Goal: Task Accomplishment & Management: Manage account settings

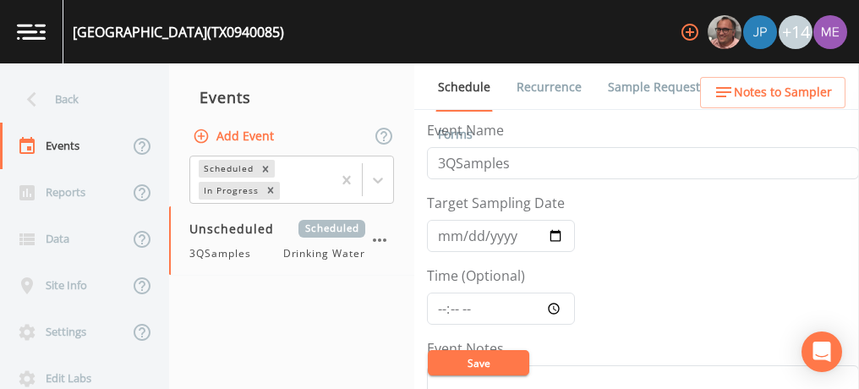
scroll to position [423, 0]
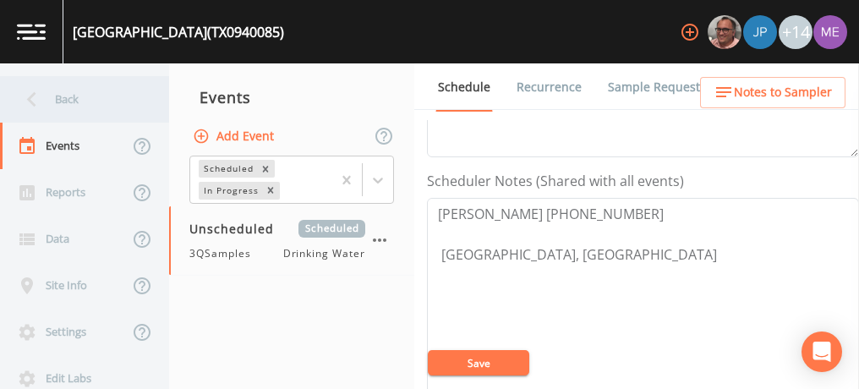
click at [53, 100] on div "Back" at bounding box center [76, 99] width 152 height 46
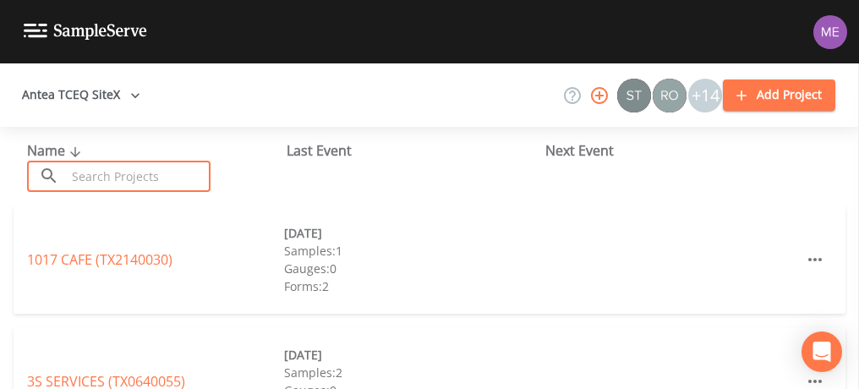
click at [76, 177] on input "text" at bounding box center [138, 176] width 145 height 31
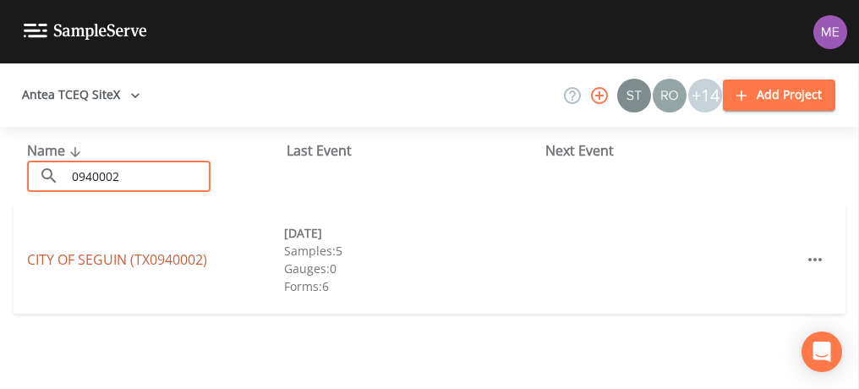
type input "0940002"
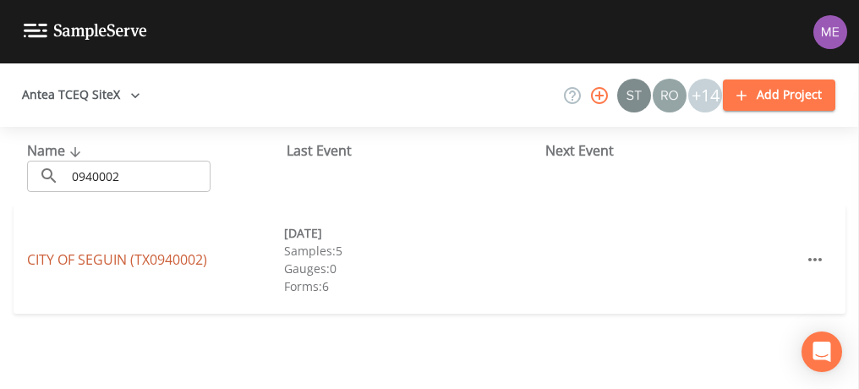
click at [90, 259] on link "CITY OF [GEOGRAPHIC_DATA] (TX0940002)" at bounding box center [117, 259] width 180 height 19
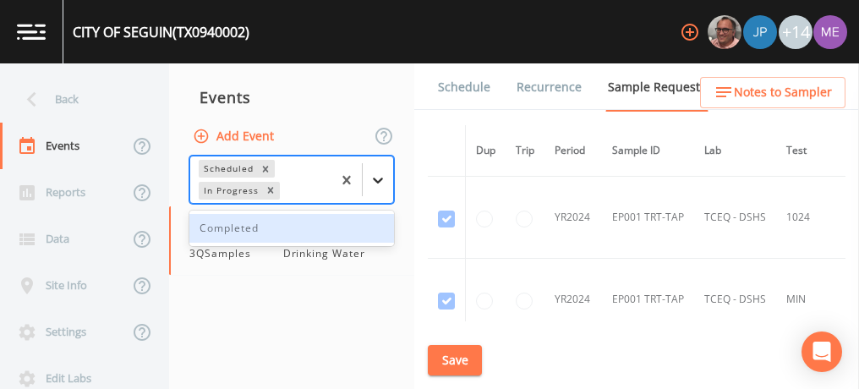
click at [380, 172] on icon at bounding box center [377, 180] width 17 height 17
click at [368, 223] on div "Completed" at bounding box center [291, 228] width 205 height 29
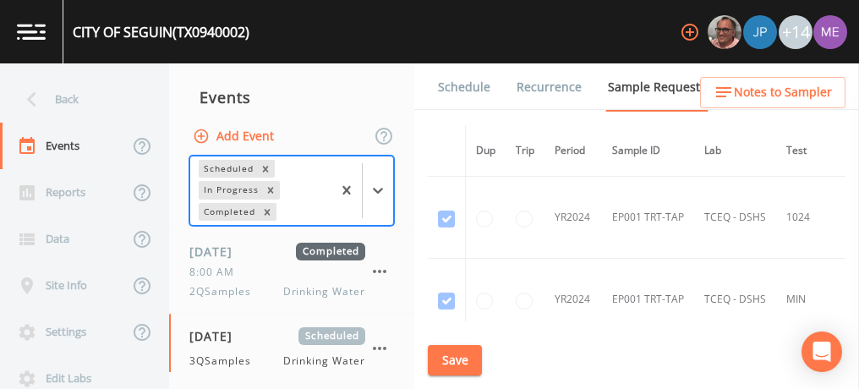
scroll to position [248, 0]
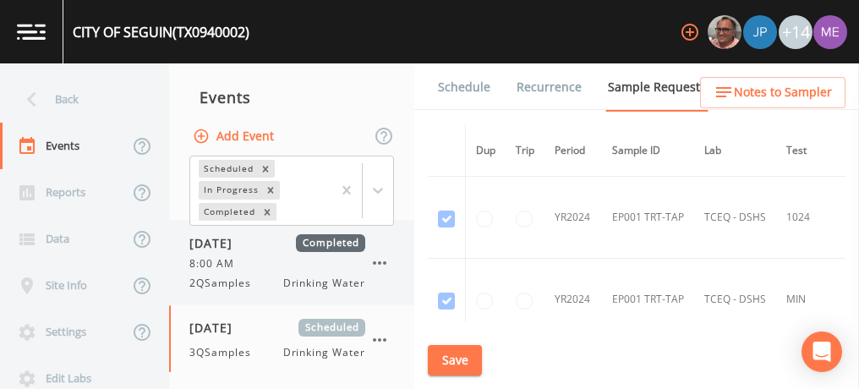
click at [262, 257] on div "8:00 AM" at bounding box center [277, 263] width 176 height 15
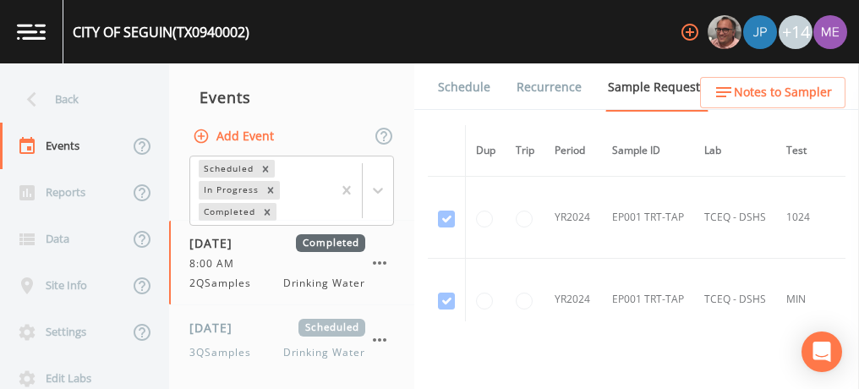
click at [475, 111] on link "Forms" at bounding box center [455, 134] width 40 height 47
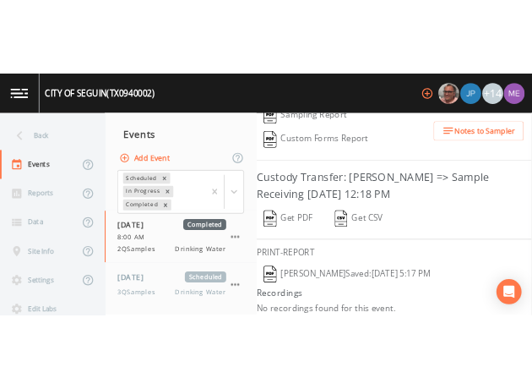
scroll to position [403, 0]
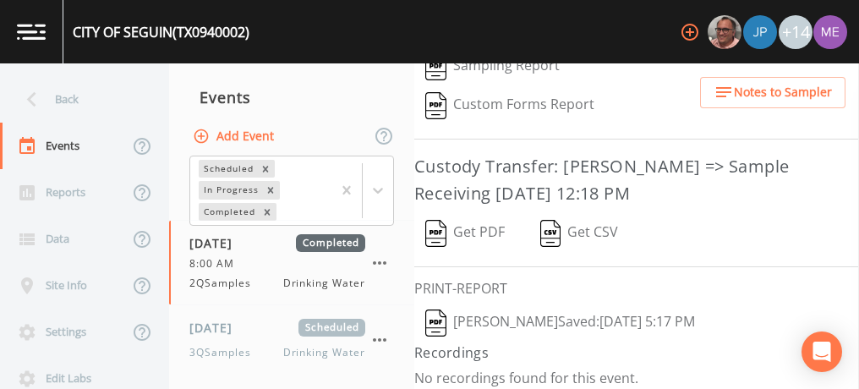
click at [474, 217] on button "Get PDF" at bounding box center [464, 233] width 101 height 39
click at [244, 330] on span "[DATE]" at bounding box center [216, 328] width 55 height 18
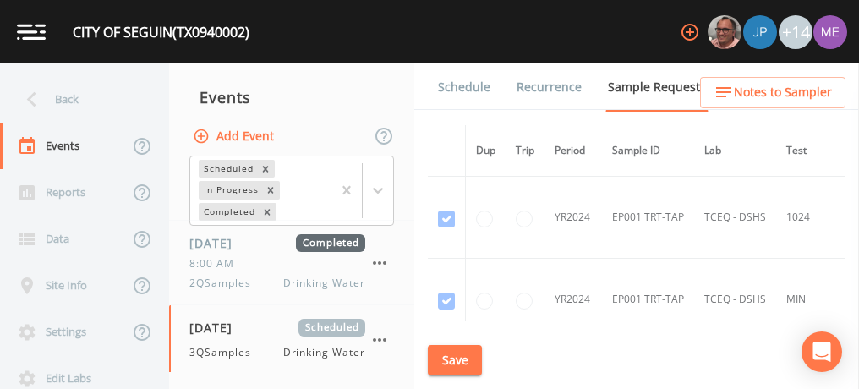
click at [475, 111] on link "Forms" at bounding box center [455, 134] width 40 height 47
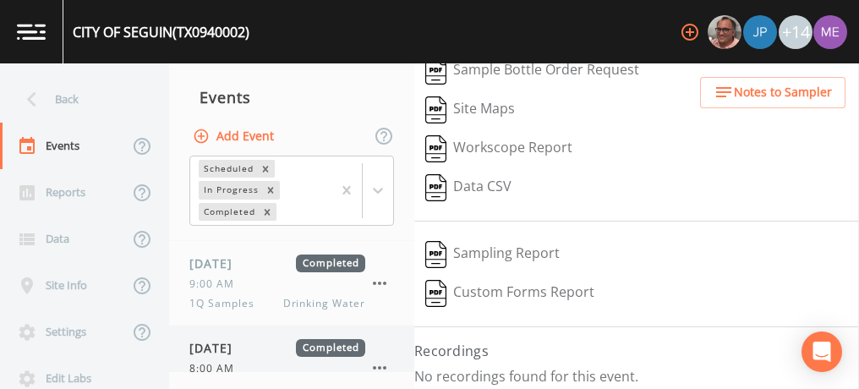
scroll to position [139, 0]
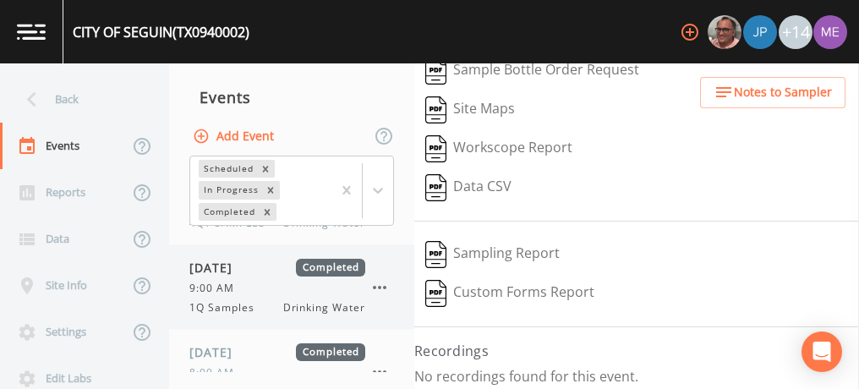
click at [338, 287] on div "9:00 AM" at bounding box center [277, 288] width 176 height 15
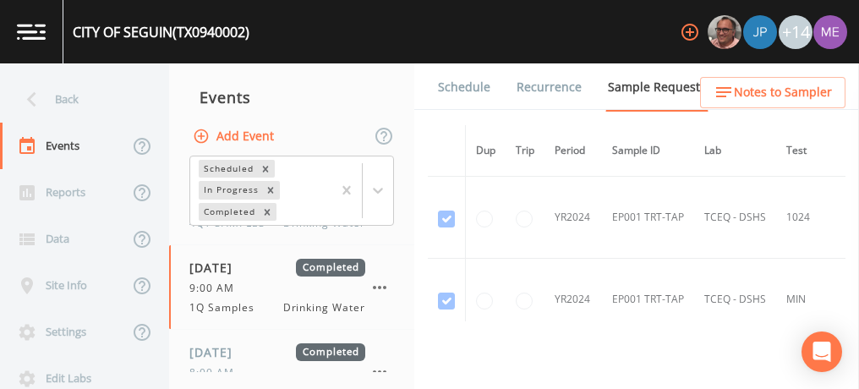
click at [475, 111] on link "Forms" at bounding box center [455, 134] width 40 height 47
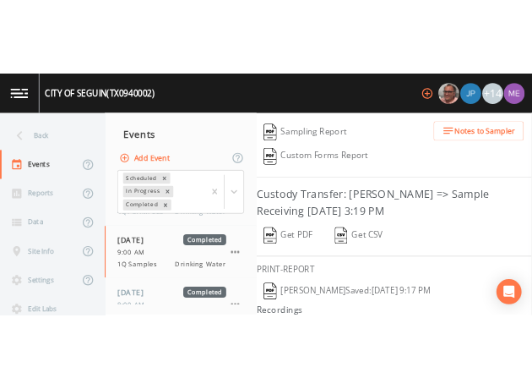
scroll to position [377, 0]
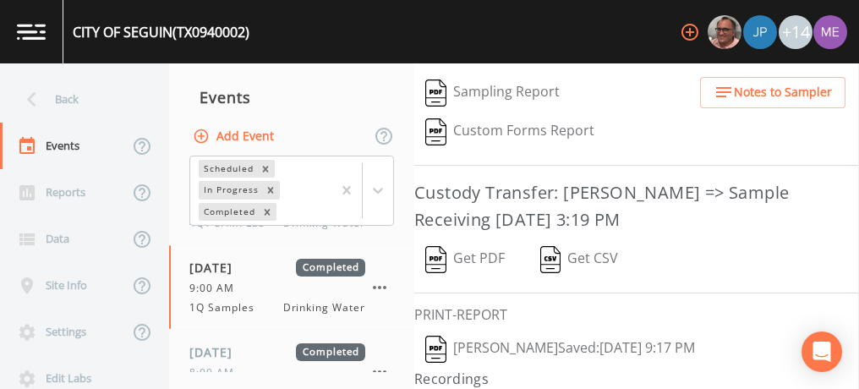
click at [446, 255] on img "button" at bounding box center [435, 259] width 21 height 27
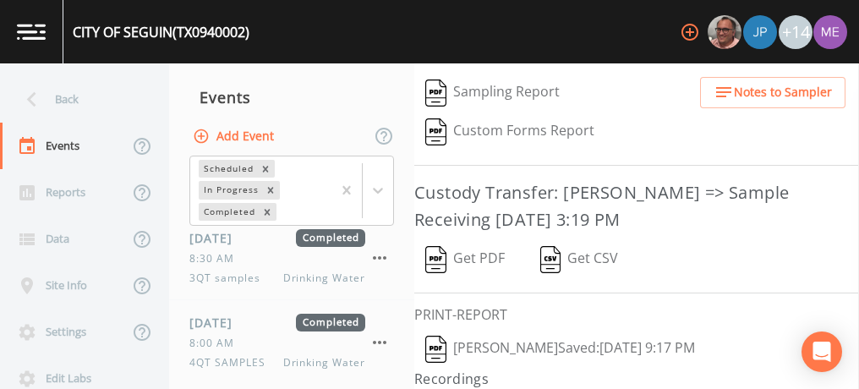
click at [351, 108] on div "Events" at bounding box center [291, 97] width 245 height 42
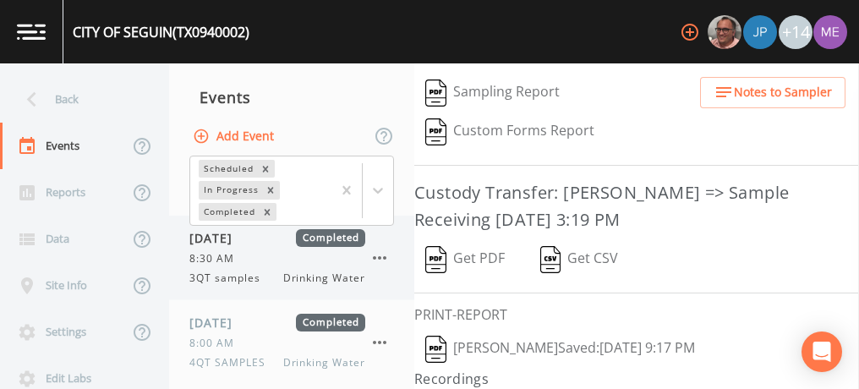
click at [252, 271] on span "3QT samples" at bounding box center [229, 277] width 81 height 15
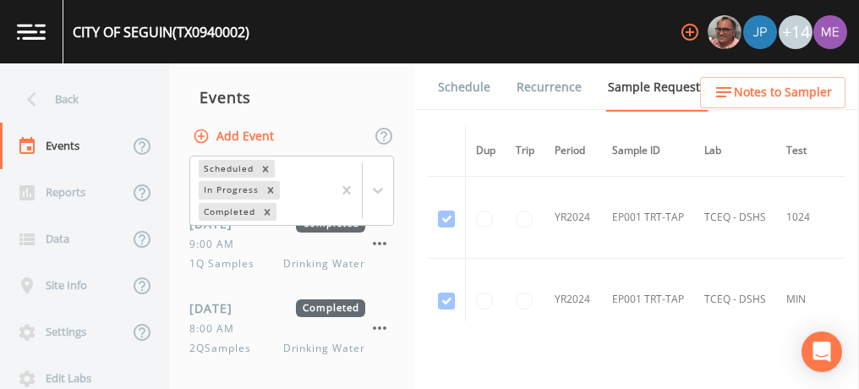
scroll to position [248, 0]
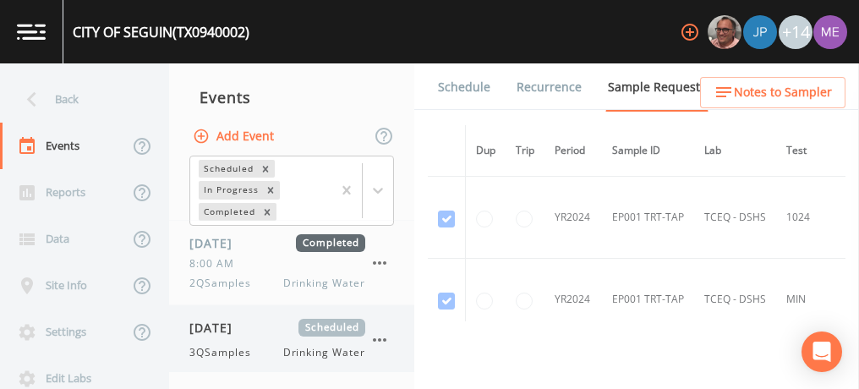
click at [254, 336] on div "[DATE] Scheduled 3QSamples Drinking Water" at bounding box center [277, 339] width 176 height 41
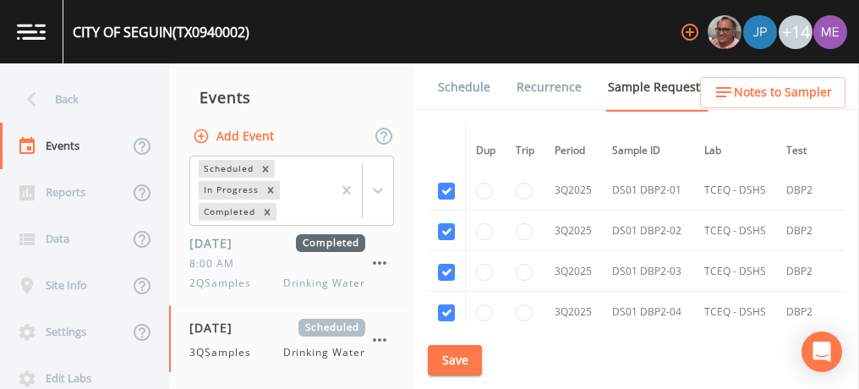
scroll to position [3612, 0]
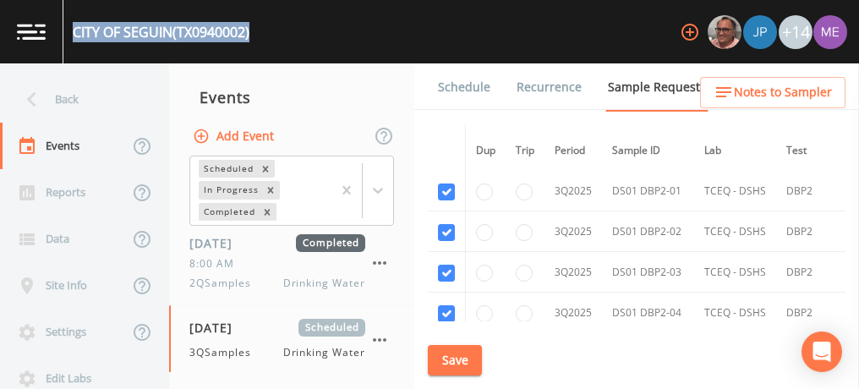
drag, startPoint x: 75, startPoint y: 29, endPoint x: 260, endPoint y: 30, distance: 185.1
click at [260, 30] on div "CITY OF [GEOGRAPHIC_DATA] (TX0940002) +14" at bounding box center [429, 31] width 859 height 63
copy div "CITY OF [GEOGRAPHIC_DATA] (TX0940002)"
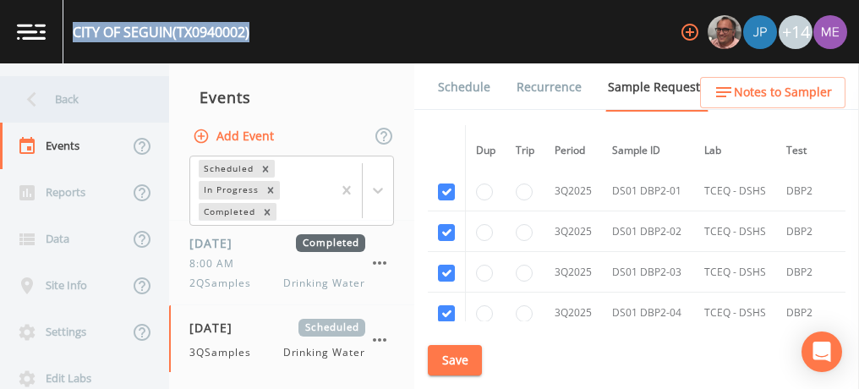
click at [61, 100] on div "Back" at bounding box center [76, 99] width 152 height 46
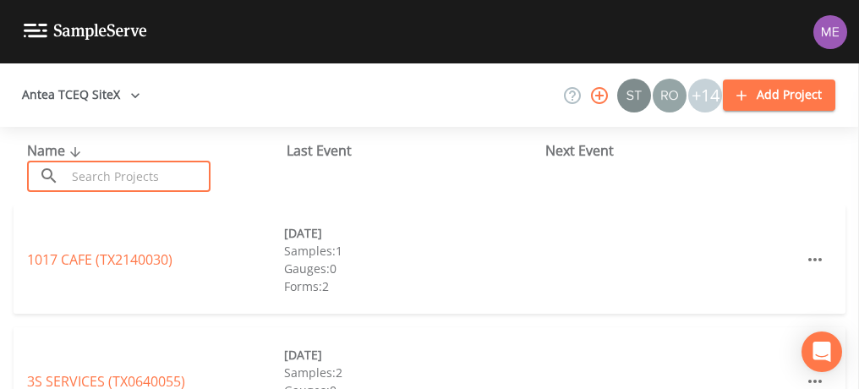
click at [106, 176] on input "text" at bounding box center [138, 176] width 145 height 31
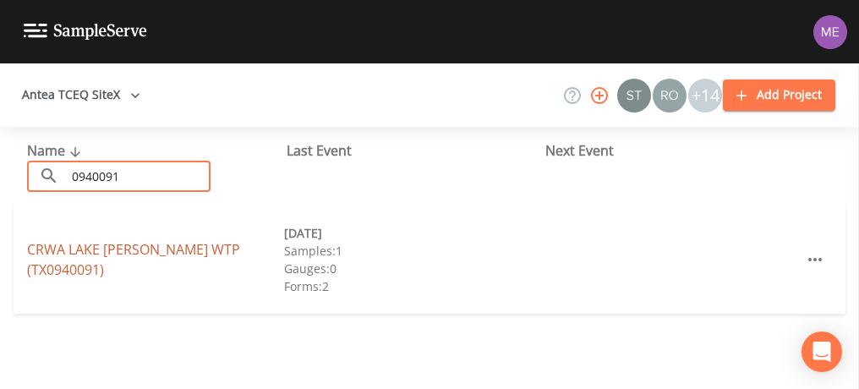
type input "0940091"
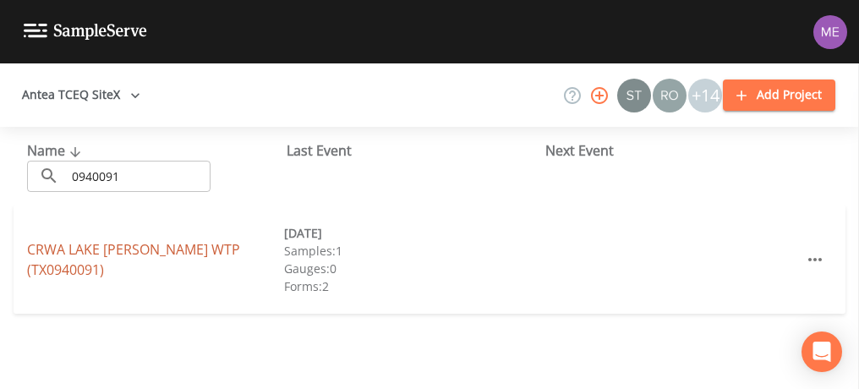
click at [109, 259] on link "CRWA LAKE [PERSON_NAME] WTP (TX0940091)" at bounding box center [133, 259] width 213 height 39
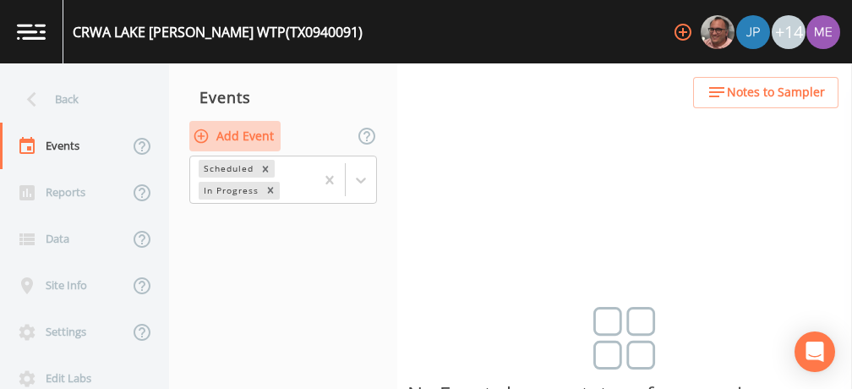
click at [229, 133] on button "Add Event" at bounding box center [234, 136] width 91 height 31
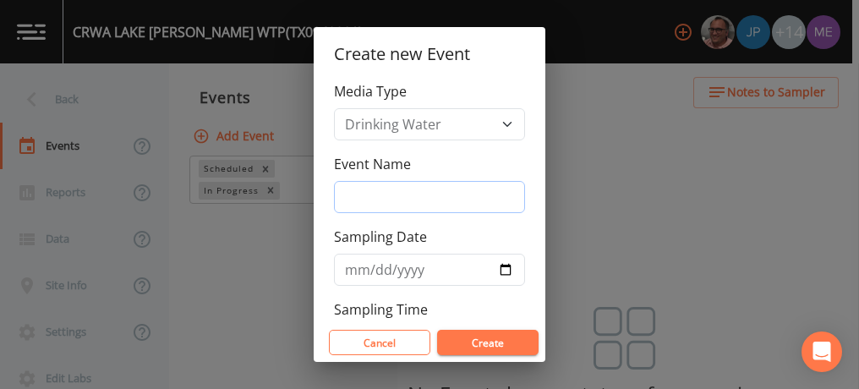
click at [353, 192] on input "Event Name" at bounding box center [429, 197] width 191 height 32
type input "3QSamples"
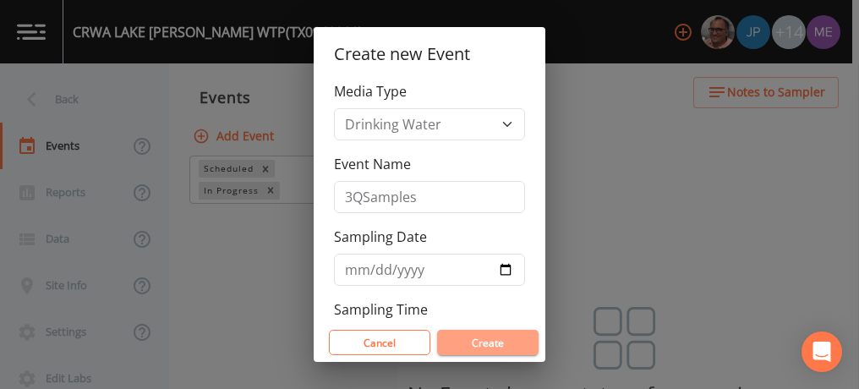
click at [461, 341] on button "Create" at bounding box center [487, 342] width 101 height 25
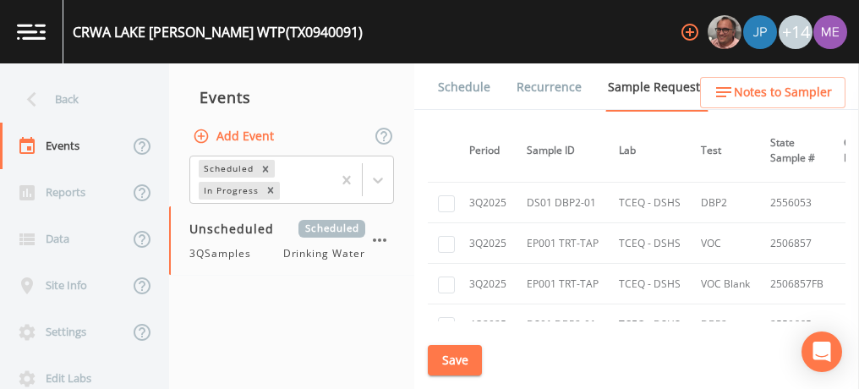
scroll to position [3971, 0]
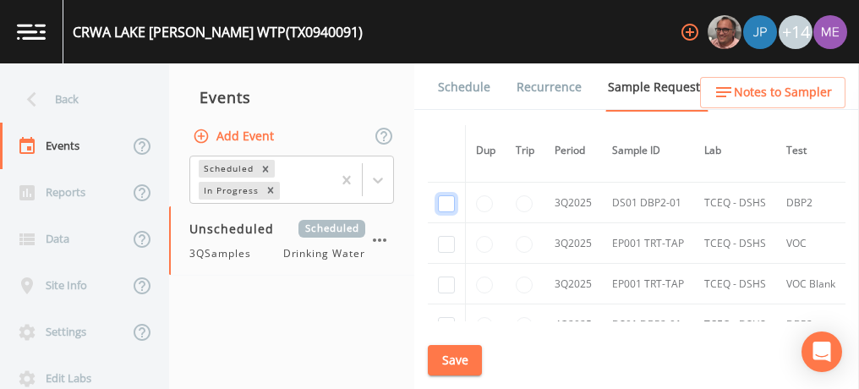
click at [445, 195] on input "checkbox" at bounding box center [446, 203] width 17 height 17
checkbox input "true"
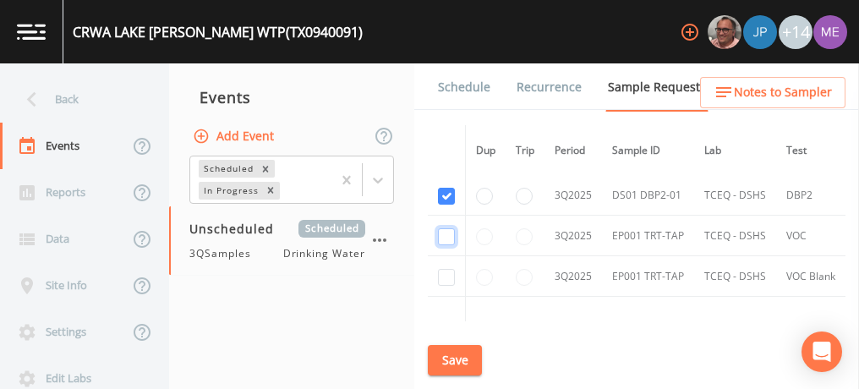
click at [441, 228] on input "checkbox" at bounding box center [446, 236] width 17 height 17
checkbox input "true"
click at [441, 269] on input "checkbox" at bounding box center [446, 277] width 17 height 17
checkbox input "true"
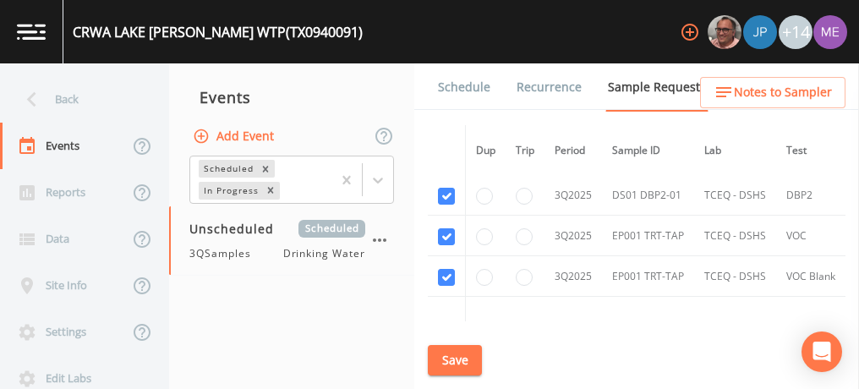
click at [453, 359] on button "Save" at bounding box center [455, 360] width 54 height 31
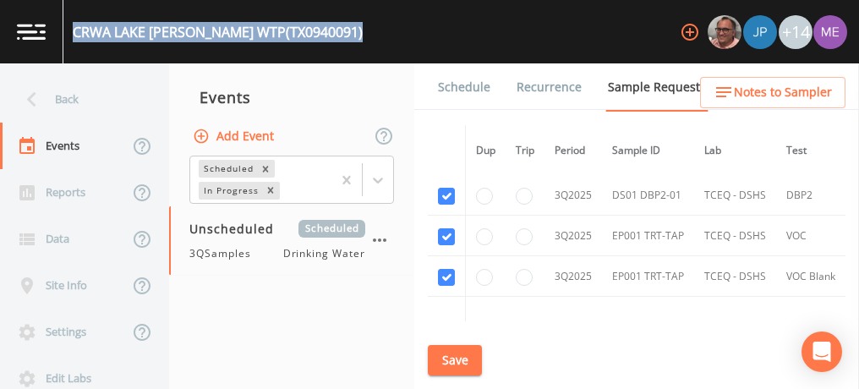
drag, startPoint x: 74, startPoint y: 30, endPoint x: 319, endPoint y: 34, distance: 245.1
click at [319, 34] on div "CRWA LAKE [PERSON_NAME] WTP (TX0940091) +14" at bounding box center [429, 31] width 859 height 63
copy div "CRWA LAKE [PERSON_NAME] WTP (TX0940091)"
click at [466, 358] on button "Save" at bounding box center [455, 360] width 54 height 31
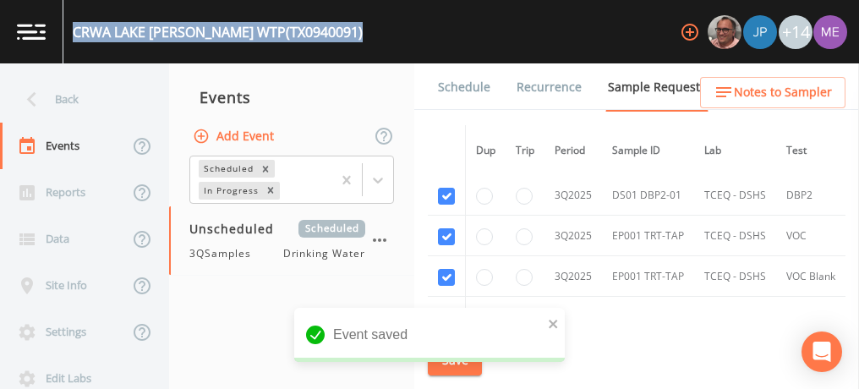
click at [461, 91] on link "Schedule" at bounding box center [463, 86] width 57 height 47
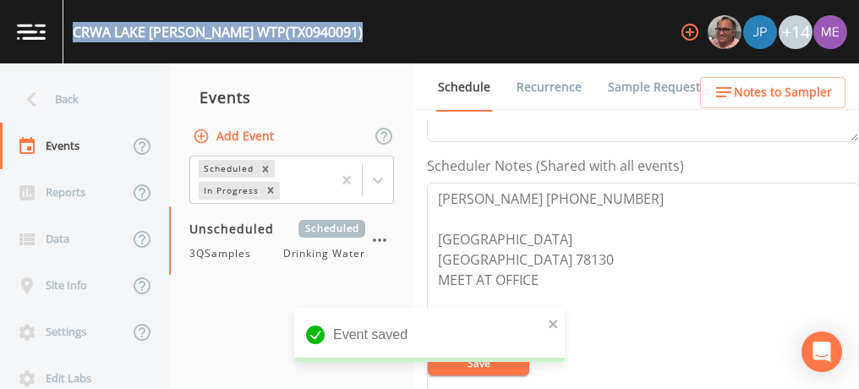
scroll to position [450, 0]
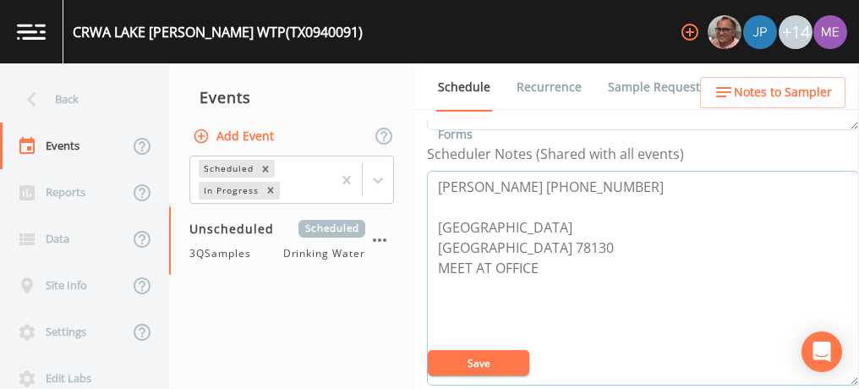
drag, startPoint x: 434, startPoint y: 183, endPoint x: 598, endPoint y: 188, distance: 164.9
click at [598, 188] on textarea "[PERSON_NAME] [PHONE_NUMBER] [GEOGRAPHIC_DATA] [GEOGRAPHIC_DATA] 78130 MEET AT …" at bounding box center [643, 278] width 432 height 215
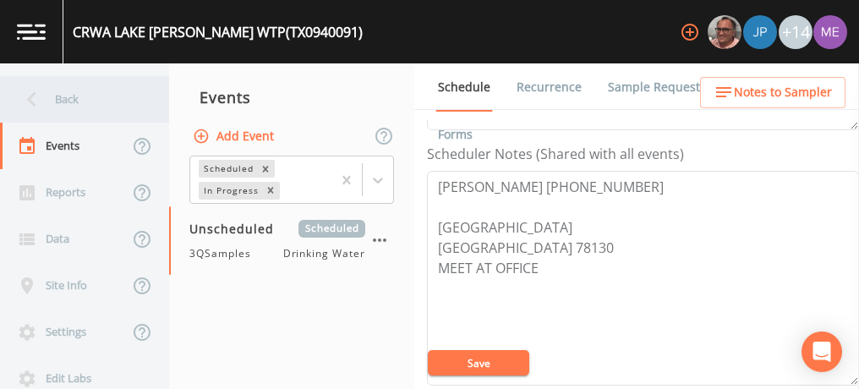
click at [66, 100] on div "Back" at bounding box center [76, 99] width 152 height 46
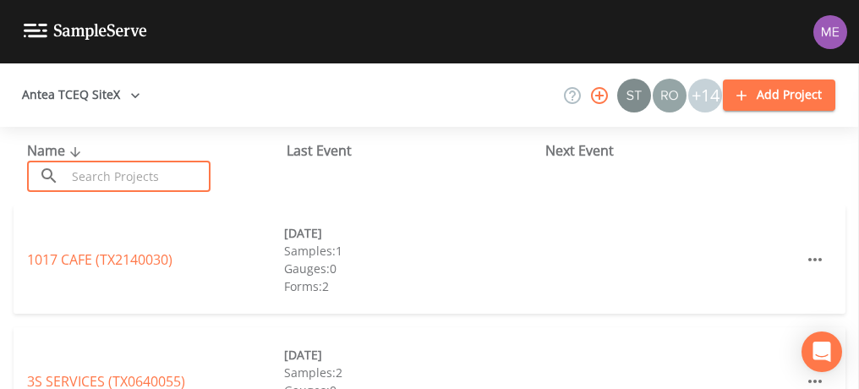
click at [96, 176] on input "text" at bounding box center [138, 176] width 145 height 31
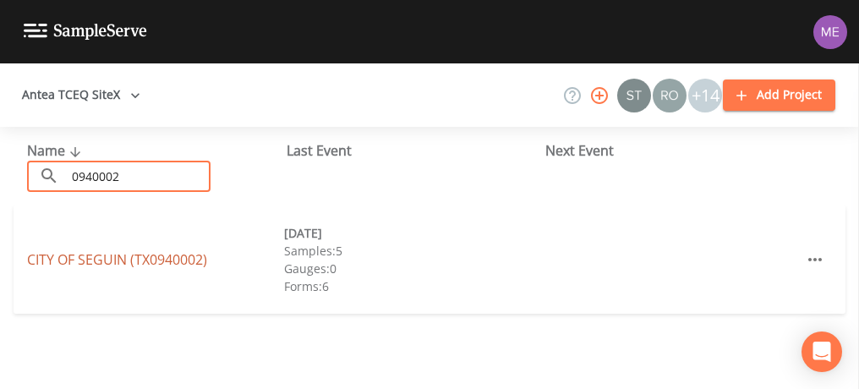
type input "0940002"
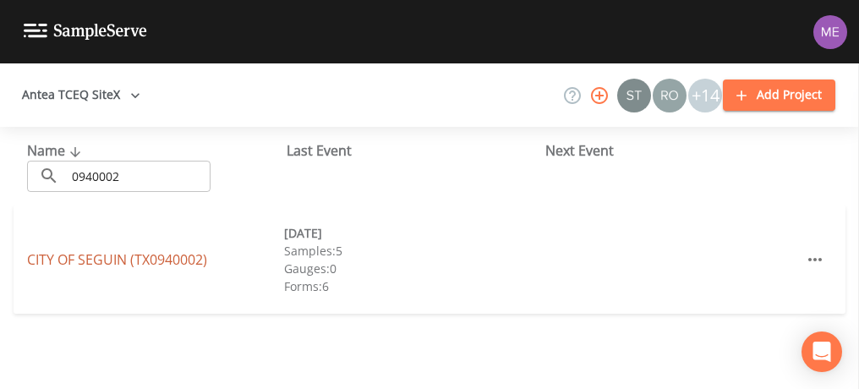
click at [115, 262] on link "CITY OF [GEOGRAPHIC_DATA] (TX0940002)" at bounding box center [117, 259] width 180 height 19
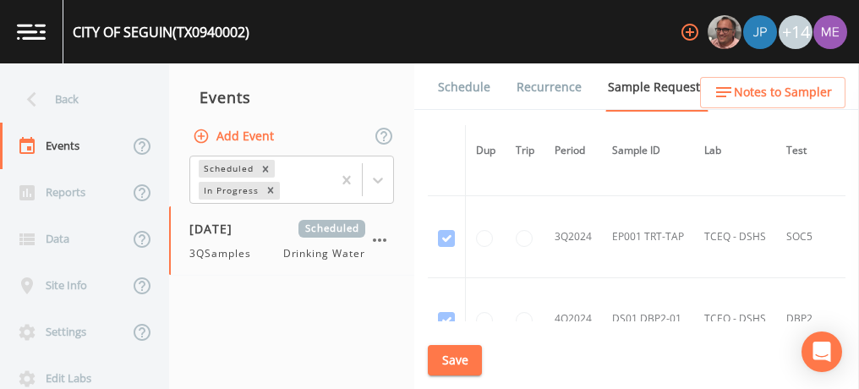
scroll to position [1621, 0]
click at [460, 85] on link "Schedule" at bounding box center [463, 86] width 57 height 47
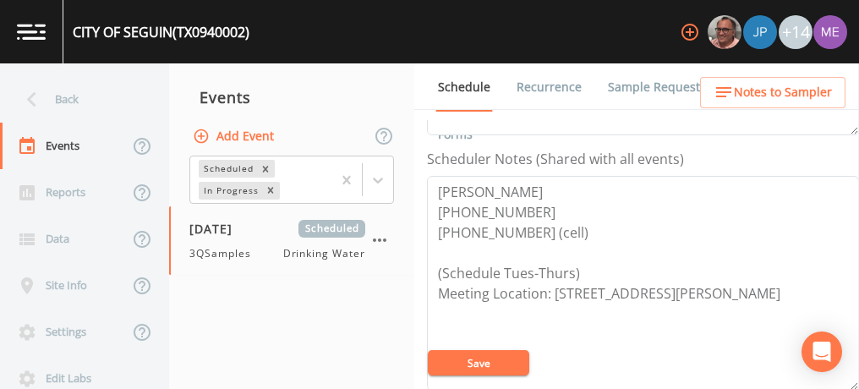
scroll to position [453, 0]
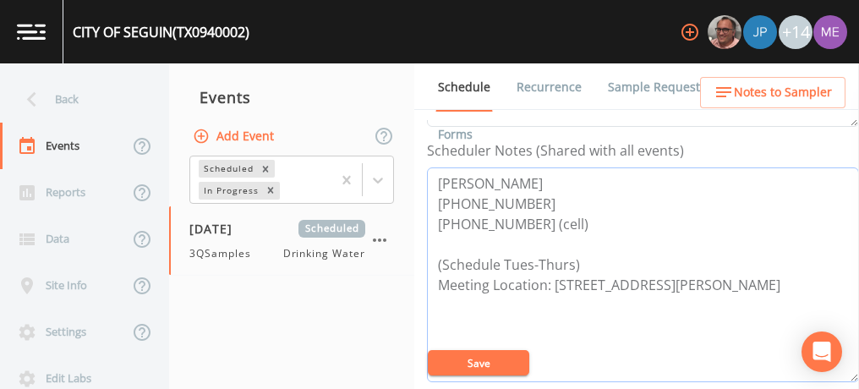
drag, startPoint x: 436, startPoint y: 181, endPoint x: 559, endPoint y: 214, distance: 126.9
click at [559, 214] on textarea "[PERSON_NAME] [PHONE_NUMBER] [PHONE_NUMBER] (cell) (Schedule Tues-Thurs) Meetin…" at bounding box center [643, 274] width 432 height 215
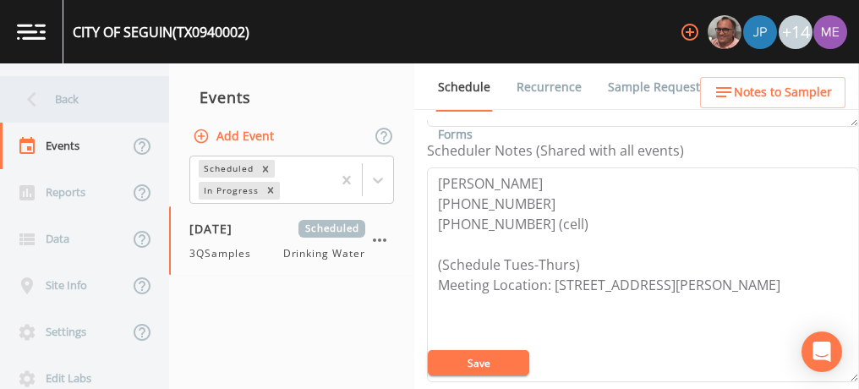
click at [62, 96] on div "Back" at bounding box center [76, 99] width 152 height 46
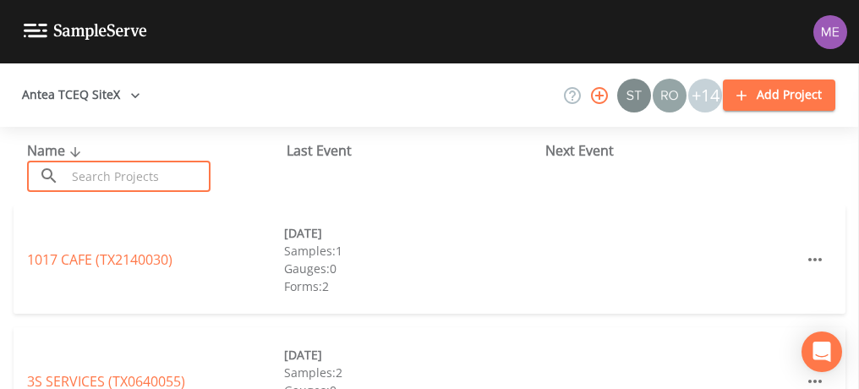
click at [112, 174] on input "text" at bounding box center [138, 176] width 145 height 31
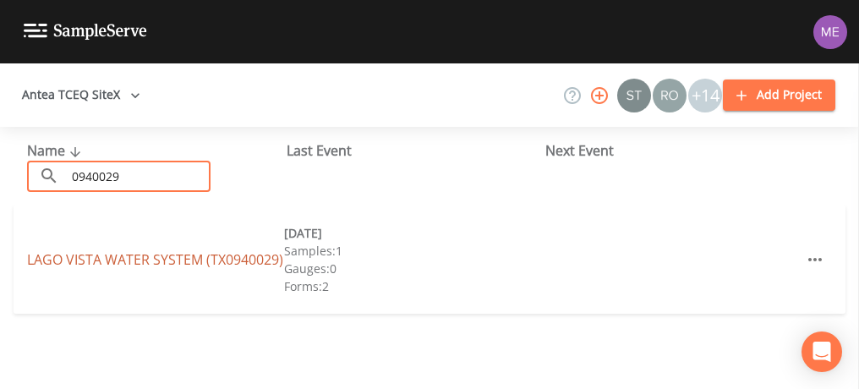
type input "0940029"
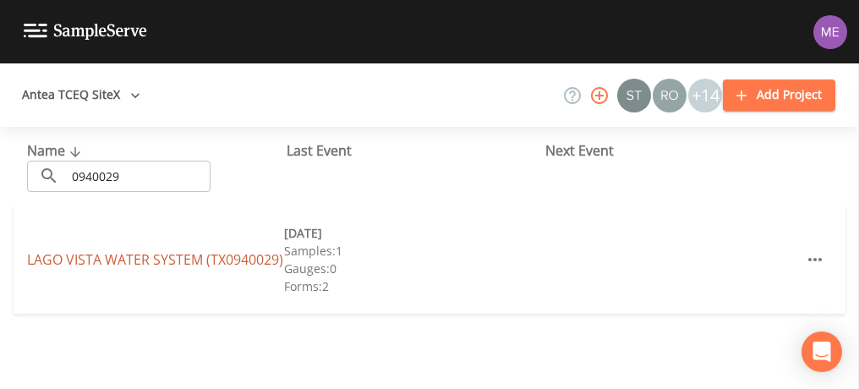
click at [114, 250] on link "LAGO VISTA WATER SYSTEM (TX0940029)" at bounding box center [155, 259] width 256 height 19
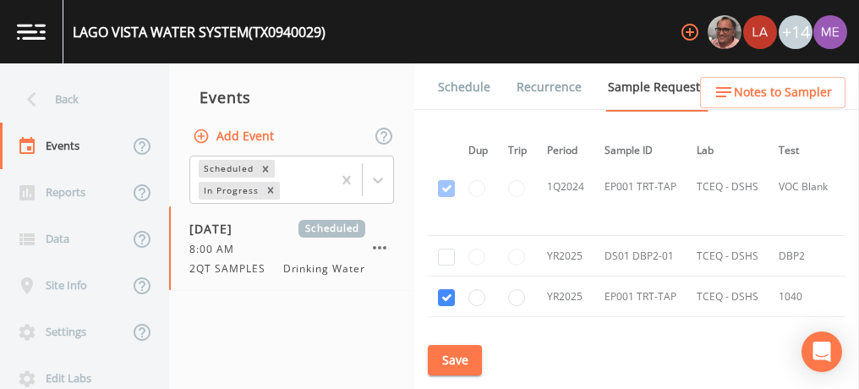
scroll to position [881, 0]
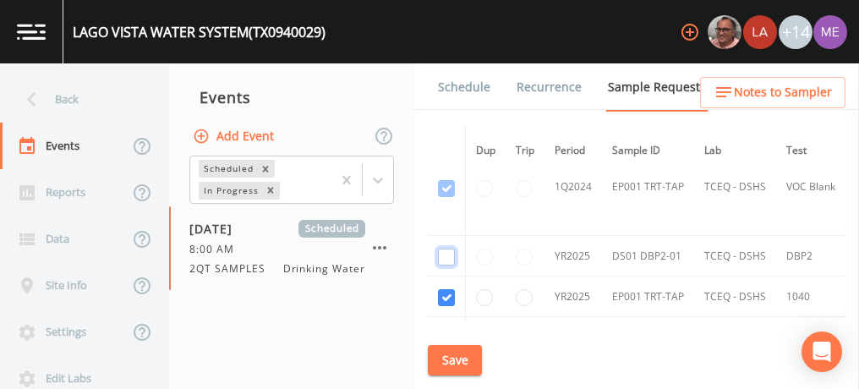
click at [446, 249] on input "checkbox" at bounding box center [446, 256] width 17 height 17
checkbox input "true"
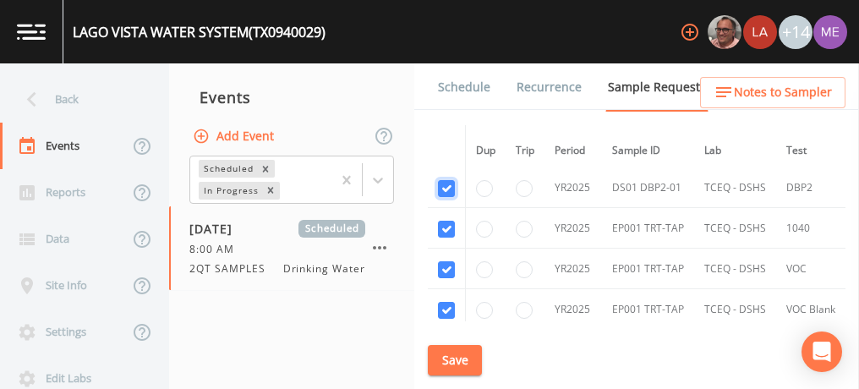
scroll to position [948, 0]
click at [467, 360] on button "Save" at bounding box center [455, 360] width 54 height 31
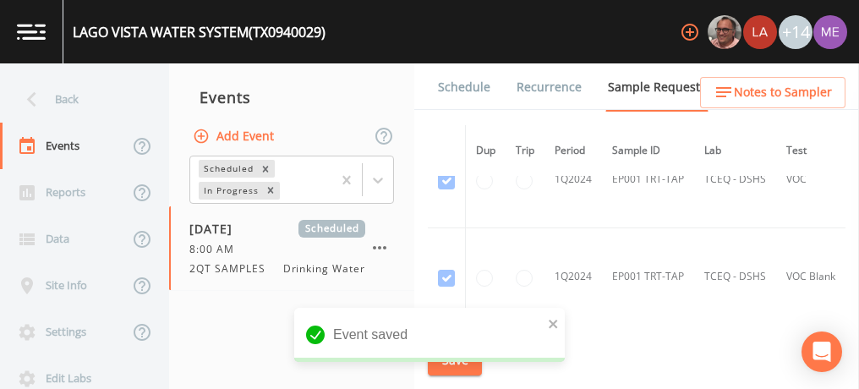
scroll to position [752, 0]
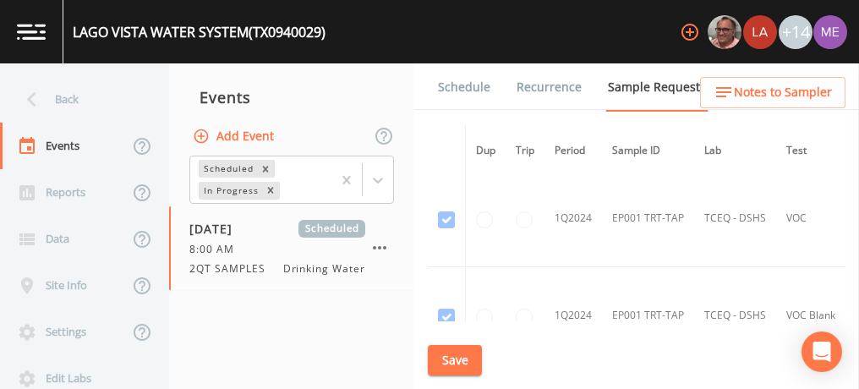
click at [470, 89] on link "Schedule" at bounding box center [463, 86] width 57 height 47
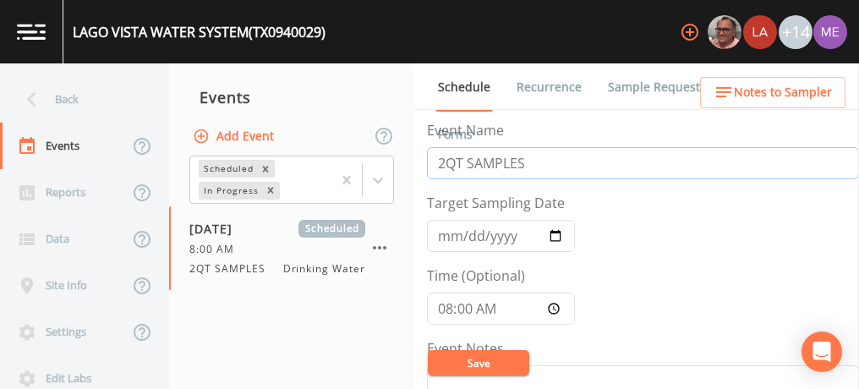
click at [446, 161] on input "2QT SAMPLES" at bounding box center [643, 163] width 432 height 32
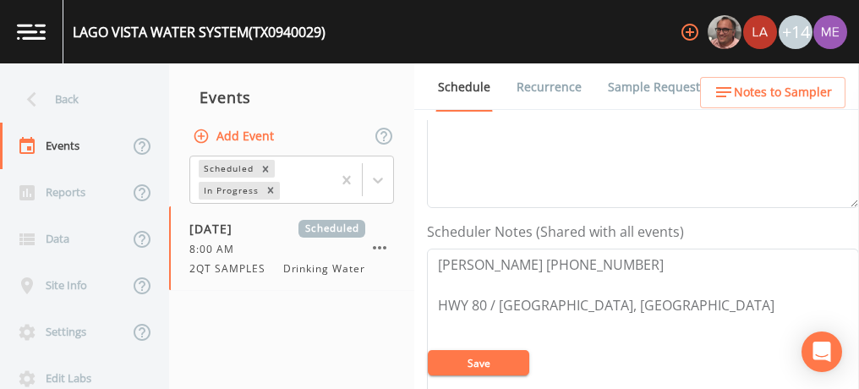
scroll to position [373, 0]
type input "3QT SAMPLES"
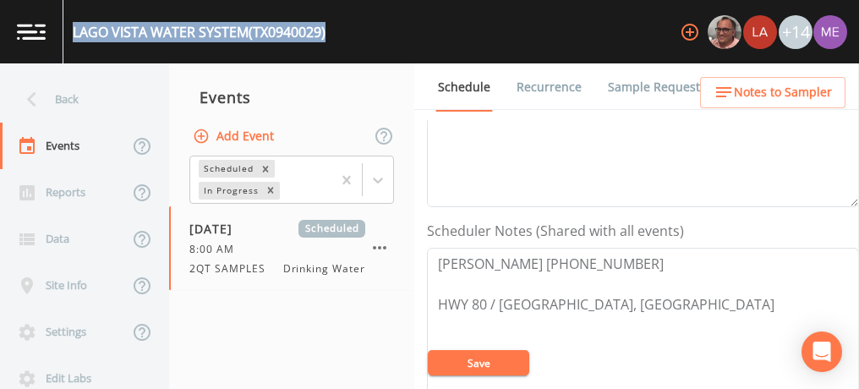
drag, startPoint x: 74, startPoint y: 30, endPoint x: 332, endPoint y: 35, distance: 258.7
click at [332, 35] on div "LAGO VISTA WATER SYSTEM (TX0940029) +14" at bounding box center [429, 31] width 859 height 63
copy div "LAGO VISTA WATER SYSTEM (TX0940029)"
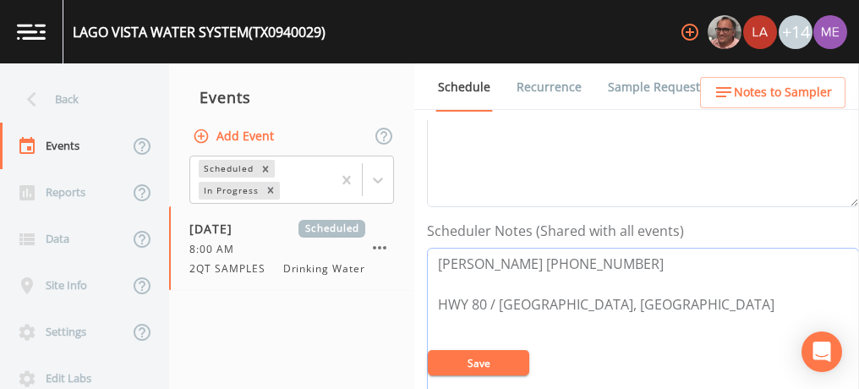
drag, startPoint x: 436, startPoint y: 258, endPoint x: 600, endPoint y: 267, distance: 164.2
click at [600, 267] on textarea "[PERSON_NAME] [PHONE_NUMBER] HWY 80 / [GEOGRAPHIC_DATA], [GEOGRAPHIC_DATA]" at bounding box center [643, 355] width 432 height 215
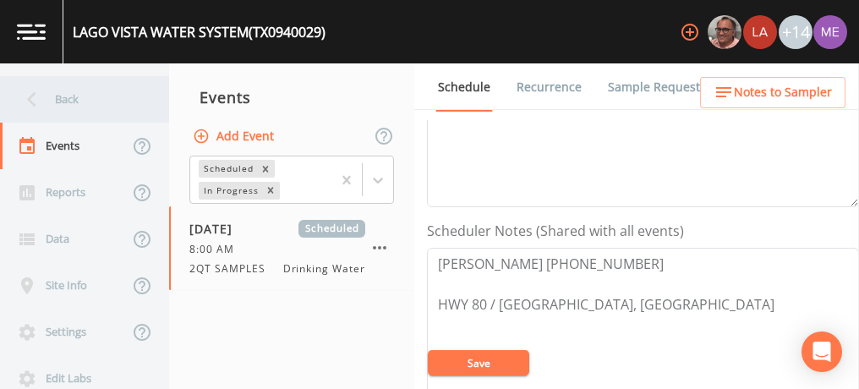
click at [69, 99] on div "Back" at bounding box center [76, 99] width 152 height 46
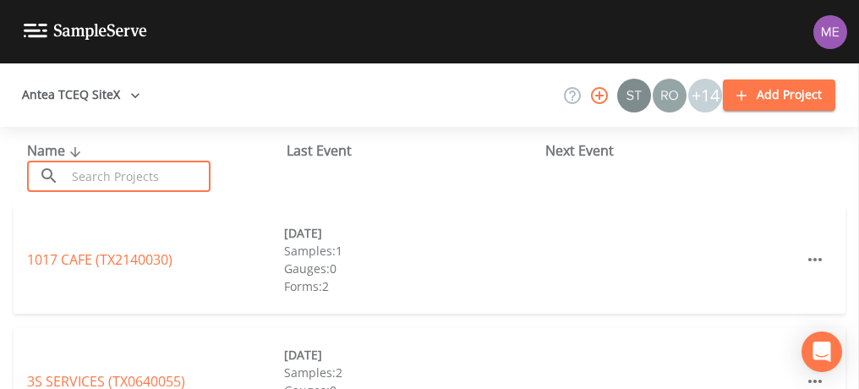
click at [83, 176] on input "text" at bounding box center [138, 176] width 145 height 31
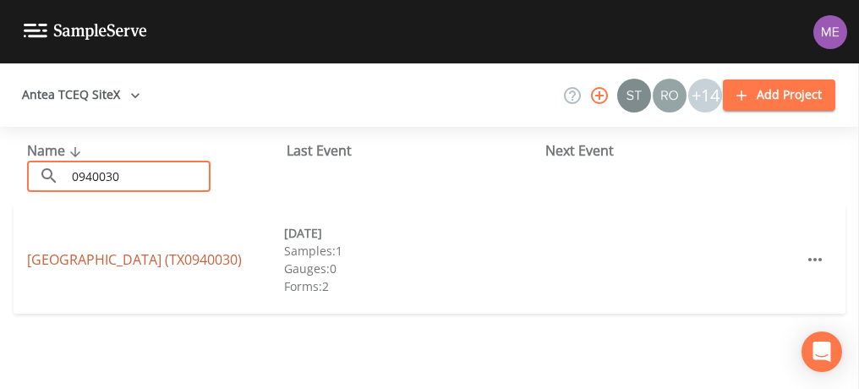
type input "0940030"
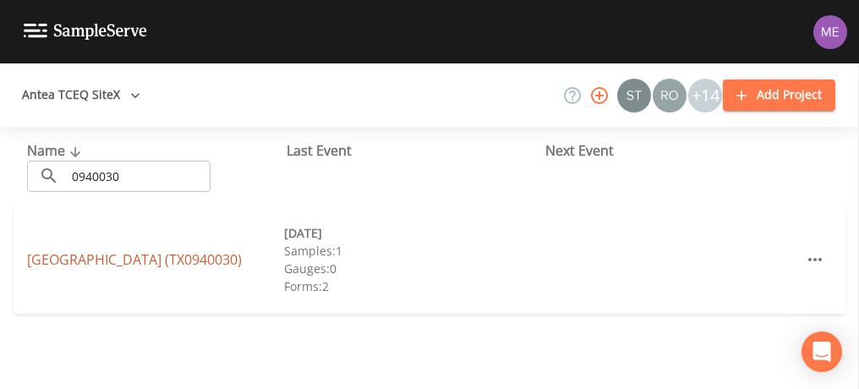
click at [87, 259] on link "[GEOGRAPHIC_DATA] (TX0940030)" at bounding box center [134, 259] width 215 height 19
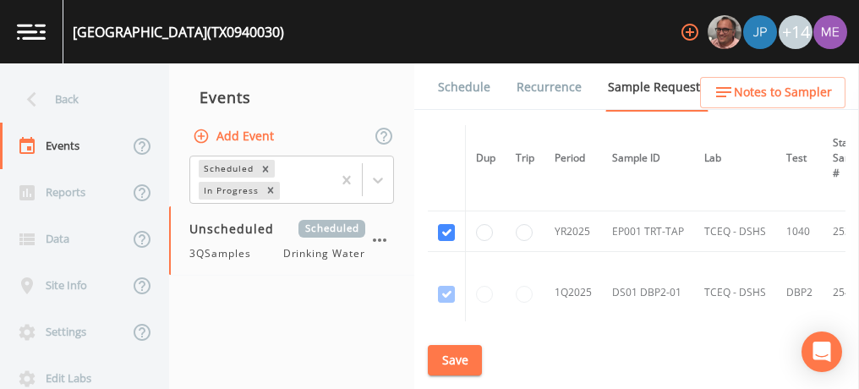
scroll to position [303, 0]
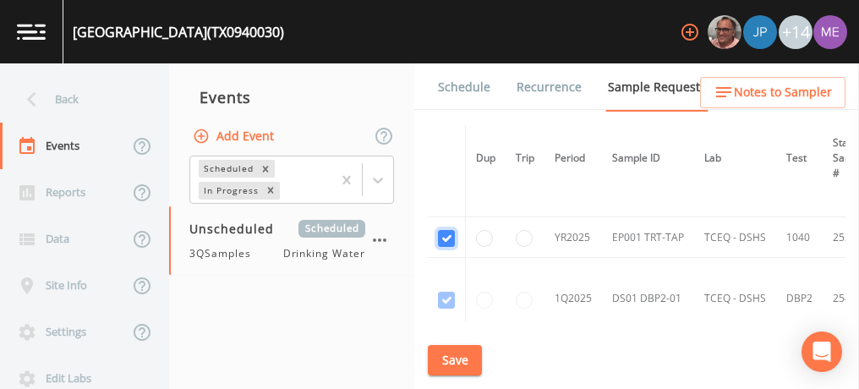
click at [444, 233] on input "checkbox" at bounding box center [446, 238] width 17 height 17
checkbox input "false"
click at [450, 356] on button "Save" at bounding box center [455, 360] width 54 height 31
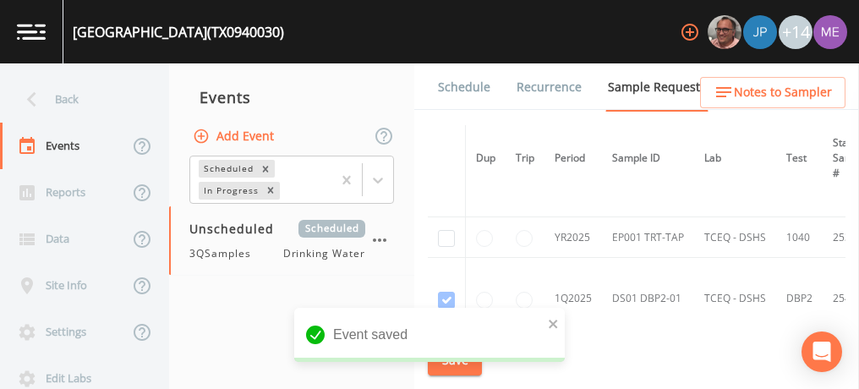
click at [450, 84] on link "Schedule" at bounding box center [463, 86] width 57 height 47
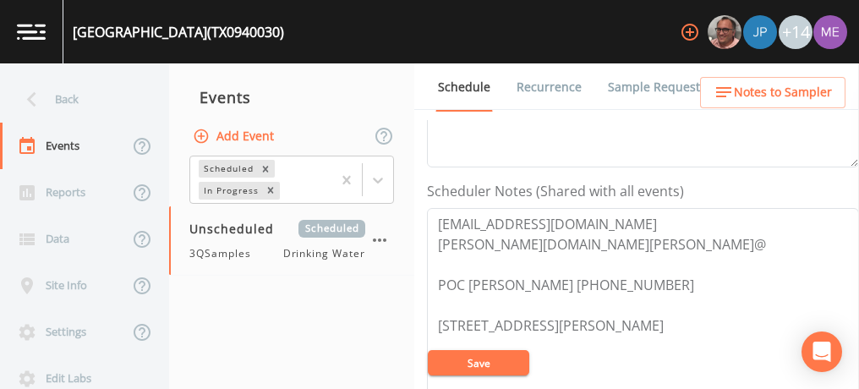
scroll to position [414, 0]
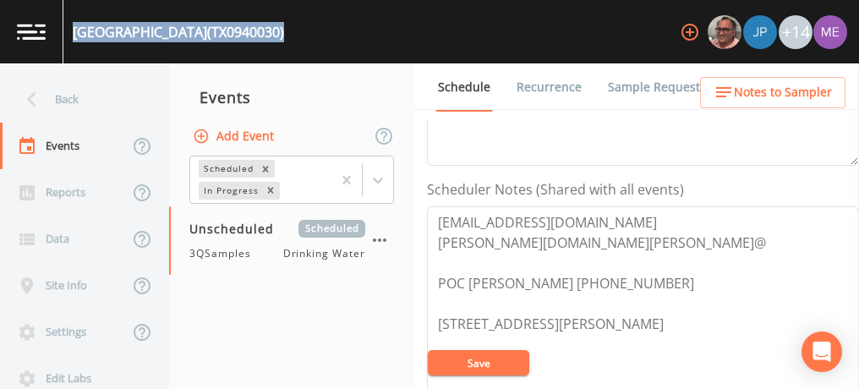
drag, startPoint x: 74, startPoint y: 30, endPoint x: 249, endPoint y: 30, distance: 175.8
click at [249, 30] on div "[GEOGRAPHIC_DATA] (TX0940030) +14" at bounding box center [429, 31] width 859 height 63
copy div "[GEOGRAPHIC_DATA] (TX0940030)"
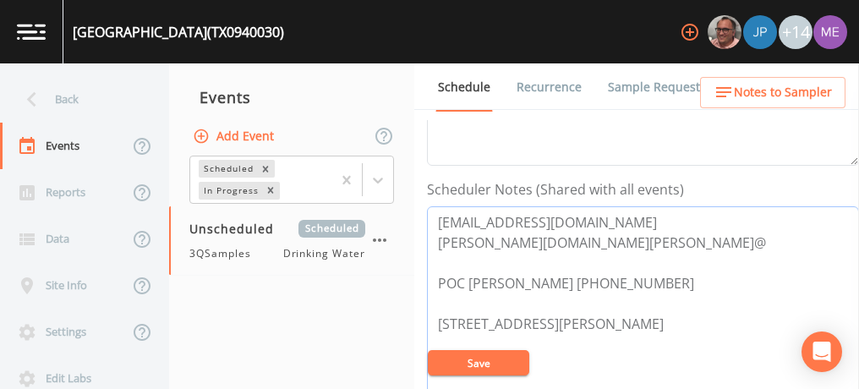
drag, startPoint x: 437, startPoint y: 278, endPoint x: 650, endPoint y: 278, distance: 213.0
click at [650, 278] on textarea "[EMAIL_ADDRESS][DOMAIN_NAME] [PERSON_NAME][DOMAIN_NAME][PERSON_NAME]@ POC [PERS…" at bounding box center [643, 313] width 432 height 215
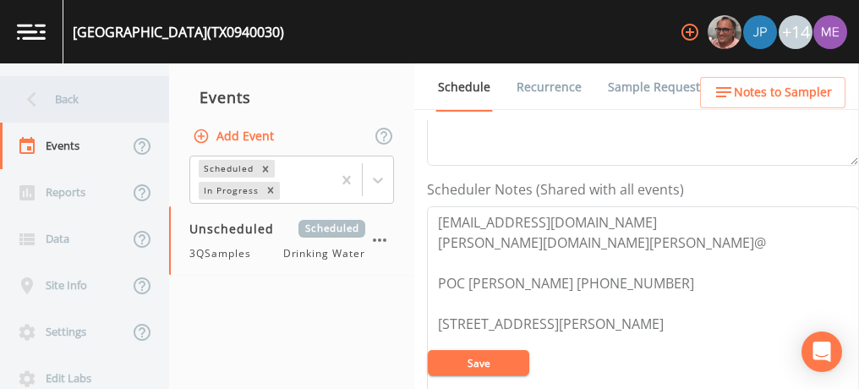
click at [63, 96] on div "Back" at bounding box center [76, 99] width 152 height 46
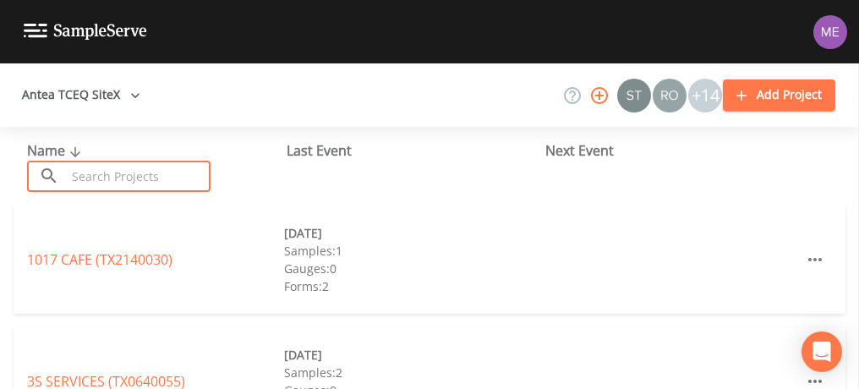
click at [128, 176] on input "text" at bounding box center [138, 176] width 145 height 31
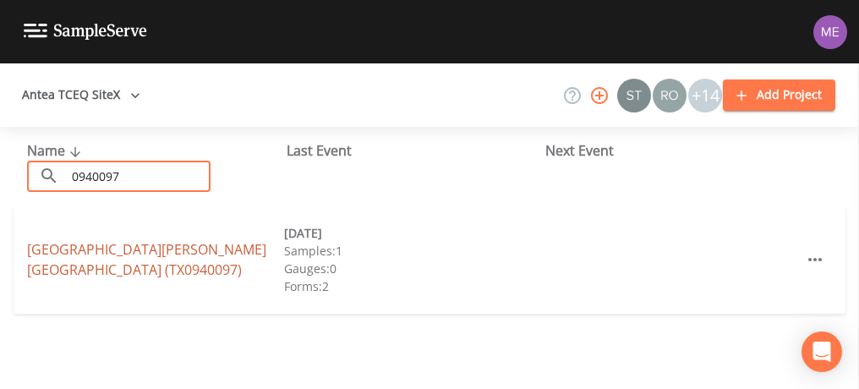
type input "0940097"
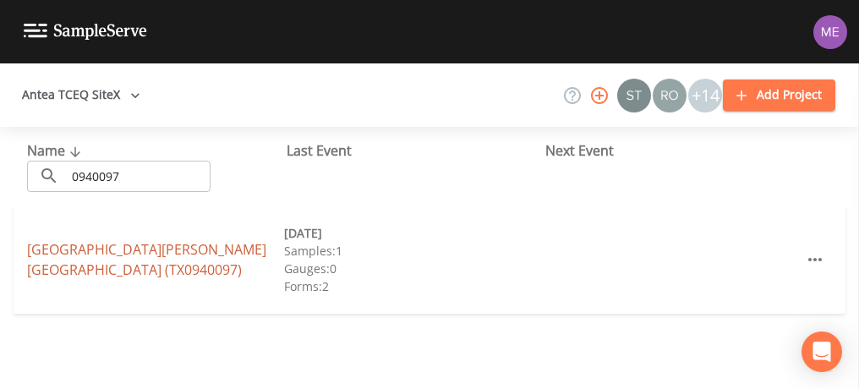
click at [147, 248] on link "[GEOGRAPHIC_DATA][PERSON_NAME] (TX0940097)" at bounding box center [146, 259] width 239 height 39
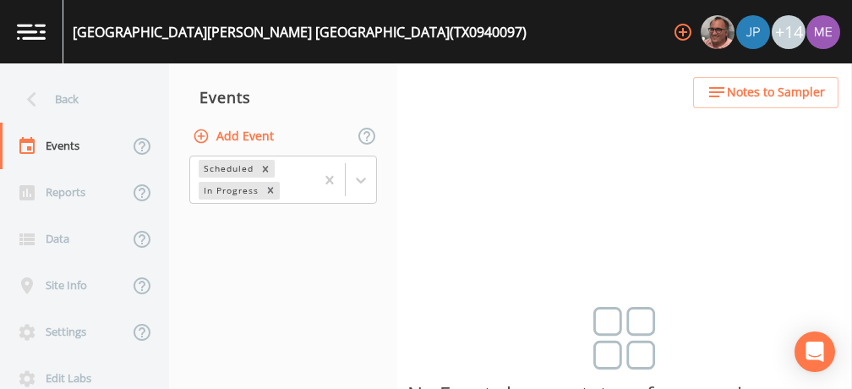
click at [227, 132] on button "Add Event" at bounding box center [234, 136] width 91 height 31
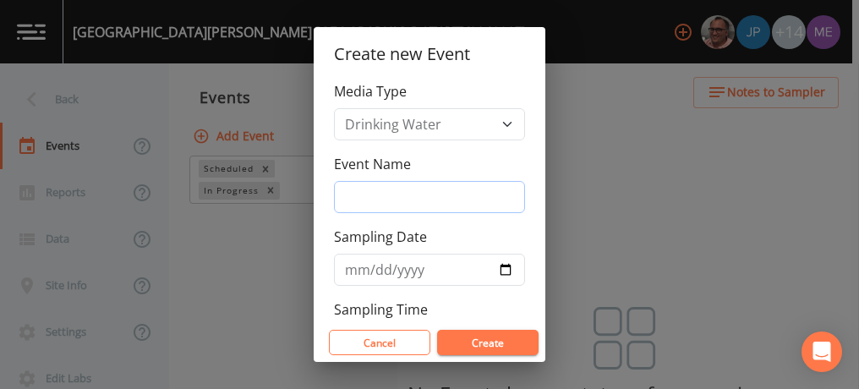
click at [357, 190] on input "Event Name" at bounding box center [429, 197] width 191 height 32
type input "3QSamples"
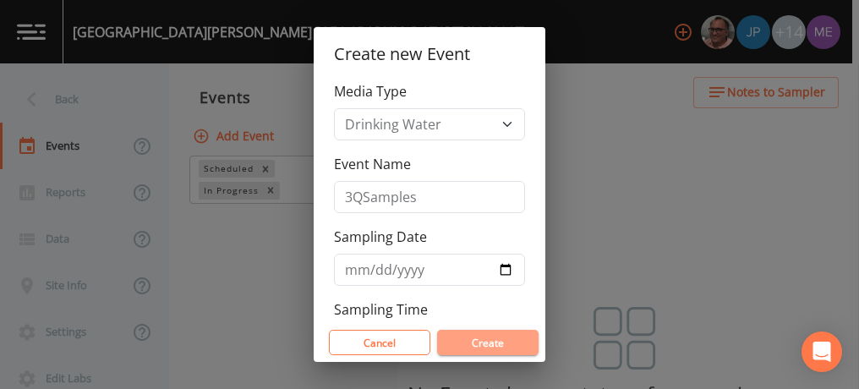
click at [490, 344] on button "Create" at bounding box center [487, 342] width 101 height 25
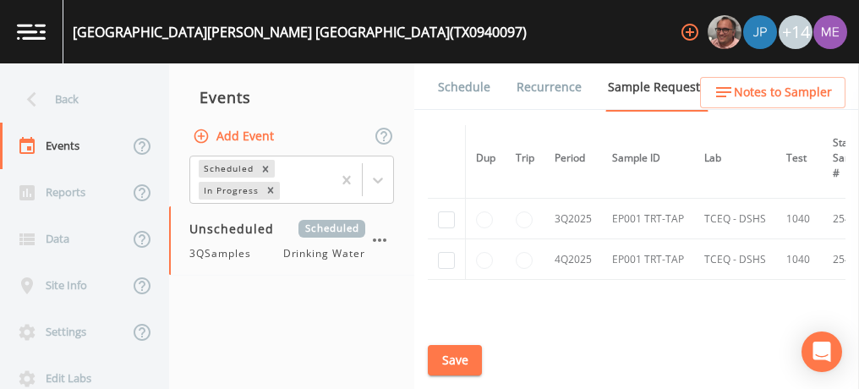
scroll to position [802, 0]
click at [446, 213] on input "checkbox" at bounding box center [446, 218] width 17 height 17
checkbox input "true"
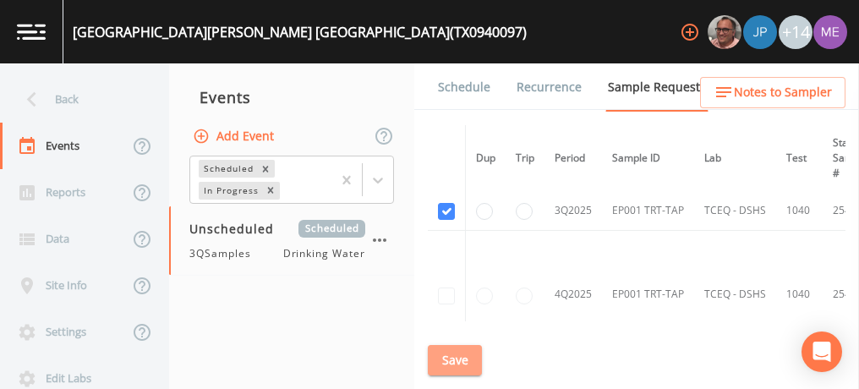
click at [457, 362] on button "Save" at bounding box center [455, 360] width 54 height 31
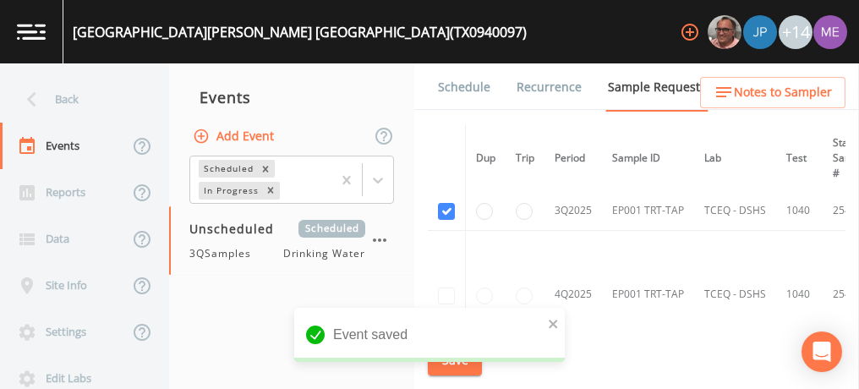
click at [467, 88] on link "Schedule" at bounding box center [463, 86] width 57 height 47
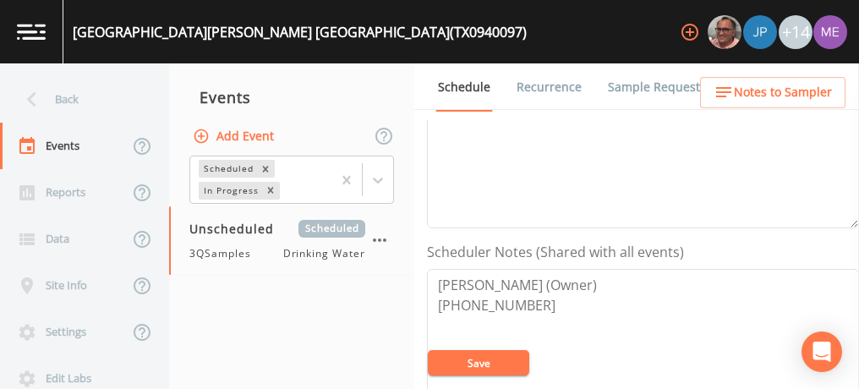
scroll to position [389, 0]
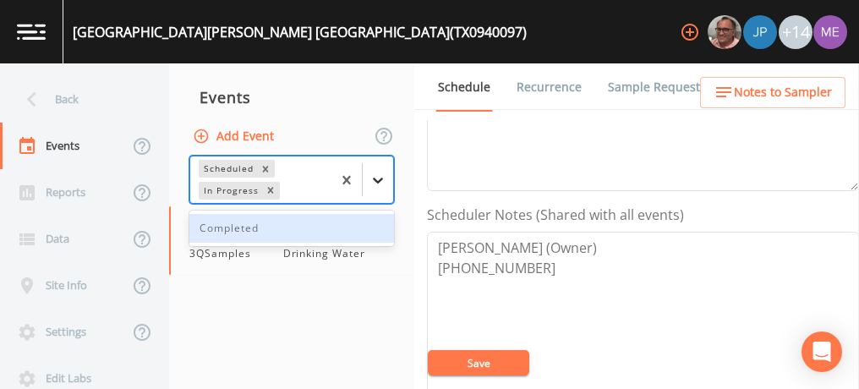
click at [380, 179] on icon at bounding box center [378, 180] width 10 height 6
click at [360, 223] on div "Completed" at bounding box center [291, 228] width 205 height 29
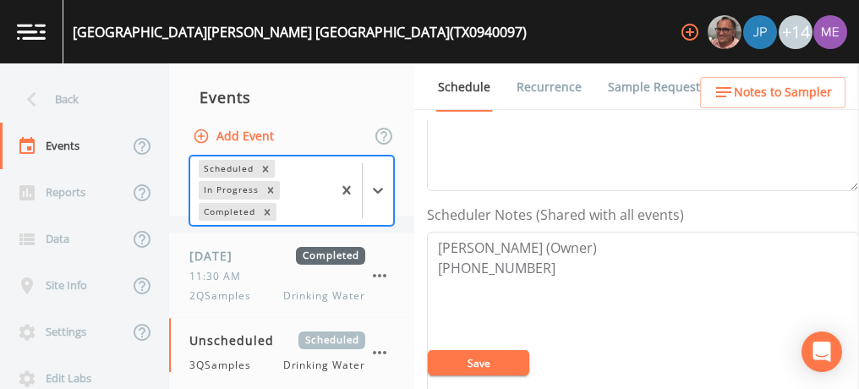
scroll to position [164, 0]
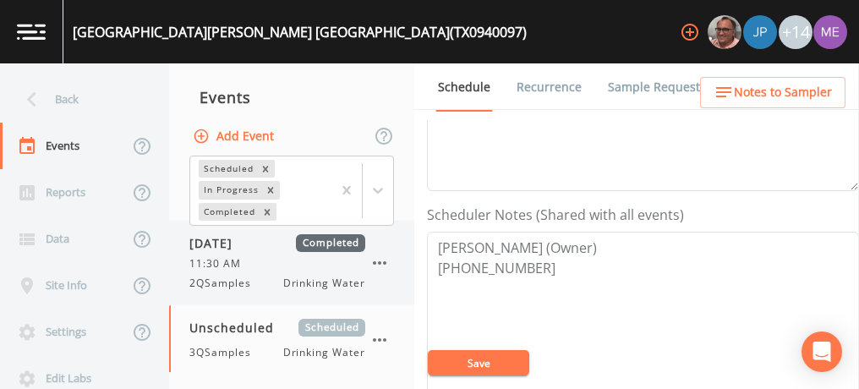
click at [254, 263] on div "11:30 AM" at bounding box center [277, 263] width 176 height 15
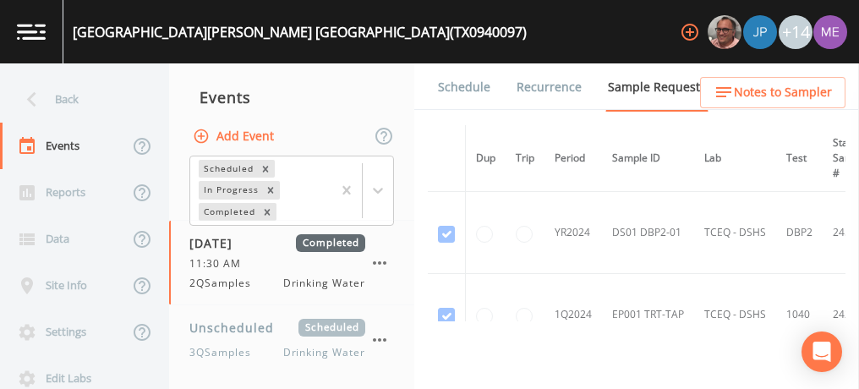
click at [461, 79] on link "Schedule" at bounding box center [463, 86] width 57 height 47
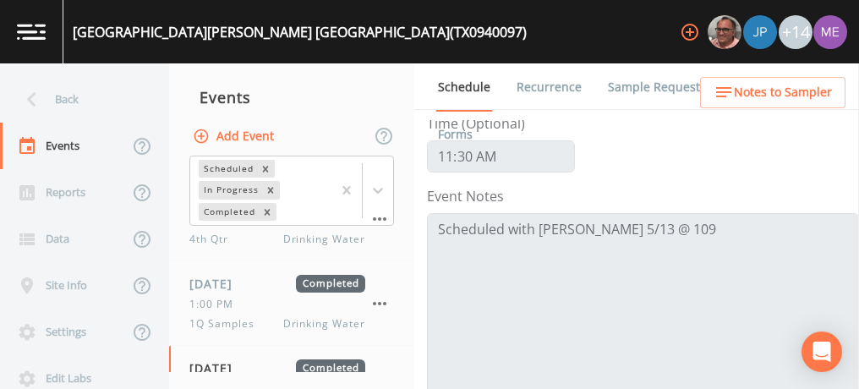
scroll to position [38, 0]
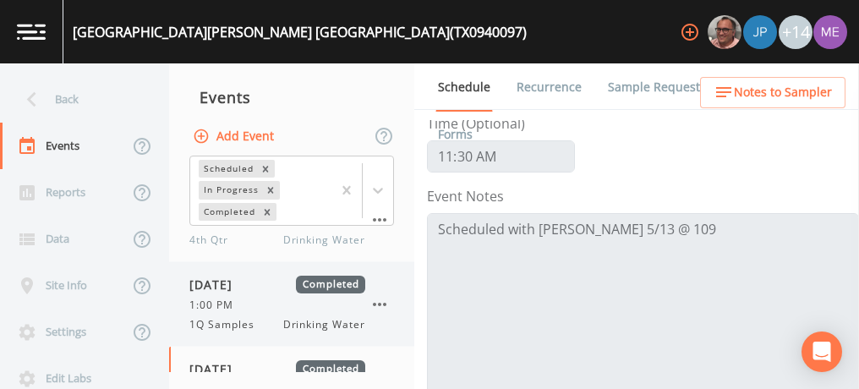
click at [232, 300] on span "1:00 PM" at bounding box center [216, 305] width 54 height 15
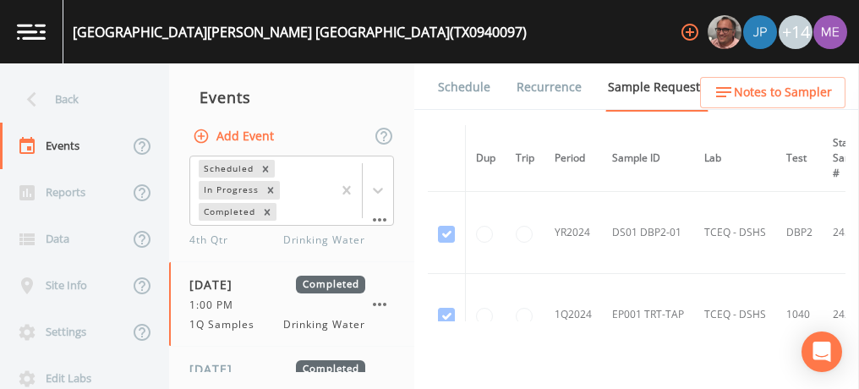
click at [463, 90] on link "Schedule" at bounding box center [463, 86] width 57 height 47
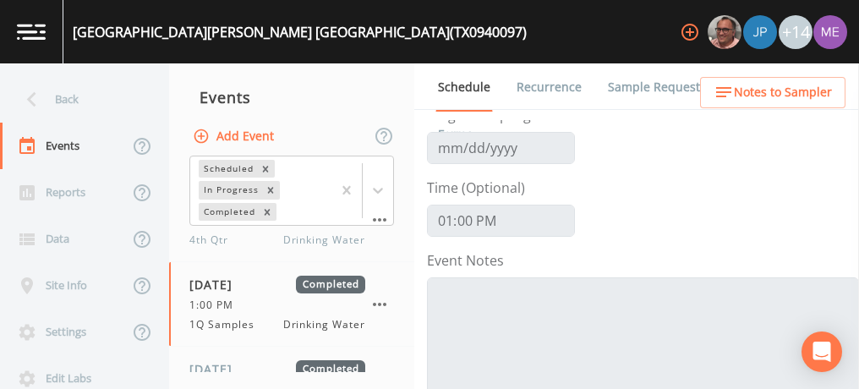
scroll to position [85, 0]
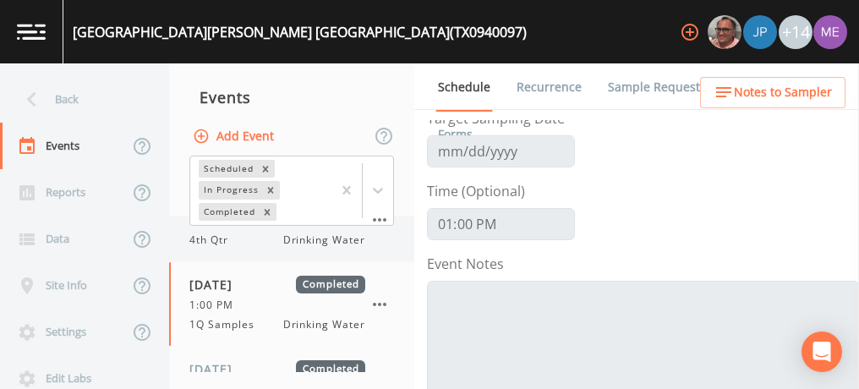
click at [344, 245] on span "Drinking Water" at bounding box center [324, 239] width 82 height 15
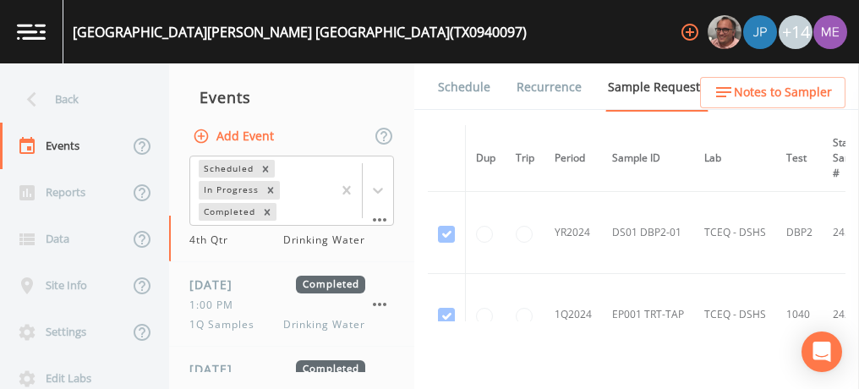
click at [468, 86] on link "Schedule" at bounding box center [463, 86] width 57 height 47
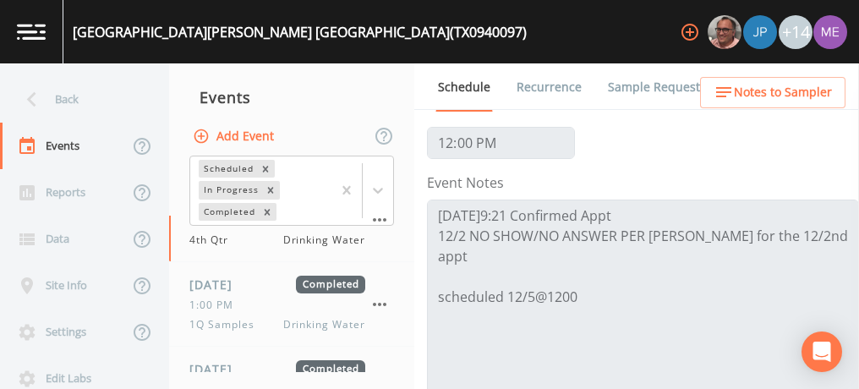
scroll to position [163, 0]
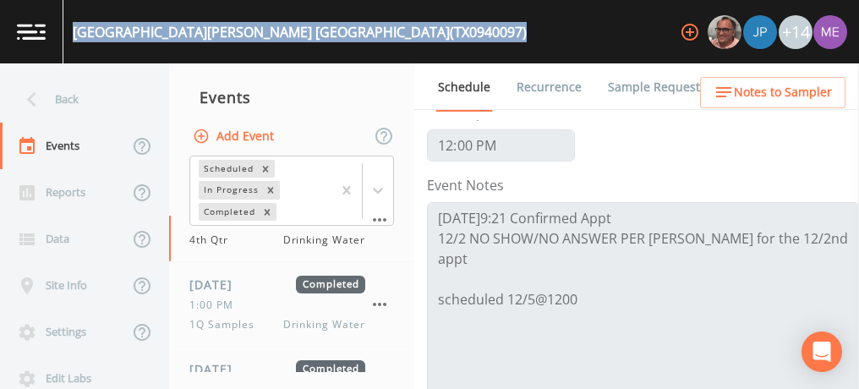
drag, startPoint x: 74, startPoint y: 28, endPoint x: 404, endPoint y: 29, distance: 330.5
click at [404, 29] on div "[GEOGRAPHIC_DATA][PERSON_NAME] (TX0940097) +14" at bounding box center [429, 31] width 859 height 63
copy div "[GEOGRAPHIC_DATA][PERSON_NAME] (TX0940097)"
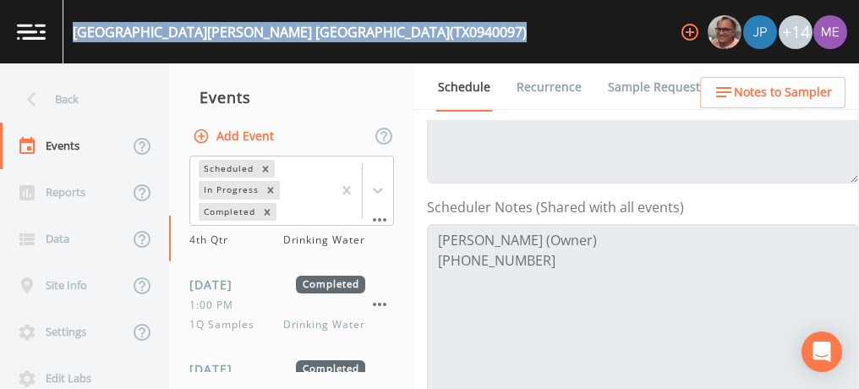
scroll to position [397, 0]
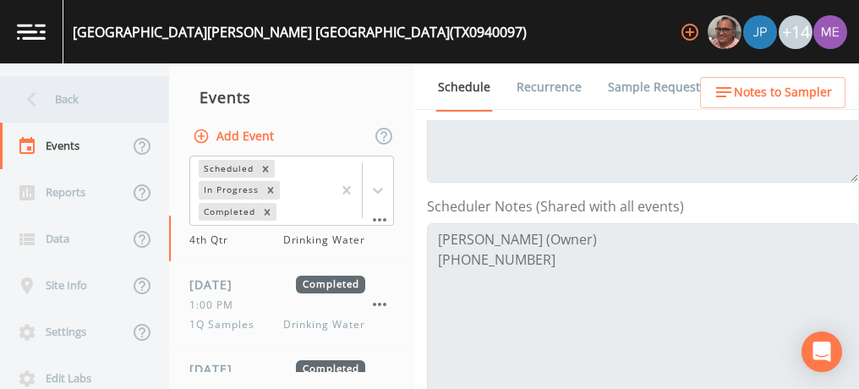
click at [60, 96] on div "Back" at bounding box center [76, 99] width 152 height 46
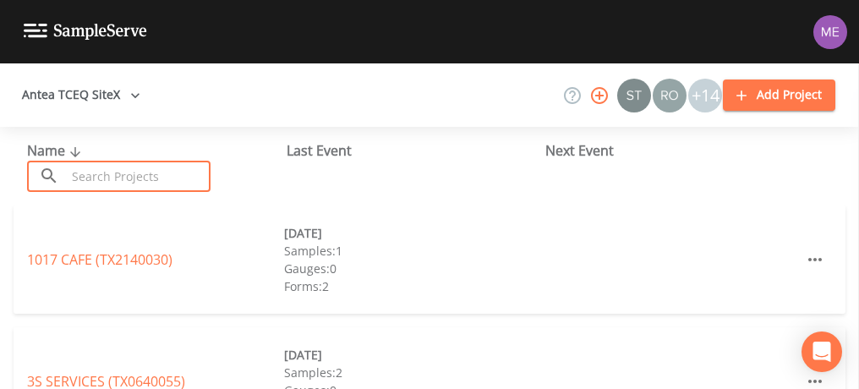
click at [96, 173] on input "text" at bounding box center [138, 176] width 145 height 31
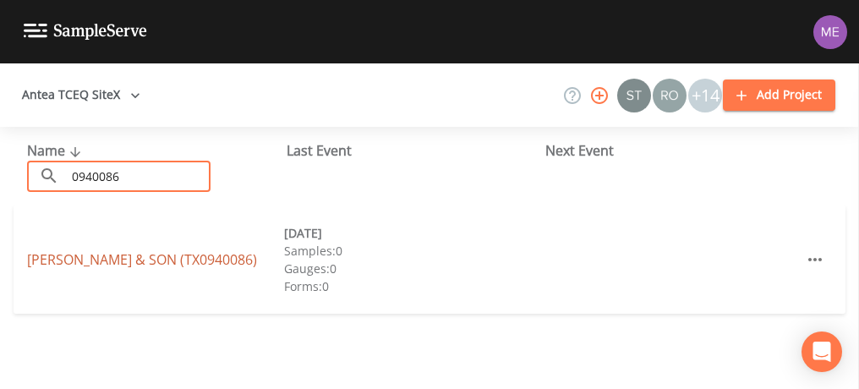
type input "0940086"
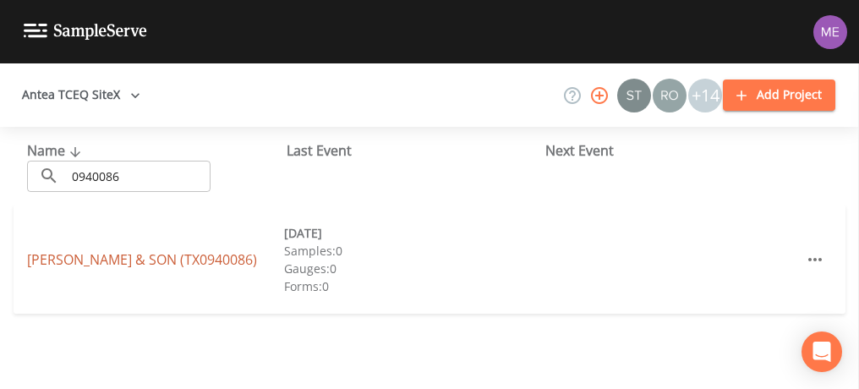
click at [136, 260] on link "[PERSON_NAME] & SON (TX0940086)" at bounding box center [142, 259] width 230 height 19
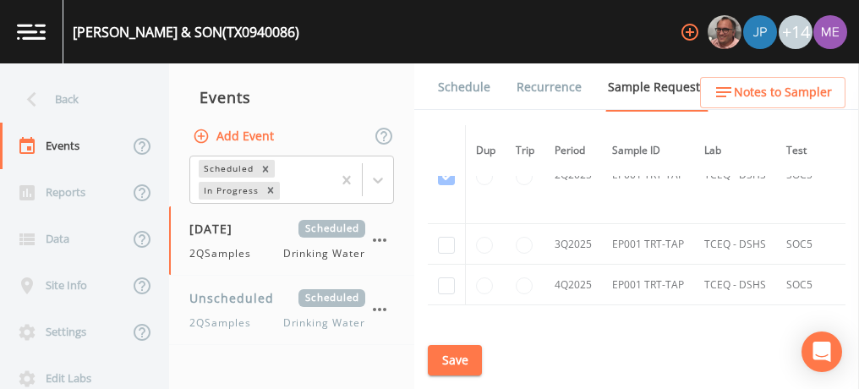
scroll to position [2255, 0]
click at [445, 235] on input "checkbox" at bounding box center [446, 243] width 17 height 17
checkbox input "true"
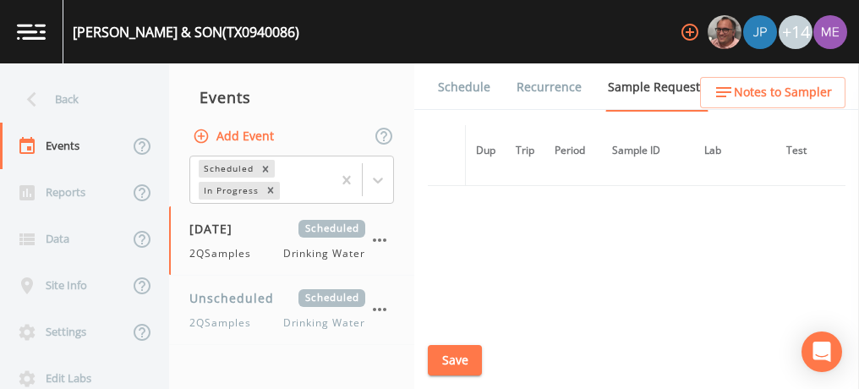
scroll to position [1928, 0]
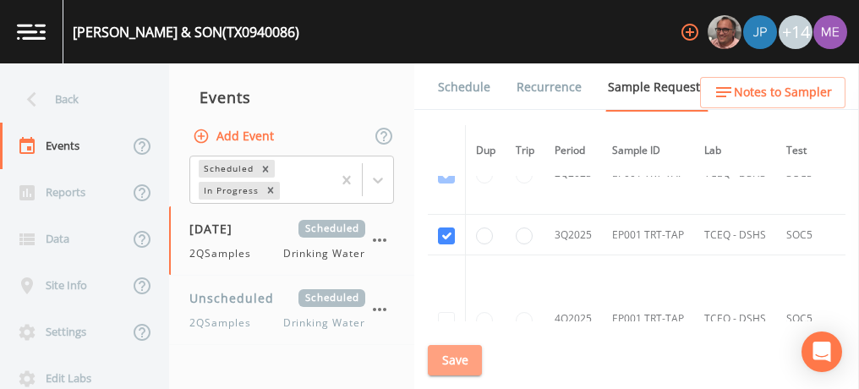
click at [457, 358] on button "Save" at bounding box center [455, 360] width 54 height 31
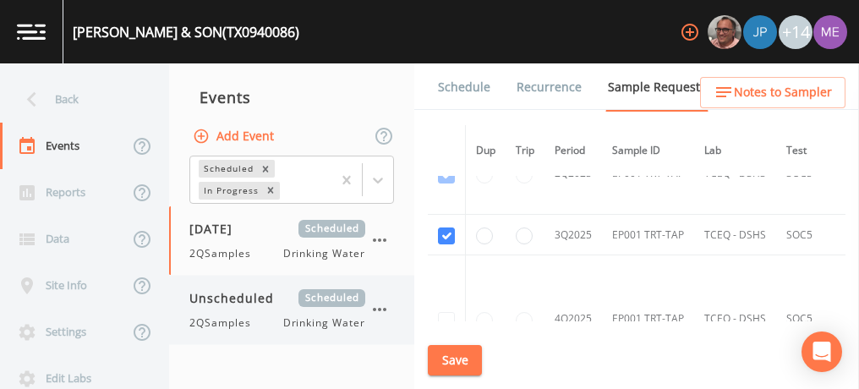
click at [377, 309] on icon "button" at bounding box center [379, 309] width 20 height 20
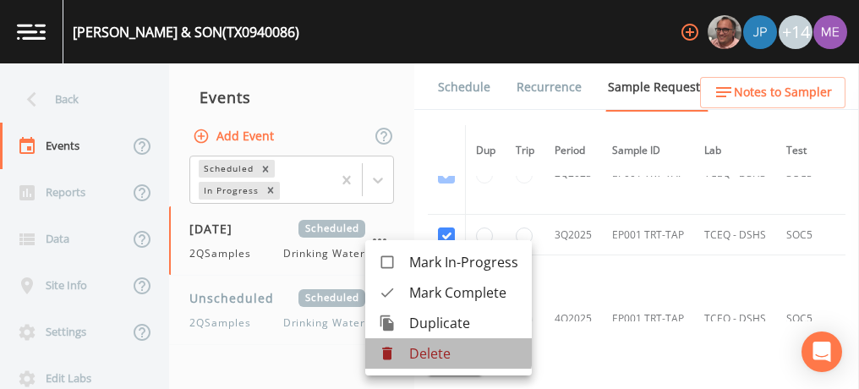
click at [415, 351] on p "Delete" at bounding box center [463, 353] width 109 height 20
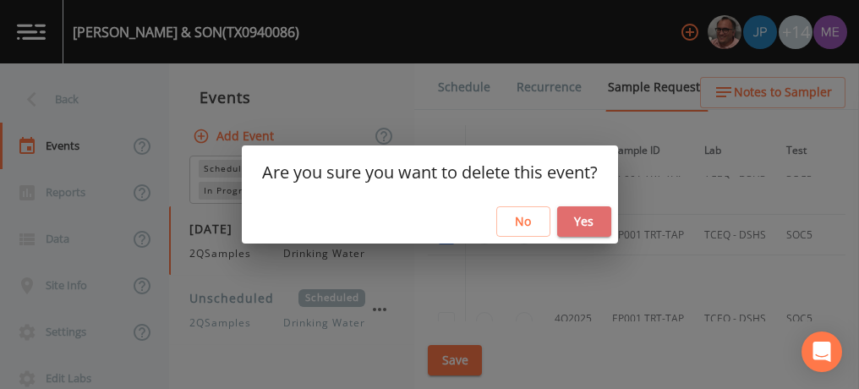
click at [583, 222] on button "Yes" at bounding box center [584, 221] width 54 height 31
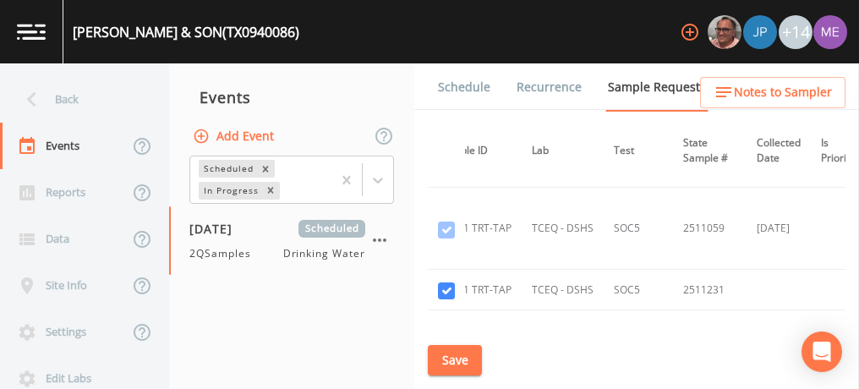
scroll to position [1908, 172]
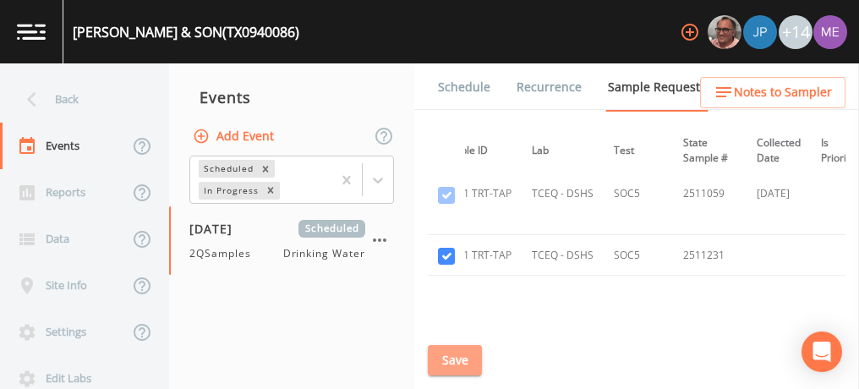
click at [456, 358] on button "Save" at bounding box center [455, 360] width 54 height 31
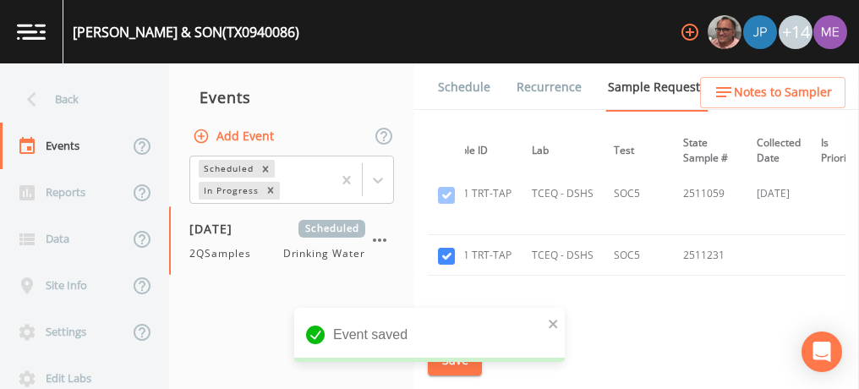
click at [457, 90] on link "Schedule" at bounding box center [463, 86] width 57 height 47
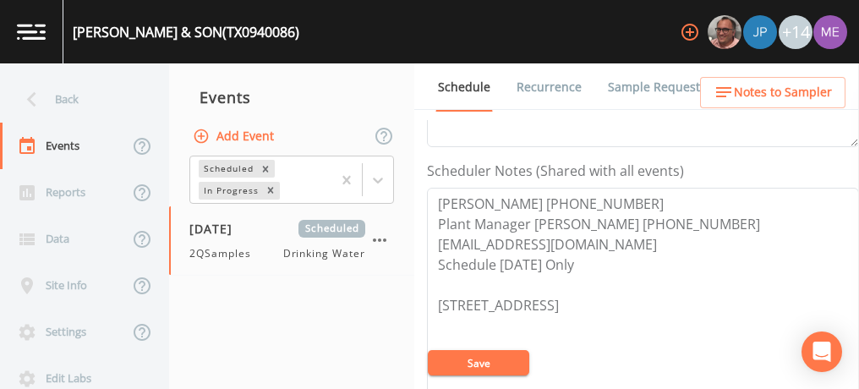
scroll to position [448, 0]
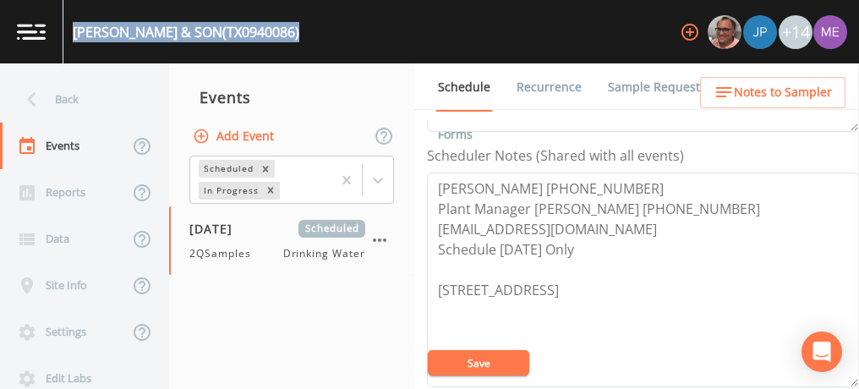
drag, startPoint x: 73, startPoint y: 25, endPoint x: 324, endPoint y: 33, distance: 251.2
click at [324, 33] on div "[PERSON_NAME] & SON (TX0940086) +14" at bounding box center [429, 31] width 859 height 63
copy div "[PERSON_NAME] & SON (TX0940086)"
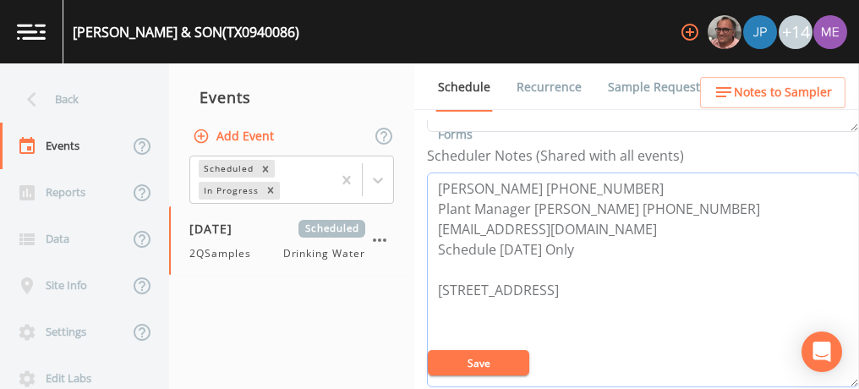
drag, startPoint x: 434, startPoint y: 183, endPoint x: 629, endPoint y: 180, distance: 195.3
click at [629, 180] on textarea "[PERSON_NAME] [PHONE_NUMBER] Plant Manager [PERSON_NAME] [PHONE_NUMBER] [EMAIL_…" at bounding box center [643, 279] width 432 height 215
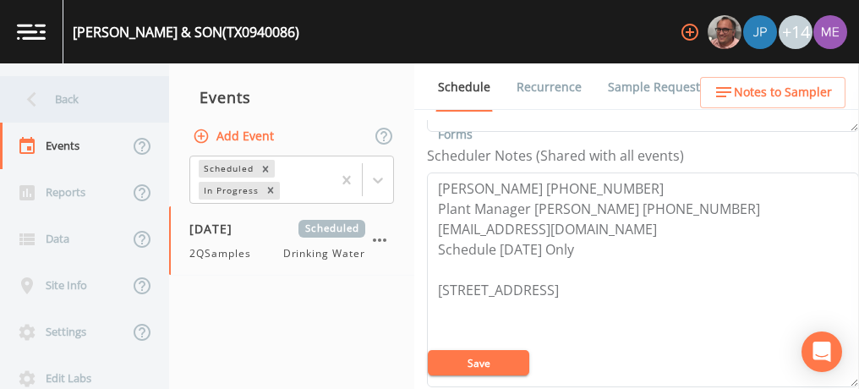
click at [74, 95] on div "Back" at bounding box center [76, 99] width 152 height 46
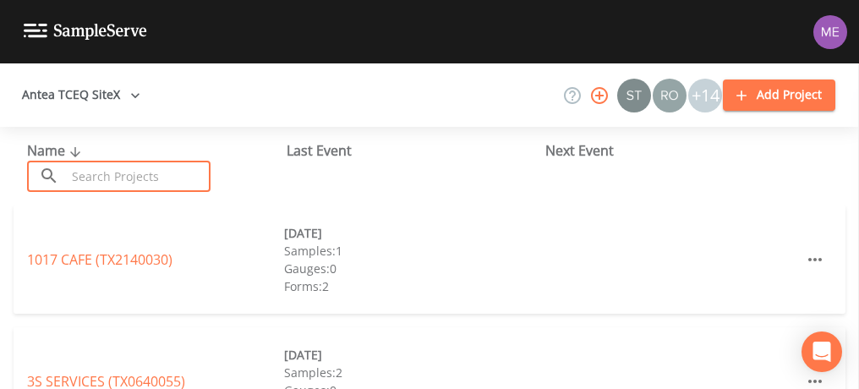
click at [99, 177] on input "text" at bounding box center [138, 176] width 145 height 31
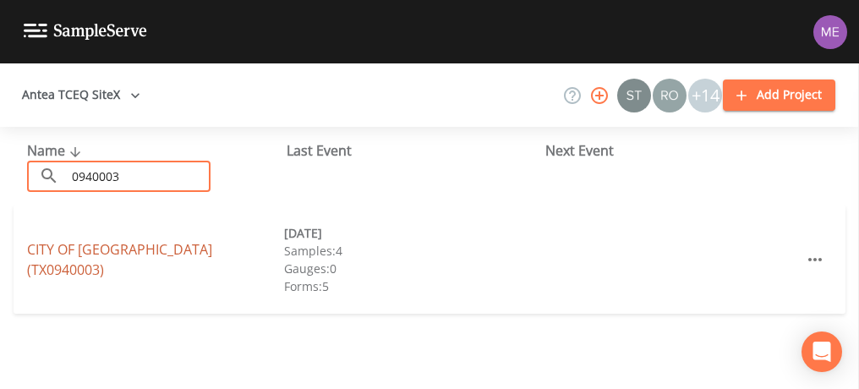
type input "0940003"
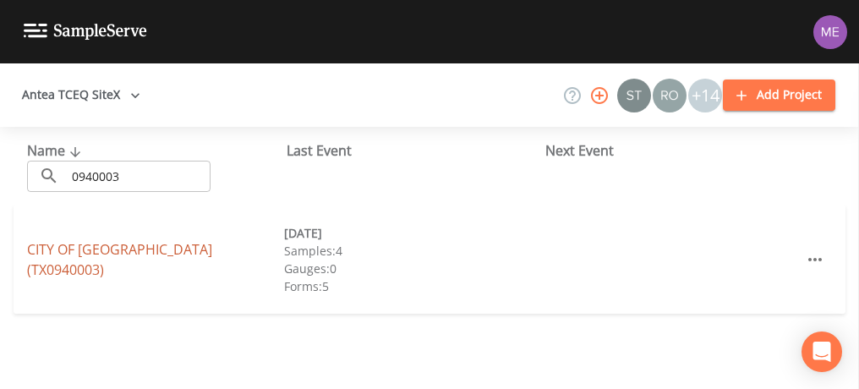
click at [112, 255] on link "CITY OF [GEOGRAPHIC_DATA] (TX0940003)" at bounding box center [119, 259] width 185 height 39
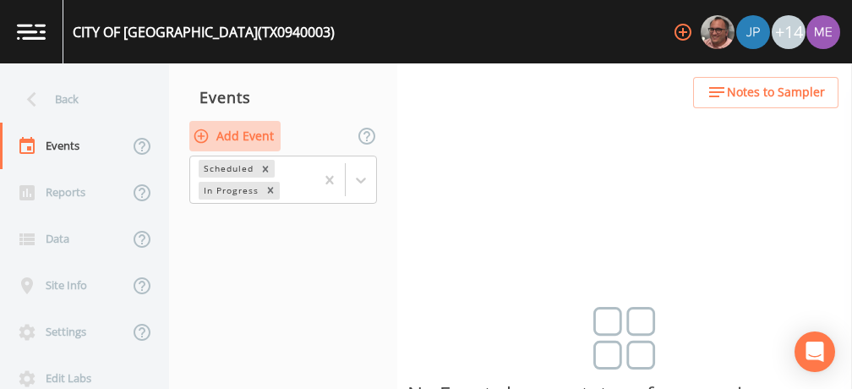
click at [226, 129] on button "Add Event" at bounding box center [234, 136] width 91 height 31
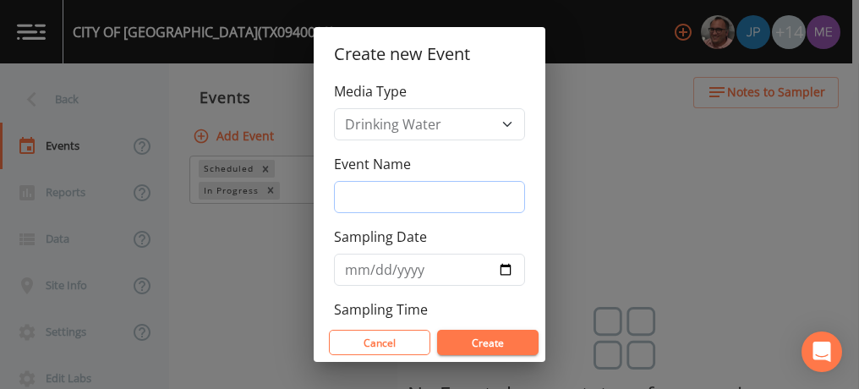
click at [382, 189] on input "Event Name" at bounding box center [429, 197] width 191 height 32
type input "3QSamples"
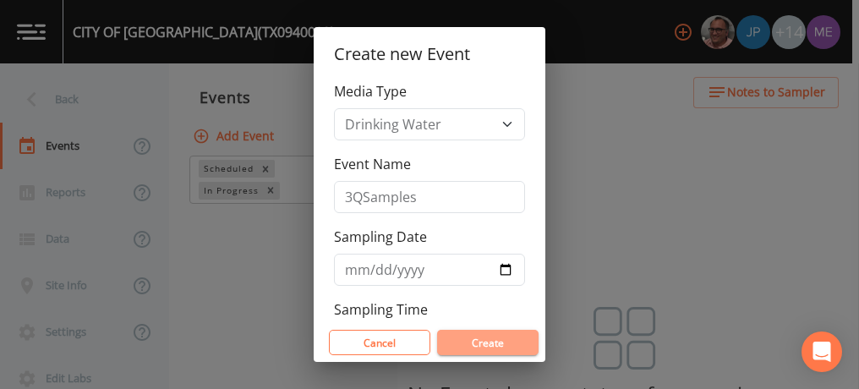
click at [464, 346] on button "Create" at bounding box center [487, 342] width 101 height 25
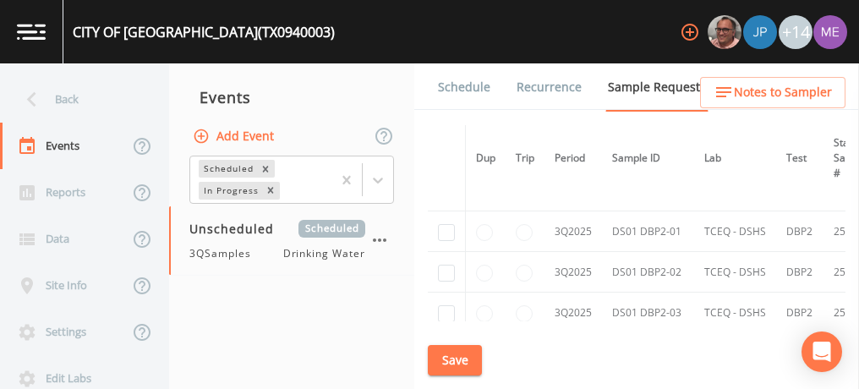
scroll to position [2695, 0]
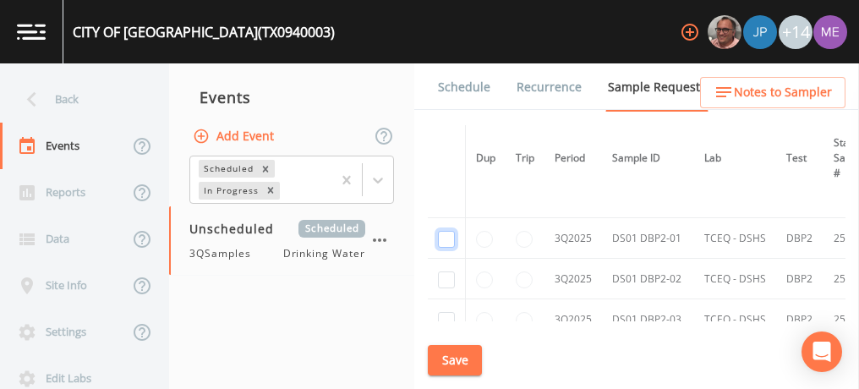
click at [446, 231] on input "checkbox" at bounding box center [446, 239] width 17 height 17
checkbox input "true"
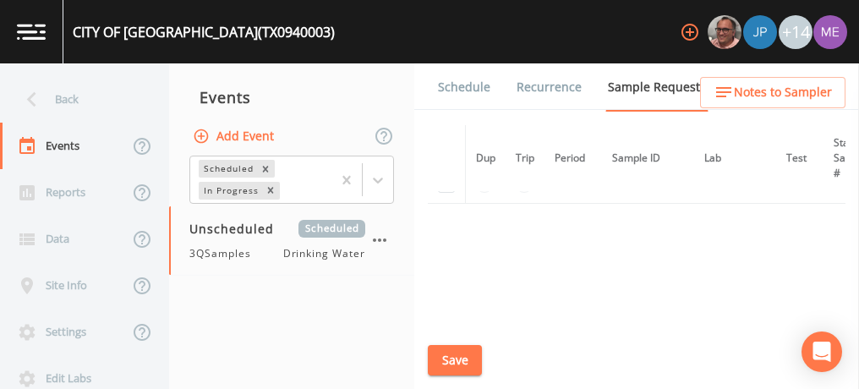
scroll to position [2277, 0]
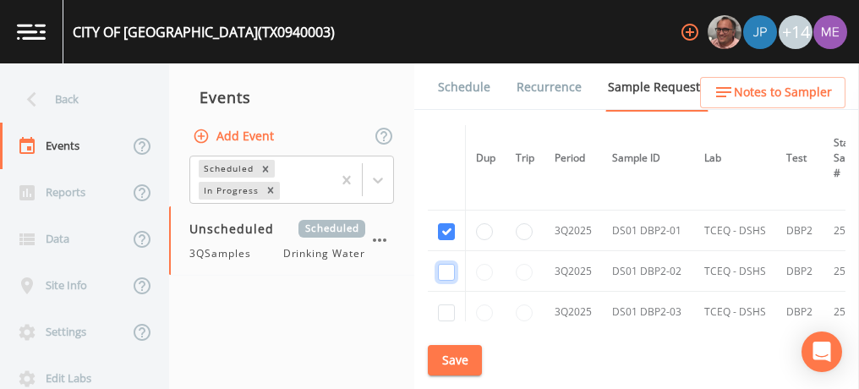
click at [445, 264] on input "checkbox" at bounding box center [446, 272] width 17 height 17
checkbox input "true"
click at [445, 304] on input "checkbox" at bounding box center [446, 312] width 17 height 17
checkbox input "true"
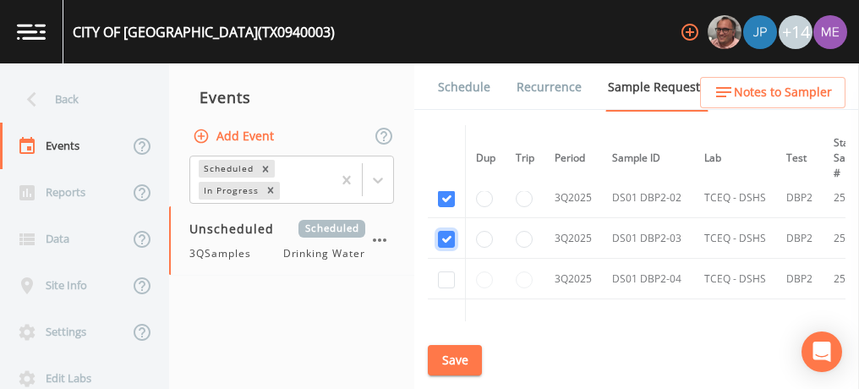
scroll to position [2353, 0]
click at [445, 269] on input "checkbox" at bounding box center [446, 277] width 17 height 17
checkbox input "true"
click at [459, 362] on button "Save" at bounding box center [455, 360] width 54 height 31
click at [463, 90] on link "Schedule" at bounding box center [463, 86] width 57 height 47
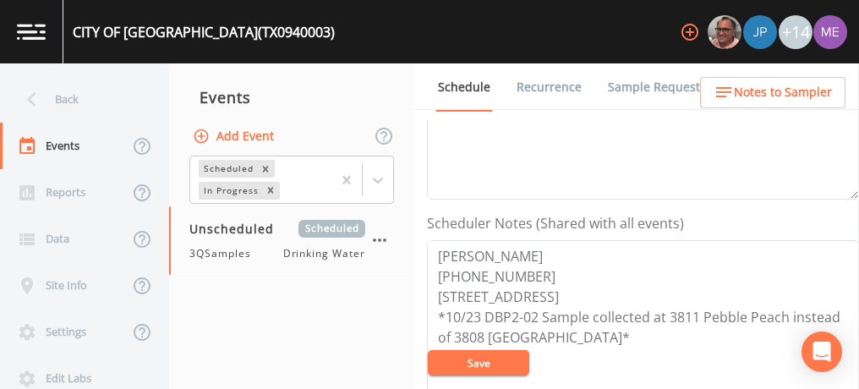
scroll to position [381, 0]
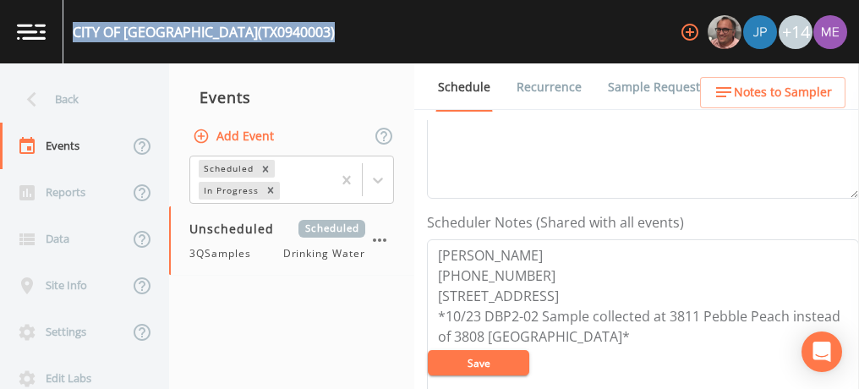
drag, startPoint x: 74, startPoint y: 33, endPoint x: 265, endPoint y: 35, distance: 191.0
click at [265, 35] on div "CITY OF [GEOGRAPHIC_DATA] (TX0940003) +14" at bounding box center [429, 31] width 859 height 63
copy div "CITY OF [GEOGRAPHIC_DATA] (TX0940003)"
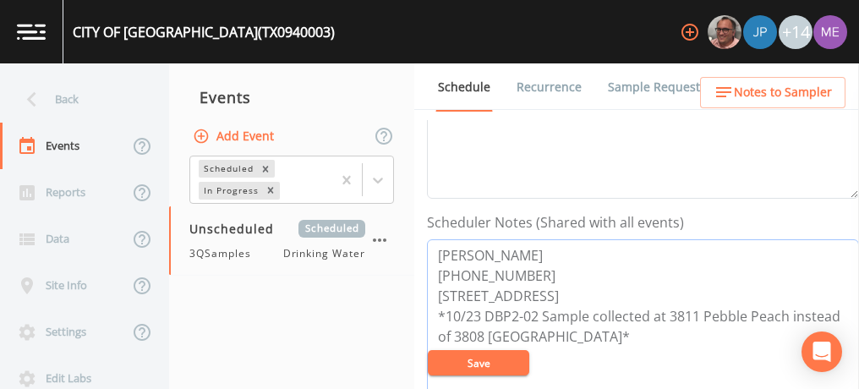
drag, startPoint x: 435, startPoint y: 249, endPoint x: 527, endPoint y: 265, distance: 93.4
click at [527, 265] on textarea "[PERSON_NAME] [PHONE_NUMBER] [STREET_ADDRESS] *10/23 DBP2-02 Sample collected a…" at bounding box center [643, 346] width 432 height 215
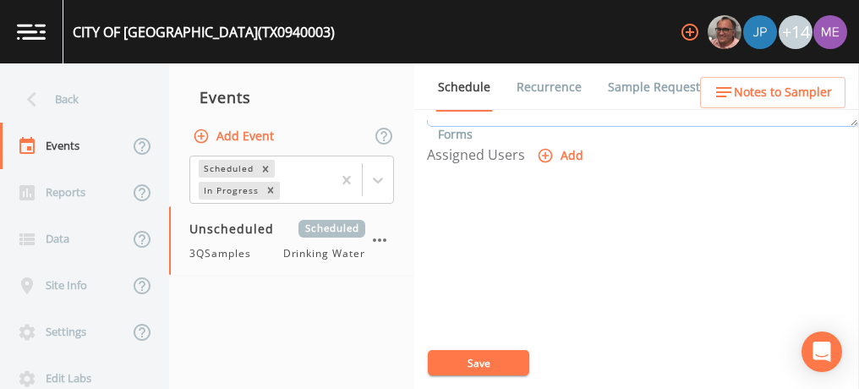
scroll to position [741, 0]
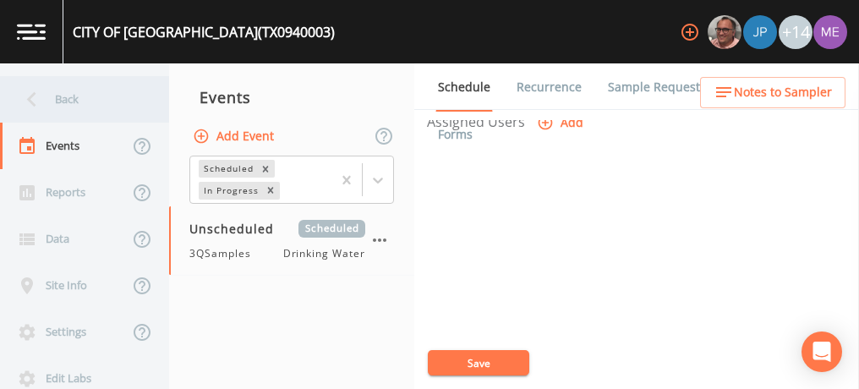
click at [65, 100] on div "Back" at bounding box center [76, 99] width 152 height 46
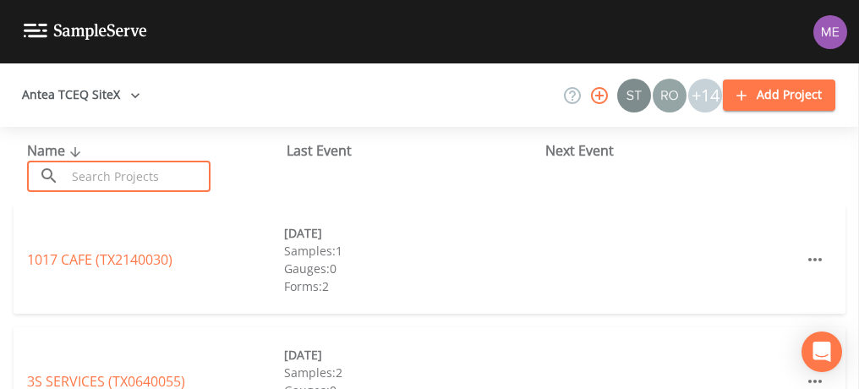
click at [87, 167] on input "text" at bounding box center [138, 176] width 145 height 31
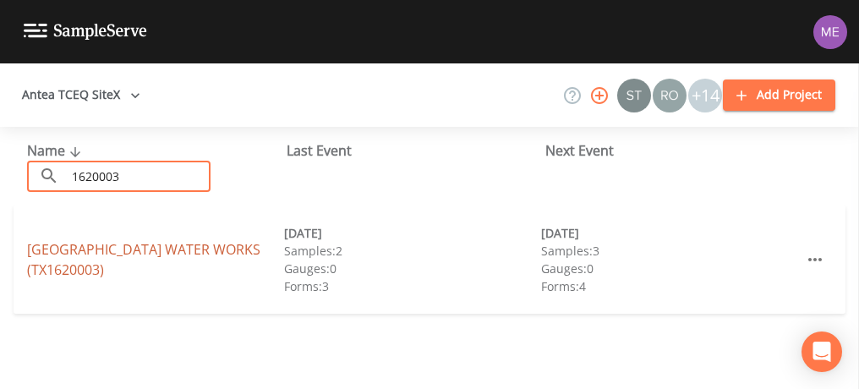
type input "1620003"
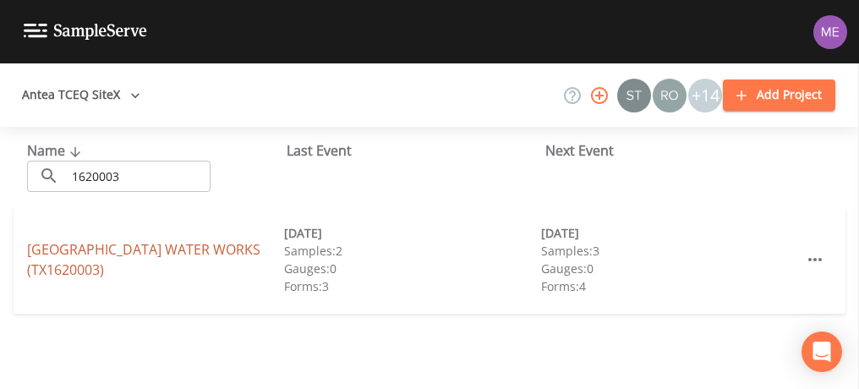
click at [105, 251] on link "[GEOGRAPHIC_DATA] (TX1620003)" at bounding box center [143, 259] width 233 height 39
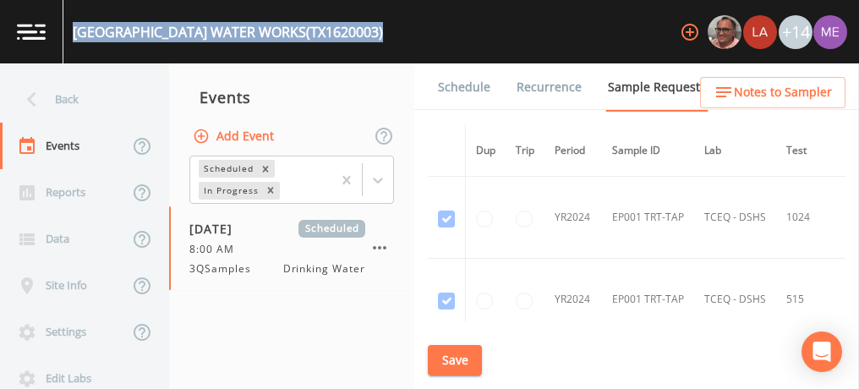
drag, startPoint x: 74, startPoint y: 30, endPoint x: 434, endPoint y: 29, distance: 360.0
click at [434, 29] on div "[GEOGRAPHIC_DATA] (TX1620003) +14" at bounding box center [429, 31] width 859 height 63
copy div "[GEOGRAPHIC_DATA] (TX1620003)"
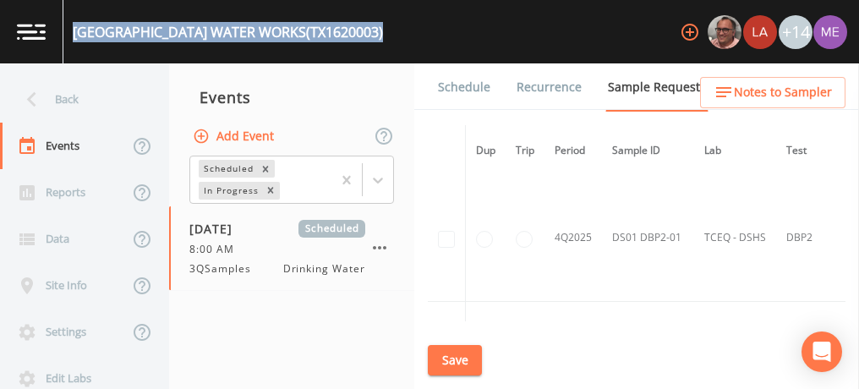
scroll to position [2626, 0]
click at [467, 87] on link "Schedule" at bounding box center [463, 86] width 57 height 47
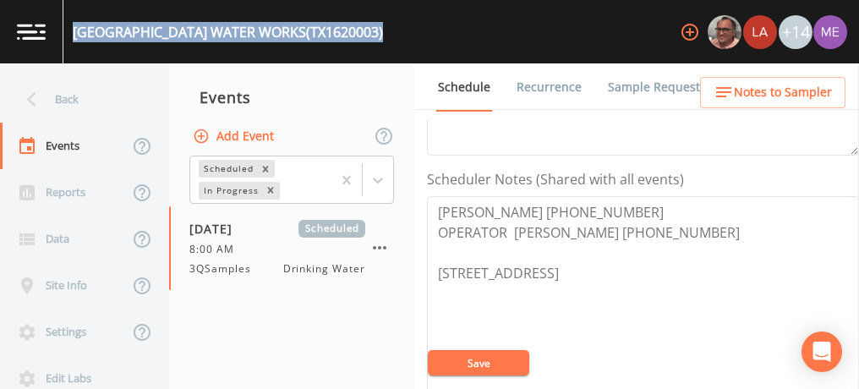
scroll to position [426, 0]
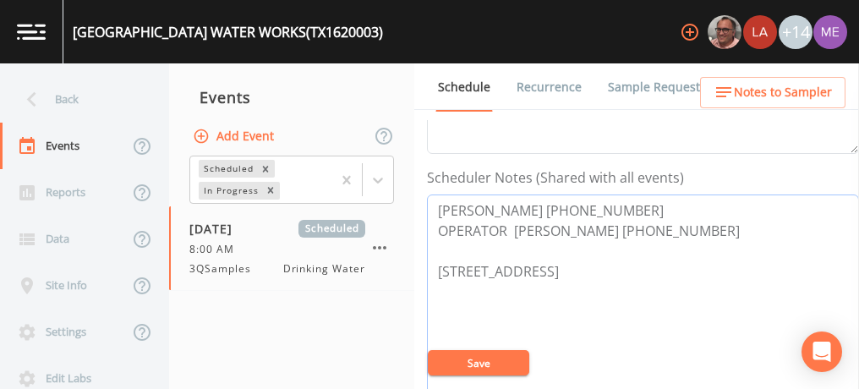
drag, startPoint x: 437, startPoint y: 228, endPoint x: 533, endPoint y: 246, distance: 98.0
click at [533, 246] on textarea "[PERSON_NAME] [PHONE_NUMBER] OPERATOR [PERSON_NAME] [PHONE_NUMBER] [STREET_ADDR…" at bounding box center [643, 301] width 432 height 215
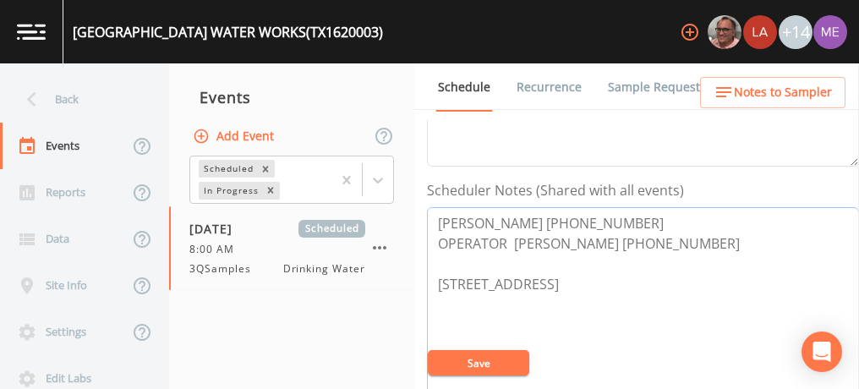
scroll to position [352, 0]
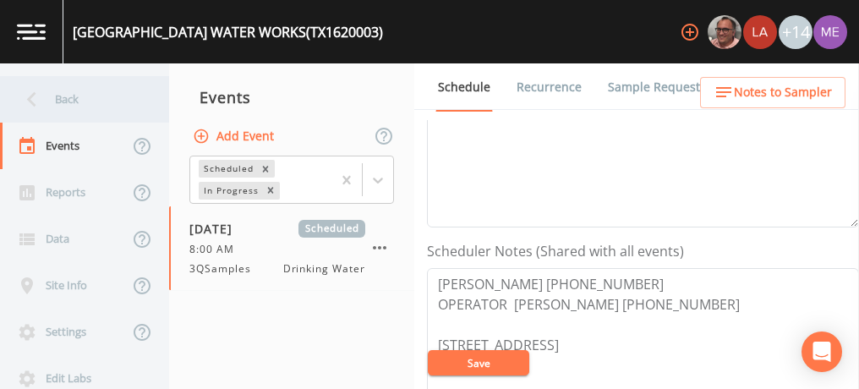
click at [66, 94] on div "Back" at bounding box center [76, 99] width 152 height 46
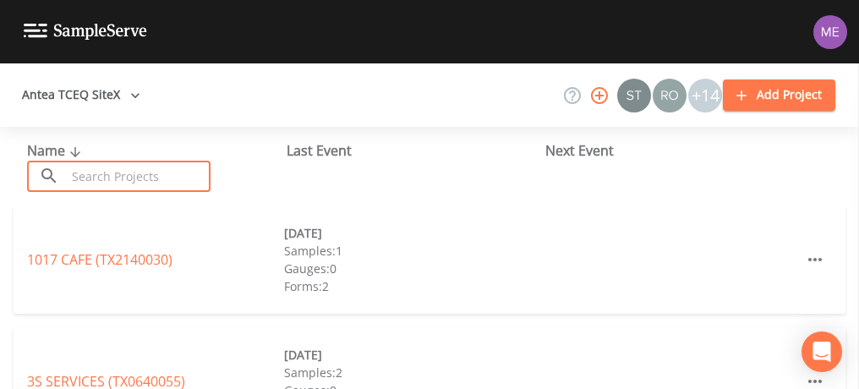
click at [99, 171] on input "text" at bounding box center [138, 176] width 145 height 31
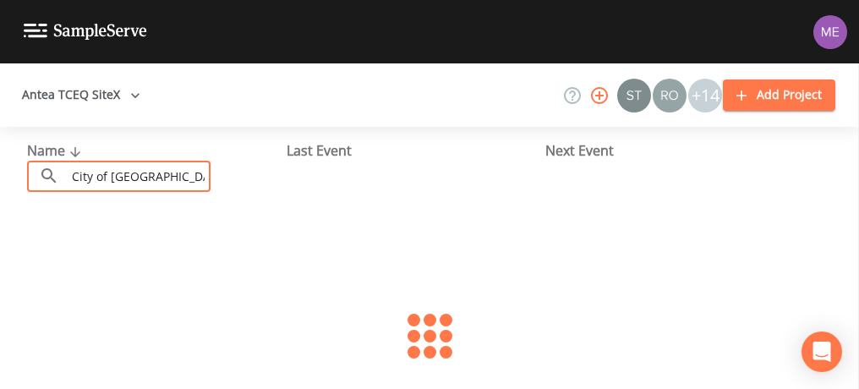
type input "CITY OF [GEOGRAPHIC_DATA]"
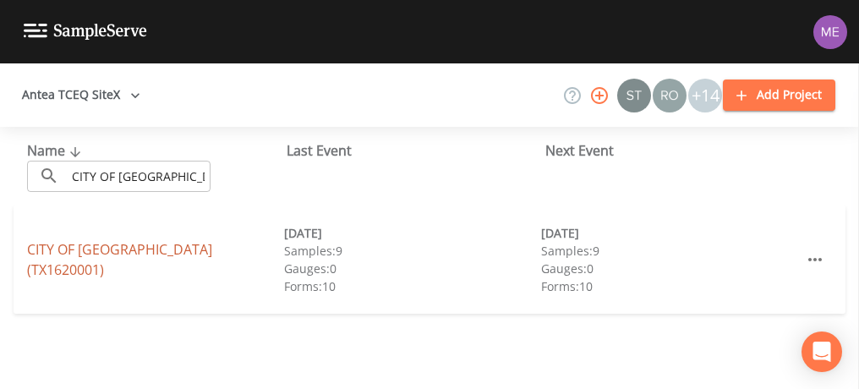
click at [128, 259] on link "CITY OF [GEOGRAPHIC_DATA] (TX1620001)" at bounding box center [119, 259] width 185 height 39
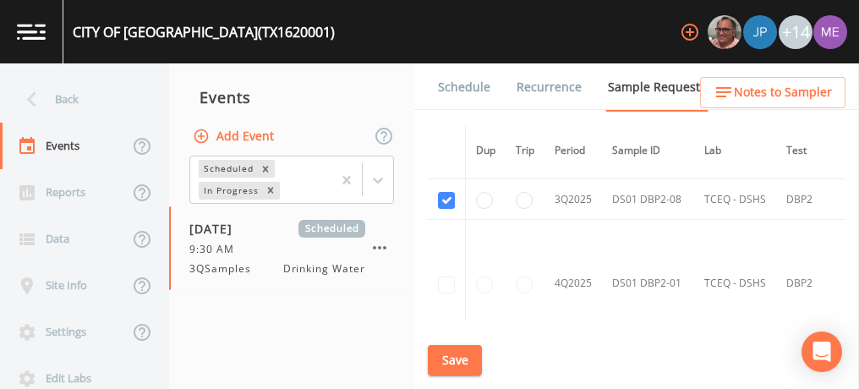
scroll to position [5894, 0]
click at [146, 35] on div "CITY OF [GEOGRAPHIC_DATA] (TX1620001)" at bounding box center [204, 32] width 262 height 20
drag, startPoint x: 146, startPoint y: 35, endPoint x: 74, endPoint y: 25, distance: 73.3
click at [74, 25] on div "CITY OF [GEOGRAPHIC_DATA] (TX1620001)" at bounding box center [204, 32] width 262 height 20
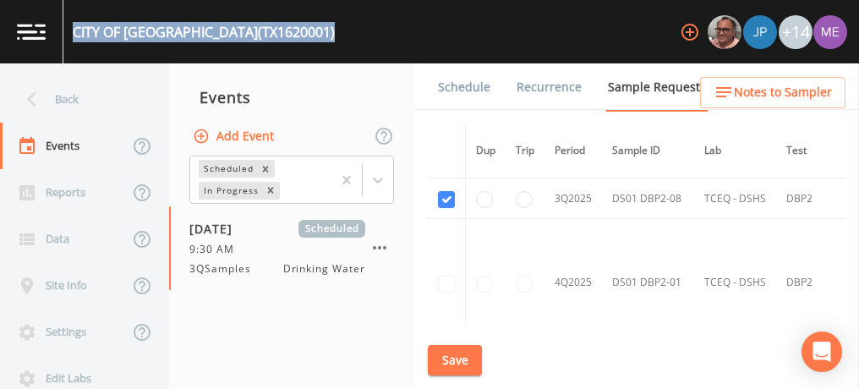
drag, startPoint x: 74, startPoint y: 25, endPoint x: 281, endPoint y: 34, distance: 207.2
click at [281, 34] on div "CITY OF [GEOGRAPHIC_DATA] (TX1620001)" at bounding box center [204, 32] width 262 height 20
copy div "CITY OF [GEOGRAPHIC_DATA] (TX1620001)"
click at [459, 80] on link "Schedule" at bounding box center [463, 86] width 57 height 47
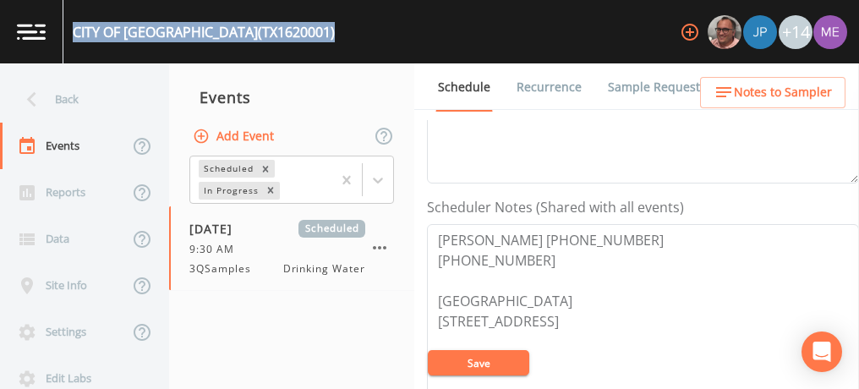
scroll to position [397, 0]
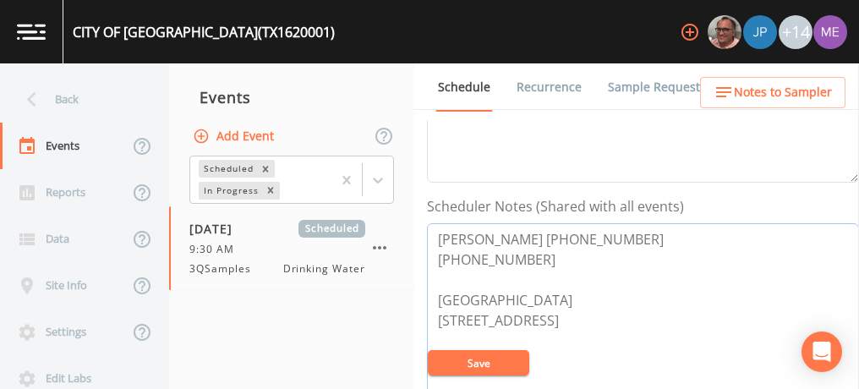
drag, startPoint x: 439, startPoint y: 235, endPoint x: 530, endPoint y: 251, distance: 92.7
click at [530, 251] on textarea "[PERSON_NAME] [PHONE_NUMBER] [PHONE_NUMBER] [GEOGRAPHIC_DATA] [STREET_ADDRESS]" at bounding box center [643, 330] width 432 height 215
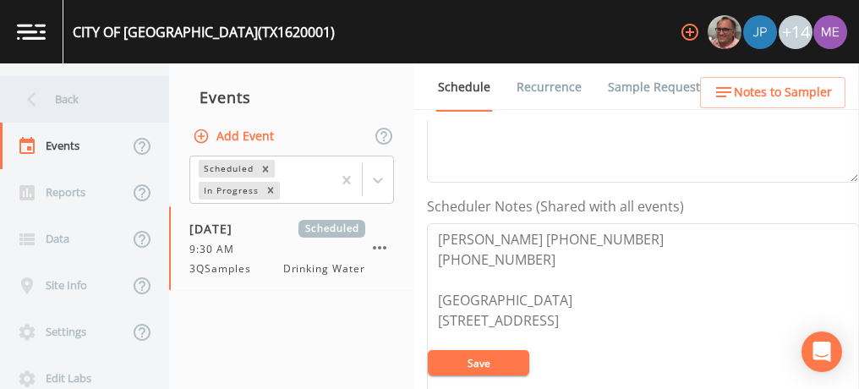
click at [48, 96] on div "Back" at bounding box center [76, 99] width 152 height 46
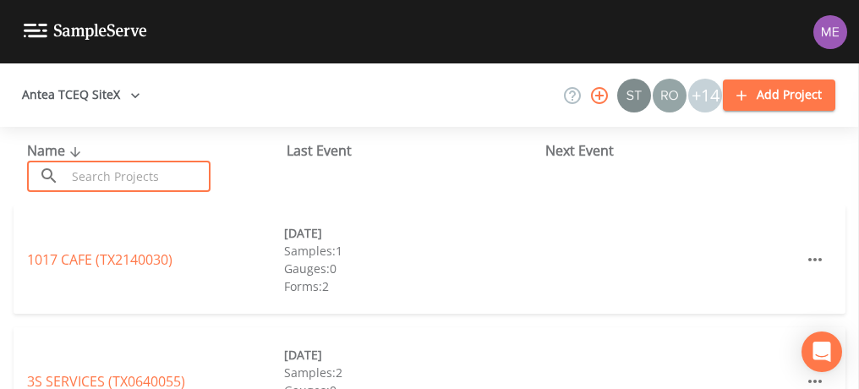
click at [100, 175] on input "text" at bounding box center [138, 176] width 145 height 31
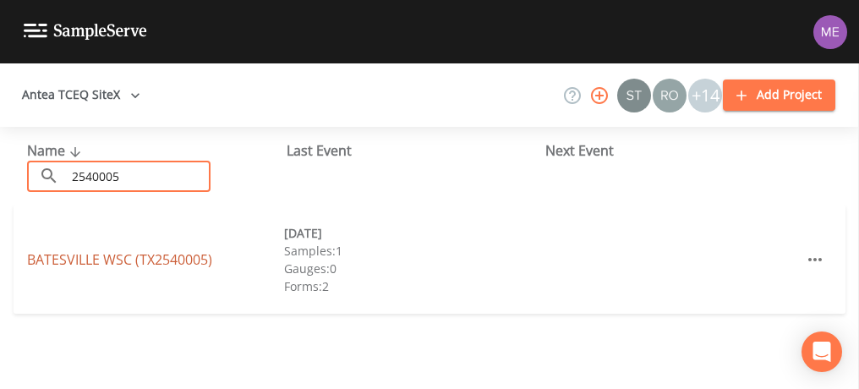
type input "2540005"
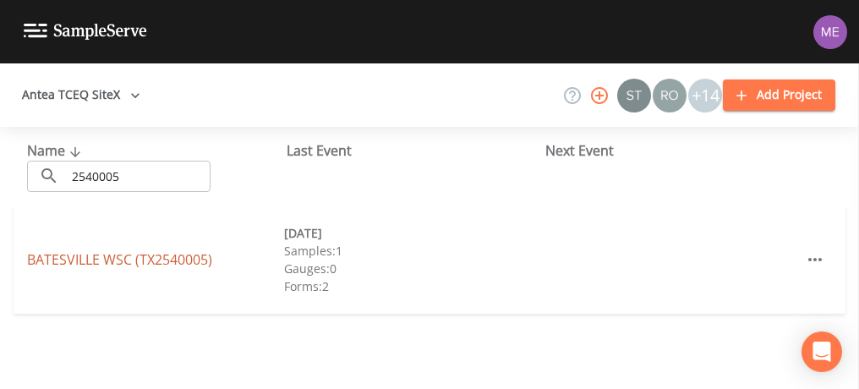
click at [123, 259] on link "[GEOGRAPHIC_DATA] (TX2540005)" at bounding box center [119, 259] width 185 height 19
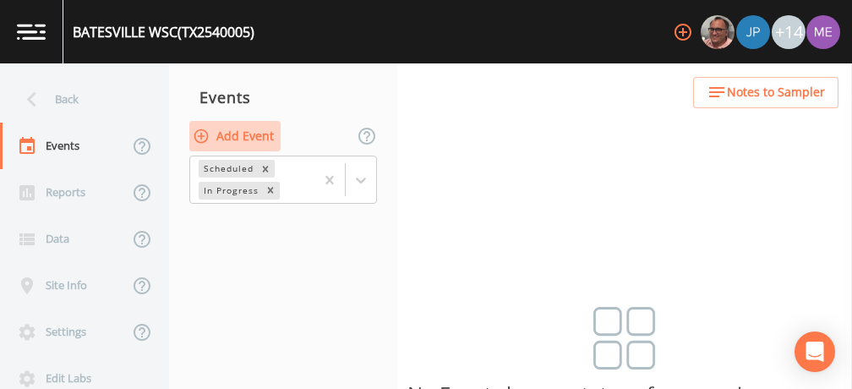
click at [266, 140] on button "Add Event" at bounding box center [234, 136] width 91 height 31
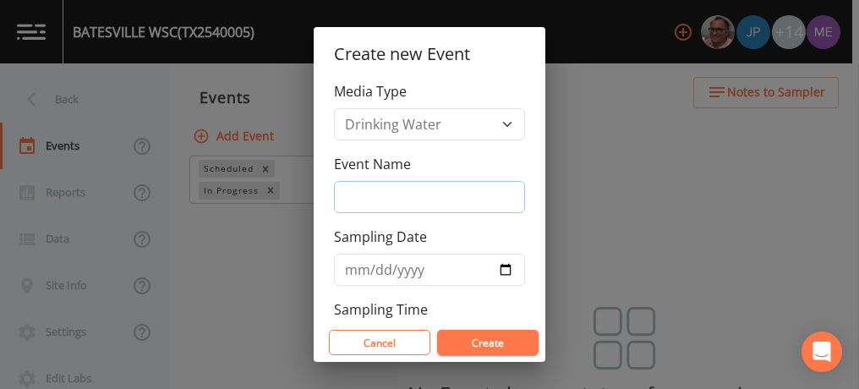
click at [366, 192] on input "Event Name" at bounding box center [429, 197] width 191 height 32
type input "3QSamples"
click at [362, 272] on input "Sampling Date" at bounding box center [429, 270] width 191 height 32
type input "[DATE]"
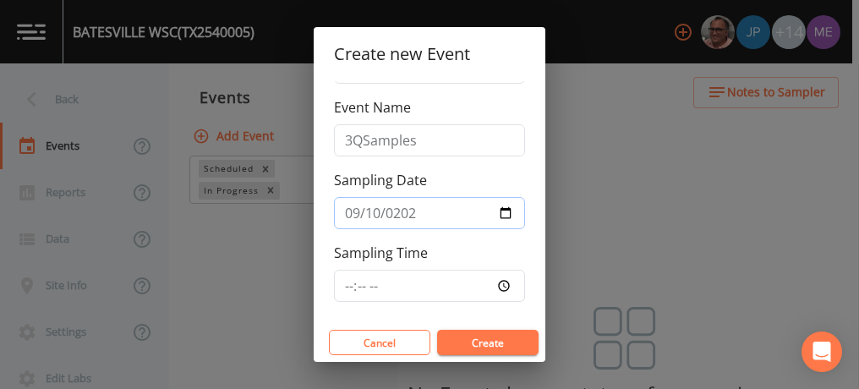
scroll to position [63, 0]
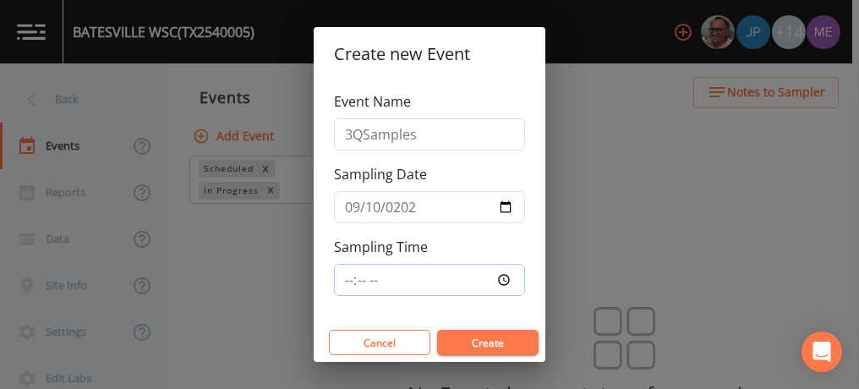
click at [345, 277] on input "Sampling Time" at bounding box center [429, 280] width 191 height 32
type input "08:00"
click at [498, 344] on button "Create" at bounding box center [487, 342] width 101 height 25
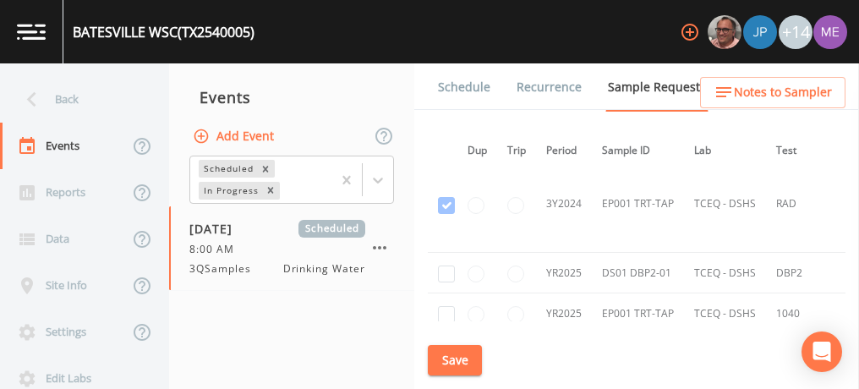
scroll to position [896, 0]
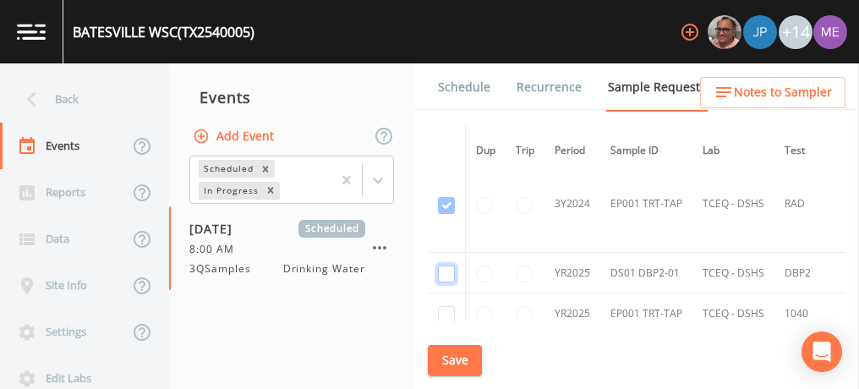
click at [450, 267] on input "checkbox" at bounding box center [446, 273] width 17 height 17
checkbox input "true"
click at [460, 353] on button "Save" at bounding box center [455, 360] width 54 height 31
click at [445, 85] on link "Schedule" at bounding box center [463, 86] width 57 height 47
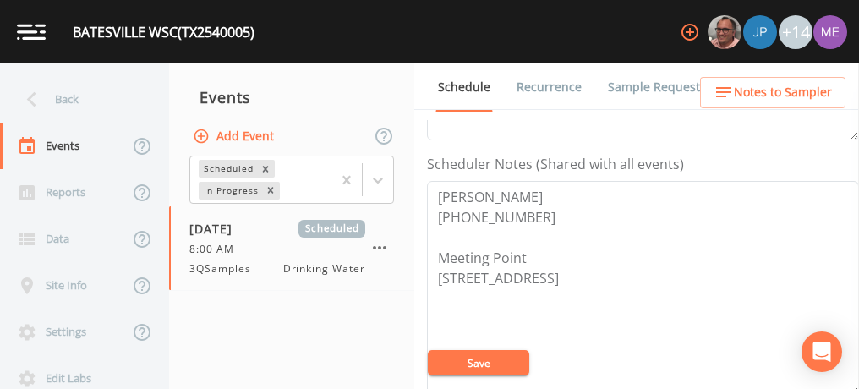
scroll to position [442, 0]
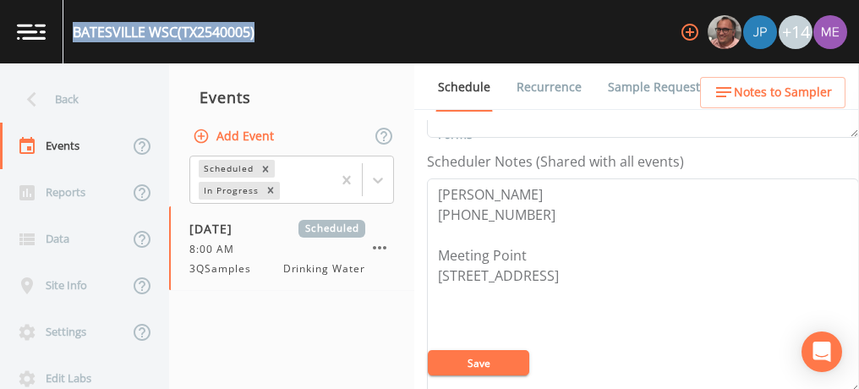
drag, startPoint x: 73, startPoint y: 30, endPoint x: 259, endPoint y: 30, distance: 185.9
click at [259, 30] on div "BATESVILLE WSC (TX2540005) +14" at bounding box center [429, 31] width 859 height 63
copy div "[GEOGRAPHIC_DATA] (TX2540005)"
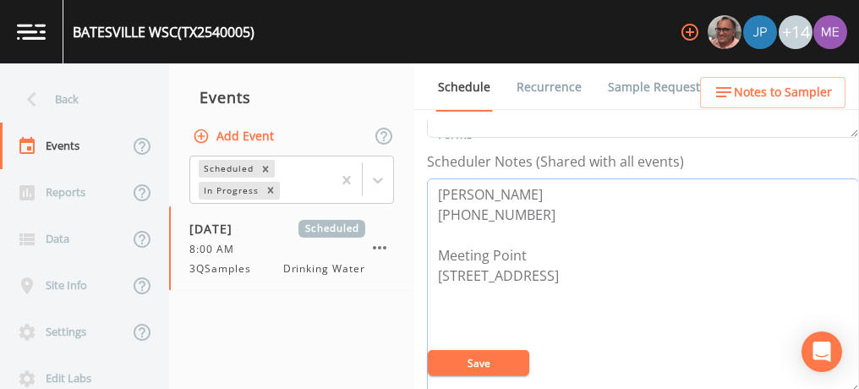
drag, startPoint x: 436, startPoint y: 190, endPoint x: 527, endPoint y: 208, distance: 93.0
click at [527, 208] on textarea "[PERSON_NAME] [PHONE_NUMBER] Meeting Point [STREET_ADDRESS]" at bounding box center [643, 285] width 432 height 215
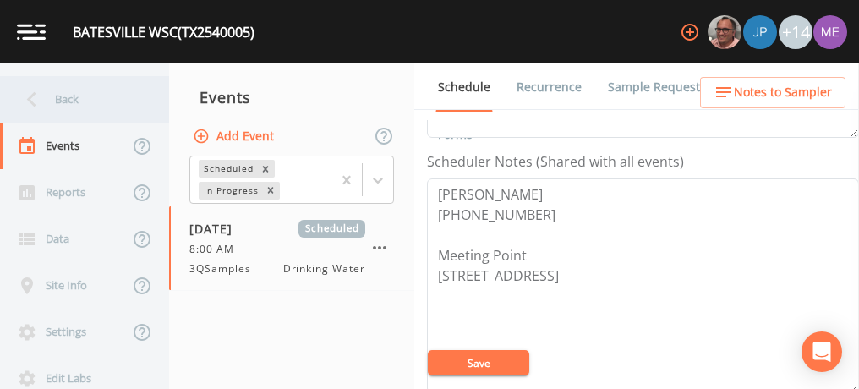
click at [75, 101] on div "Back" at bounding box center [76, 99] width 152 height 46
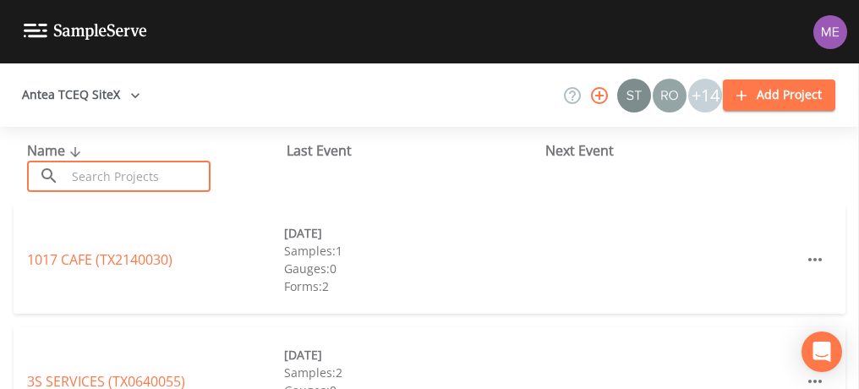
click at [113, 174] on input "text" at bounding box center [138, 176] width 145 height 31
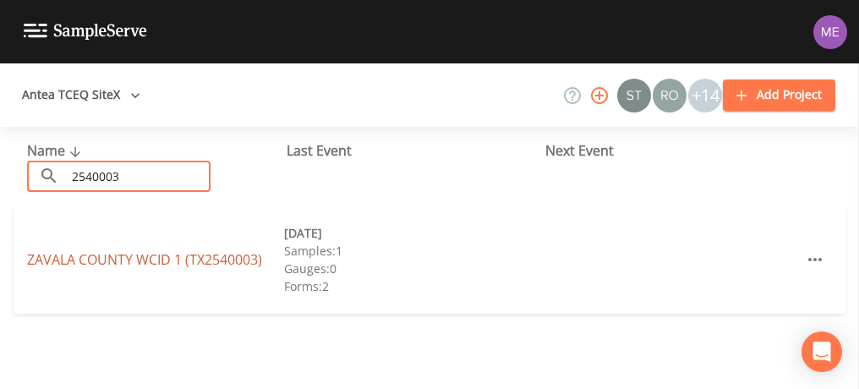
type input "2540003"
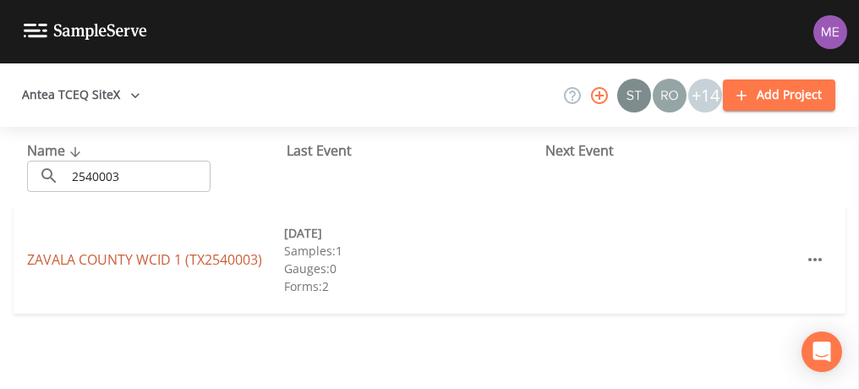
click at [121, 259] on link "ZAVALA COUNTY WCID 1 (TX2540003)" at bounding box center [144, 259] width 235 height 19
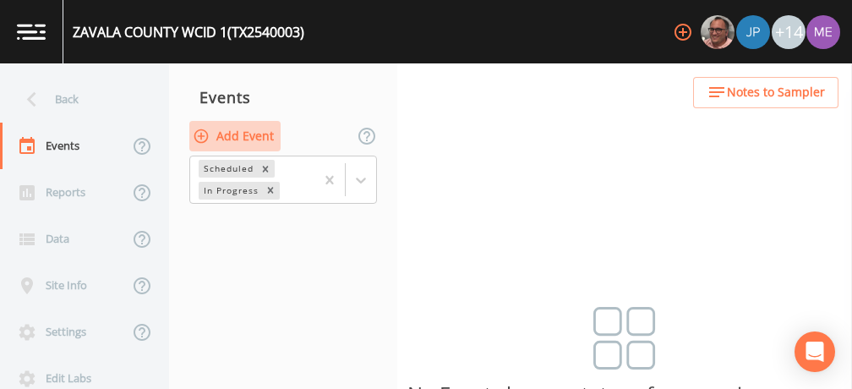
click at [260, 135] on button "Add Event" at bounding box center [234, 136] width 91 height 31
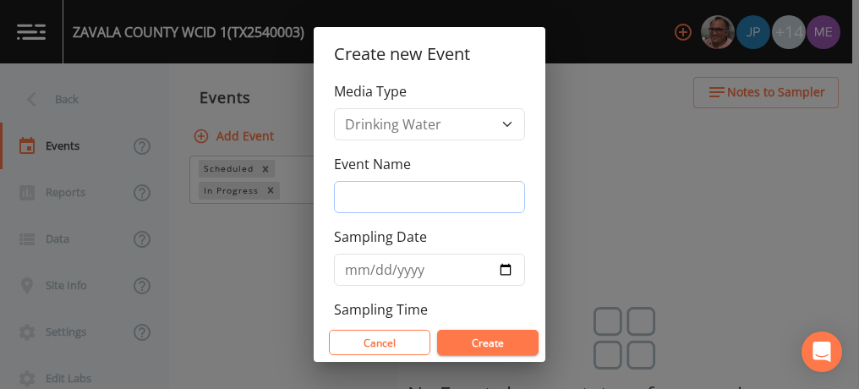
click at [353, 198] on input "Event Name" at bounding box center [429, 197] width 191 height 32
type input "3QSamples"
click at [353, 264] on input "Sampling Date" at bounding box center [429, 270] width 191 height 32
type input "[DATE]"
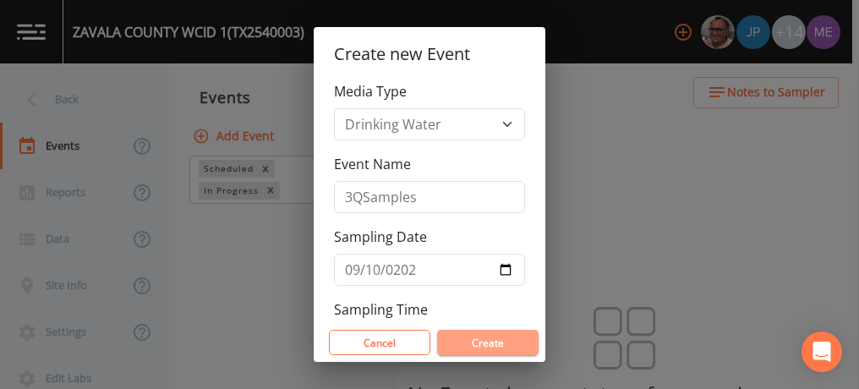
click at [485, 339] on button "Create" at bounding box center [487, 342] width 101 height 25
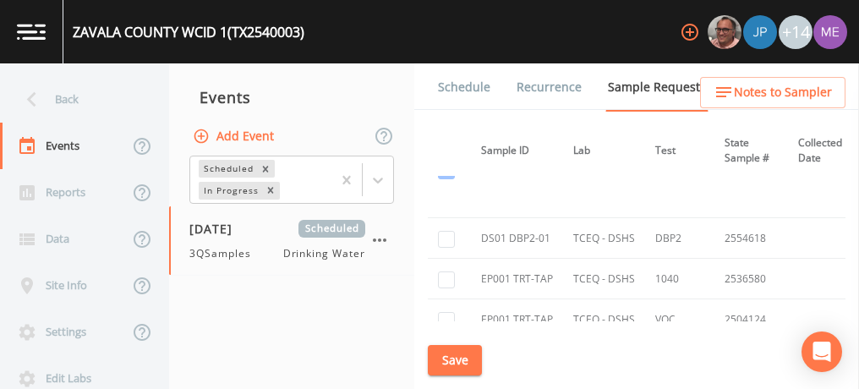
scroll to position [833, 128]
click at [450, 234] on input "checkbox" at bounding box center [446, 239] width 17 height 17
checkbox input "true"
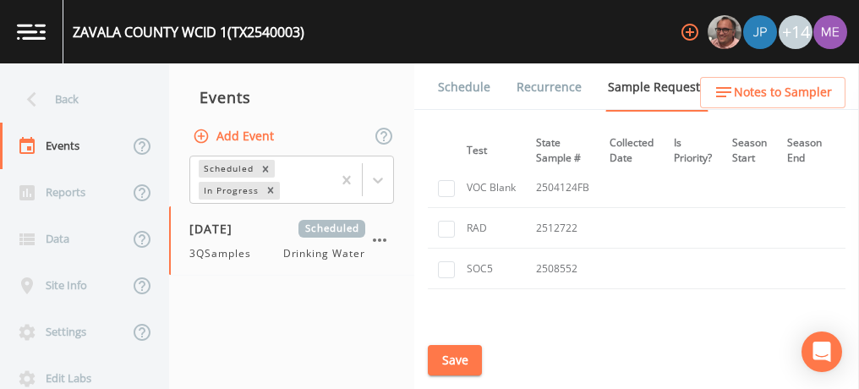
scroll to position [991, 318]
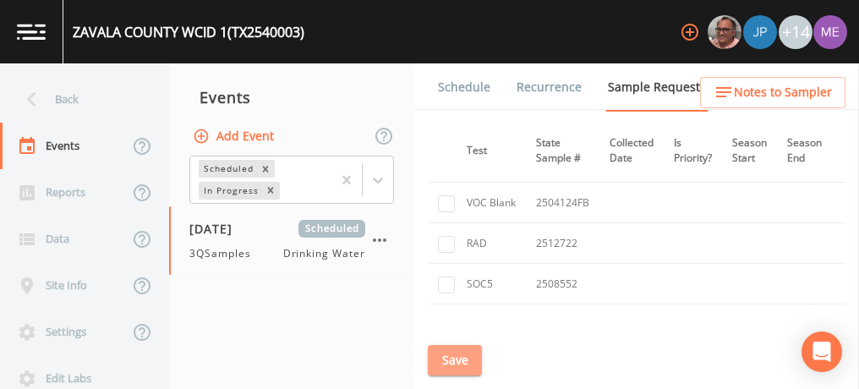
click at [456, 364] on button "Save" at bounding box center [455, 360] width 54 height 31
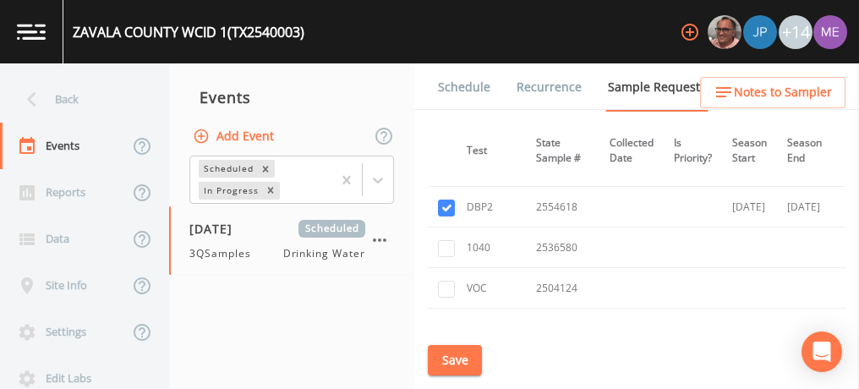
scroll to position [863, 318]
click at [468, 93] on link "Schedule" at bounding box center [463, 86] width 57 height 47
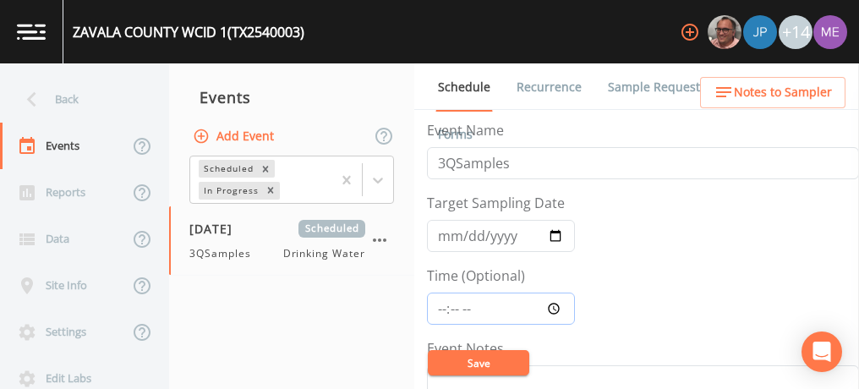
click at [441, 303] on input "Time (Optional)" at bounding box center [501, 308] width 148 height 32
type input "08:45"
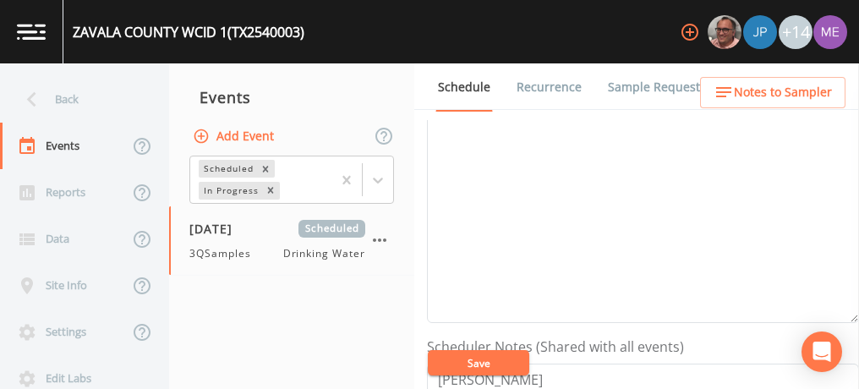
scroll to position [255, 0]
click at [460, 363] on button "Save" at bounding box center [478, 362] width 101 height 25
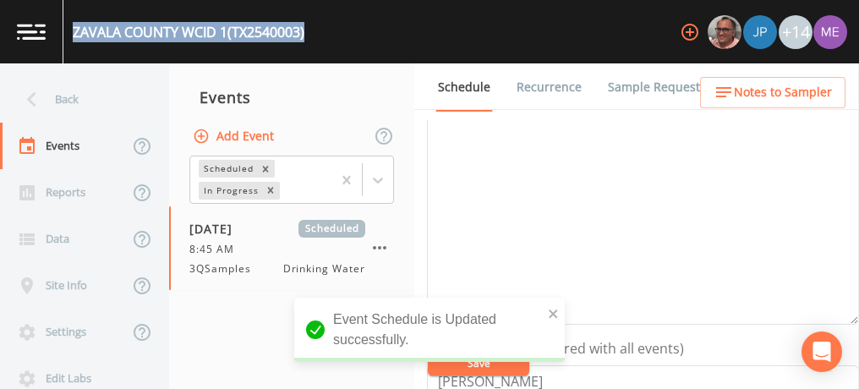
drag, startPoint x: 74, startPoint y: 29, endPoint x: 319, endPoint y: 35, distance: 245.2
click at [319, 35] on div "ZAVALA COUNTY WCID 1 (TX2540003) +14" at bounding box center [429, 31] width 859 height 63
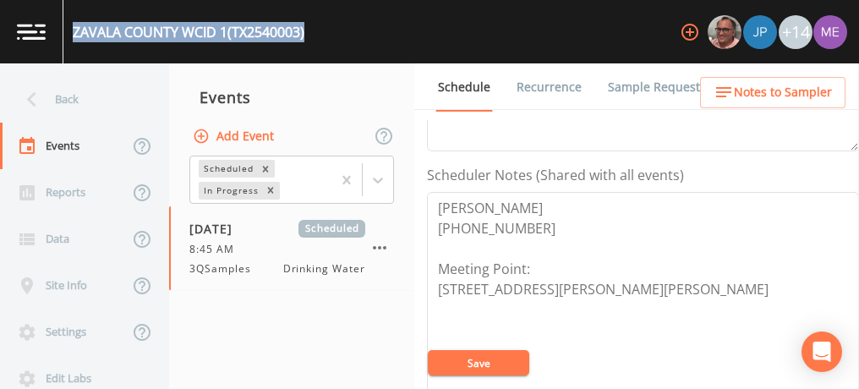
scroll to position [439, 0]
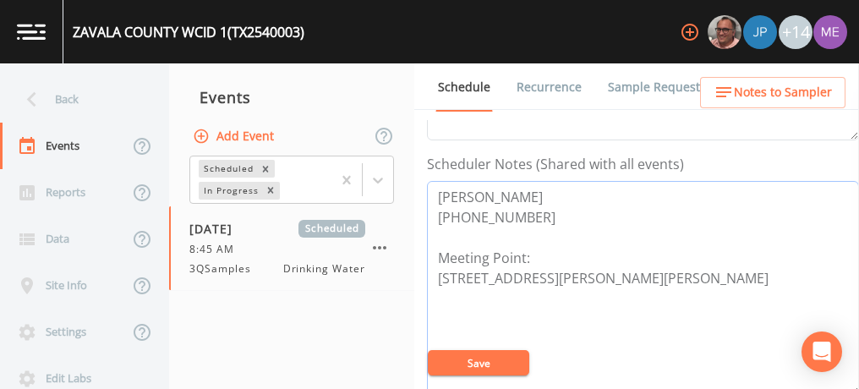
drag, startPoint x: 433, startPoint y: 191, endPoint x: 537, endPoint y: 210, distance: 105.6
click at [537, 210] on textarea "[PERSON_NAME] [PHONE_NUMBER] Meeting Point: [STREET_ADDRESS][PERSON_NAME][PERSO…" at bounding box center [643, 288] width 432 height 215
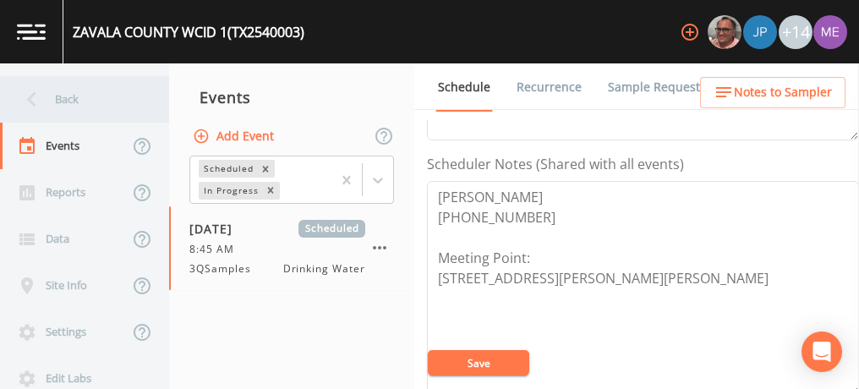
click at [78, 101] on div "Back" at bounding box center [76, 99] width 152 height 46
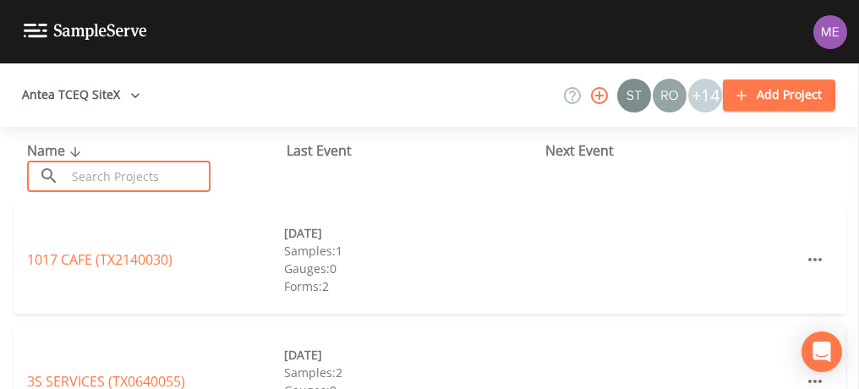
click at [117, 183] on input "text" at bounding box center [138, 176] width 145 height 31
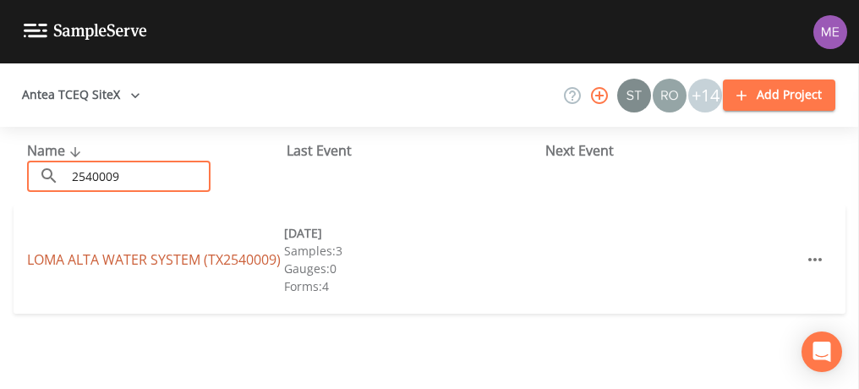
type input "2540009"
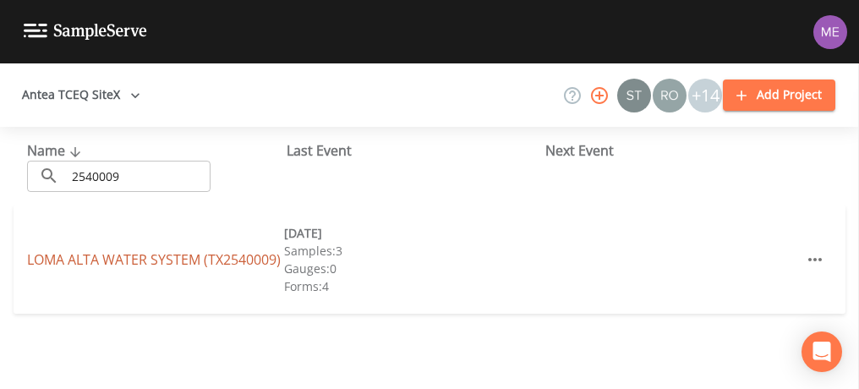
click at [117, 250] on link "LOMA ALTA WATER SYSTEM (TX2540009)" at bounding box center [154, 259] width 254 height 19
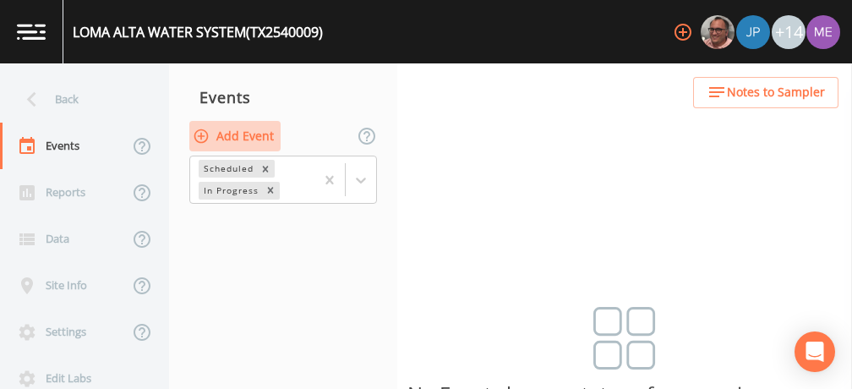
click at [266, 135] on button "Add Event" at bounding box center [234, 136] width 91 height 31
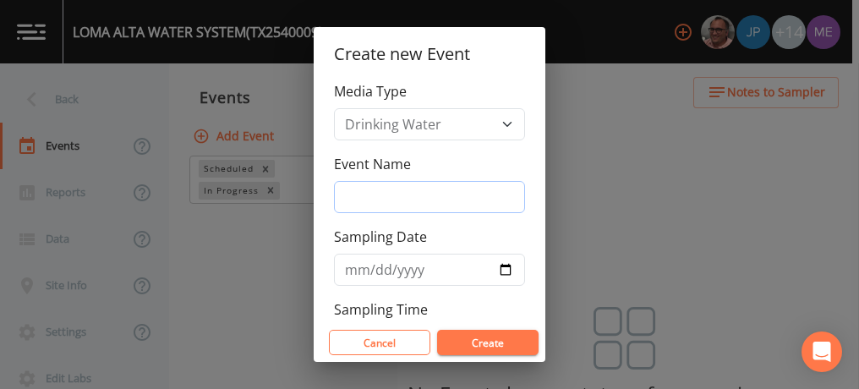
click at [355, 197] on input "Event Name" at bounding box center [429, 197] width 191 height 32
type input "3QSamples"
click at [348, 265] on input "Sampling Date" at bounding box center [429, 270] width 191 height 32
type input "[DATE]"
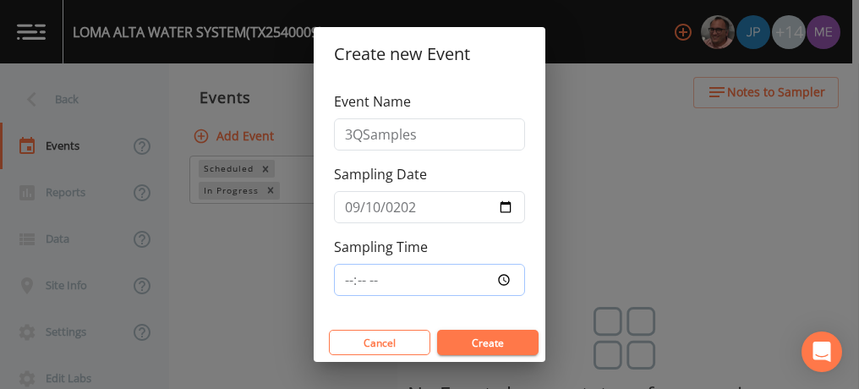
click at [348, 277] on input "Sampling Time" at bounding box center [429, 280] width 191 height 32
type input "09:30"
click at [502, 344] on button "Create" at bounding box center [487, 342] width 101 height 25
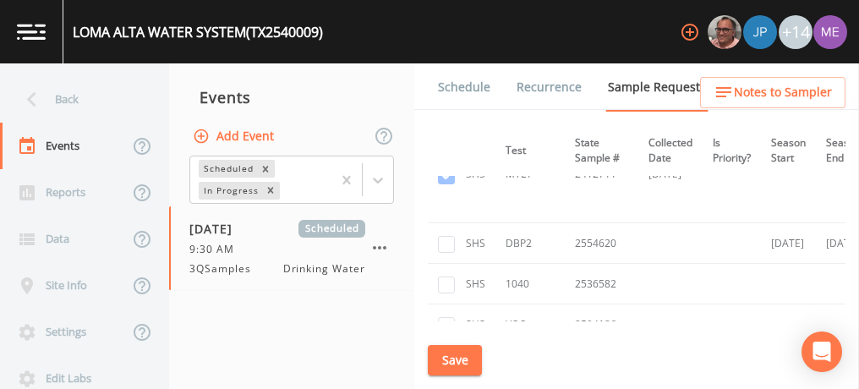
scroll to position [1509, 279]
click at [441, 236] on input "checkbox" at bounding box center [446, 243] width 17 height 17
checkbox input "true"
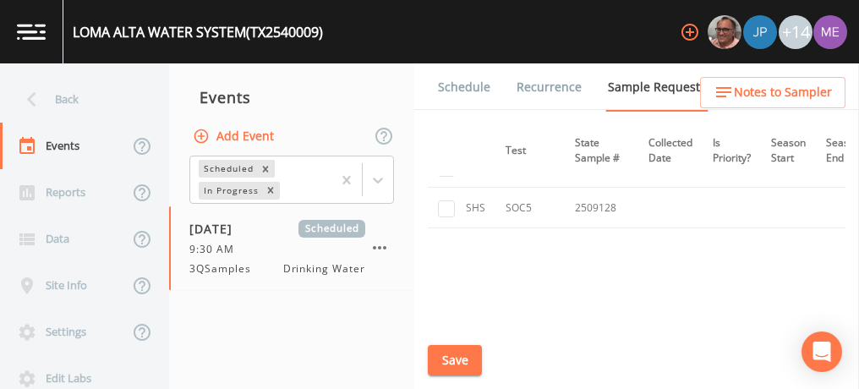
scroll to position [1904, 279]
click at [448, 354] on button "Save" at bounding box center [455, 360] width 54 height 31
click at [467, 85] on link "Schedule" at bounding box center [463, 86] width 57 height 47
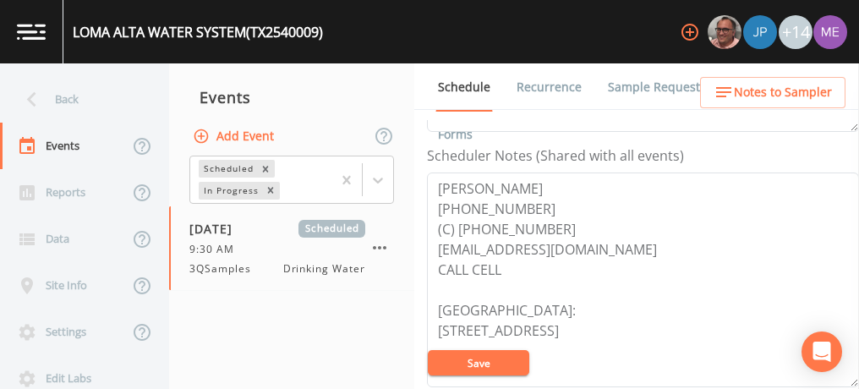
scroll to position [449, 0]
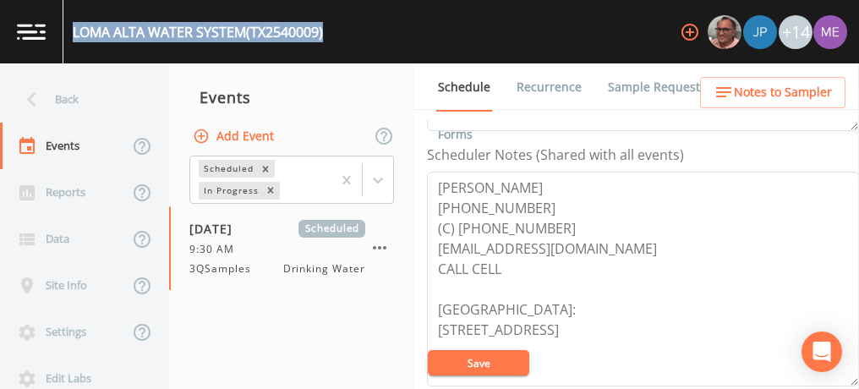
drag, startPoint x: 75, startPoint y: 30, endPoint x: 347, endPoint y: 30, distance: 271.3
click at [347, 30] on div "LOMA ALTA WATER SYSTEM (TX2540009) +14" at bounding box center [429, 31] width 859 height 63
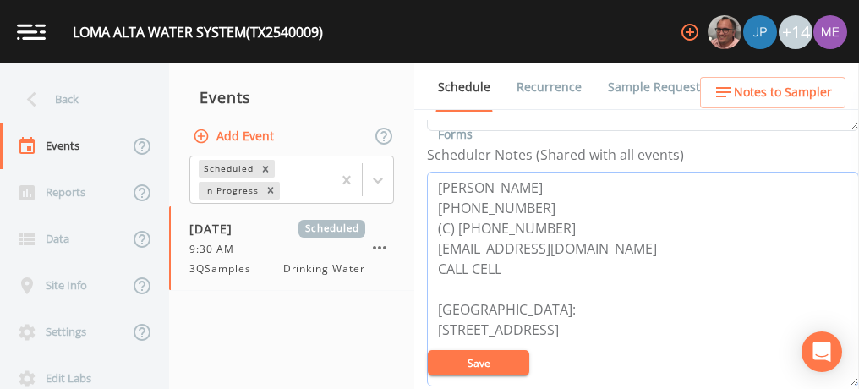
drag, startPoint x: 434, startPoint y: 178, endPoint x: 544, endPoint y: 218, distance: 116.8
click at [544, 218] on textarea "[PERSON_NAME] [PHONE_NUMBER] (C) [PHONE_NUMBER] [EMAIL_ADDRESS][DOMAIN_NAME] CA…" at bounding box center [643, 279] width 432 height 215
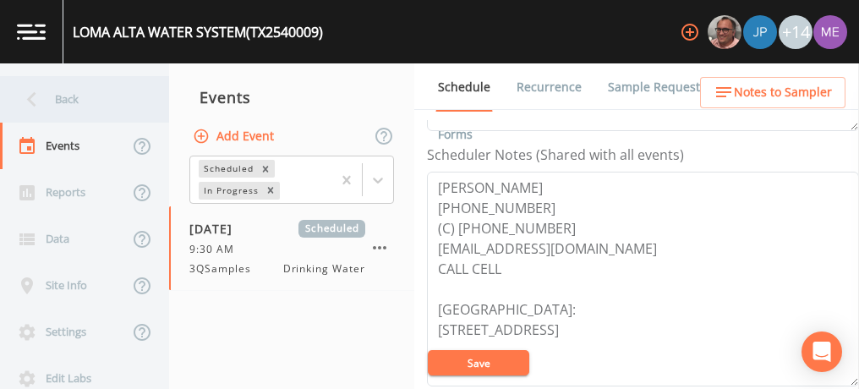
click at [69, 101] on div "Back" at bounding box center [76, 99] width 152 height 46
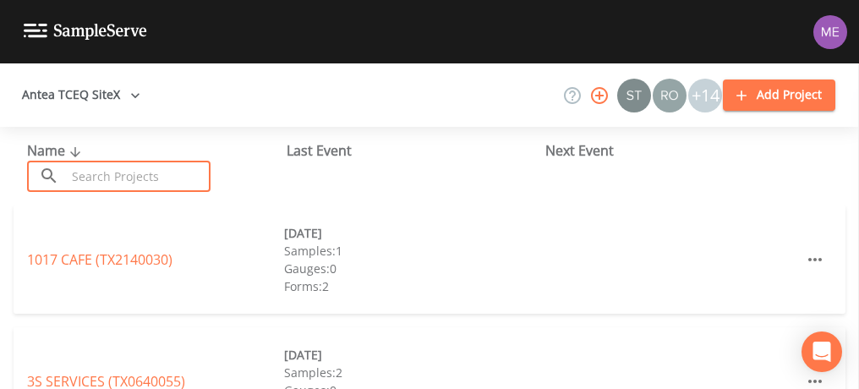
click at [102, 178] on input "text" at bounding box center [138, 176] width 145 height 31
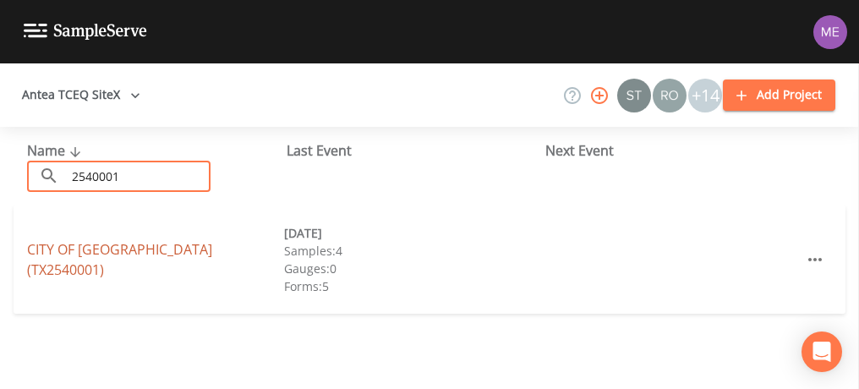
type input "2540001"
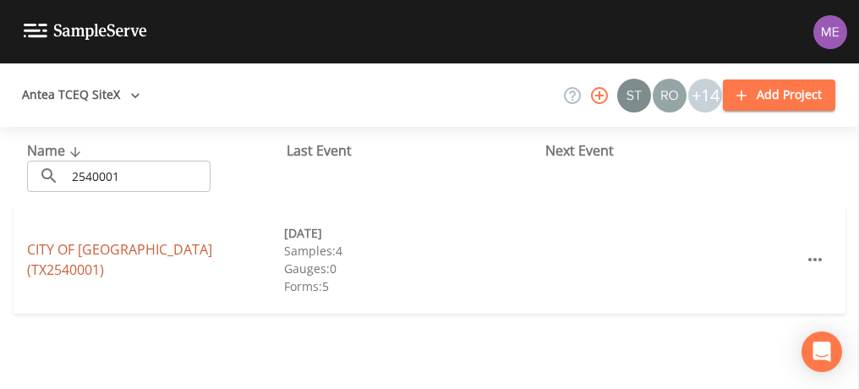
click at [119, 259] on link "CITY OF [GEOGRAPHIC_DATA] (TX2540001)" at bounding box center [119, 259] width 185 height 39
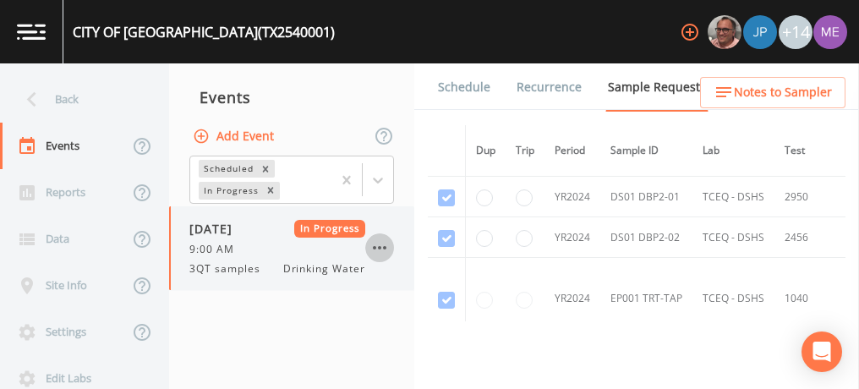
click at [386, 248] on icon "button" at bounding box center [379, 247] width 20 height 20
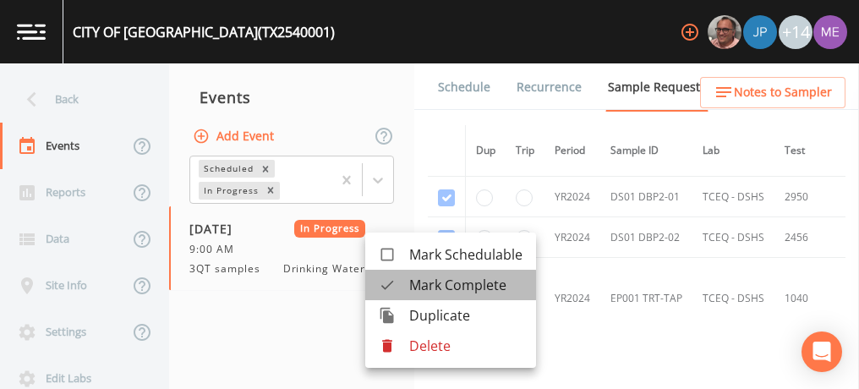
click at [412, 285] on span "Mark Complete" at bounding box center [465, 285] width 113 height 20
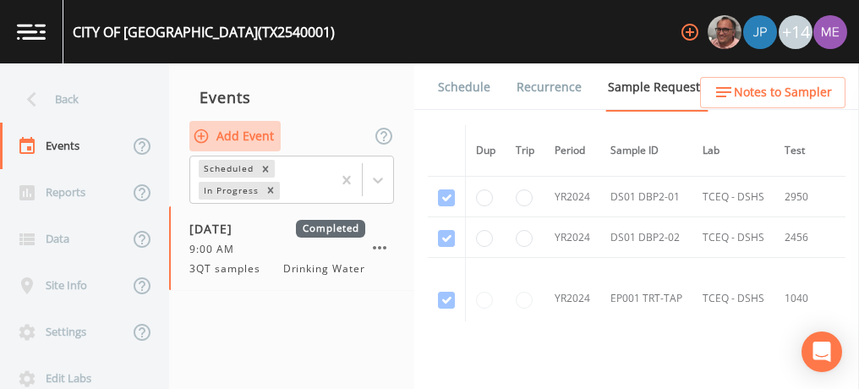
click at [255, 141] on button "Add Event" at bounding box center [234, 136] width 91 height 31
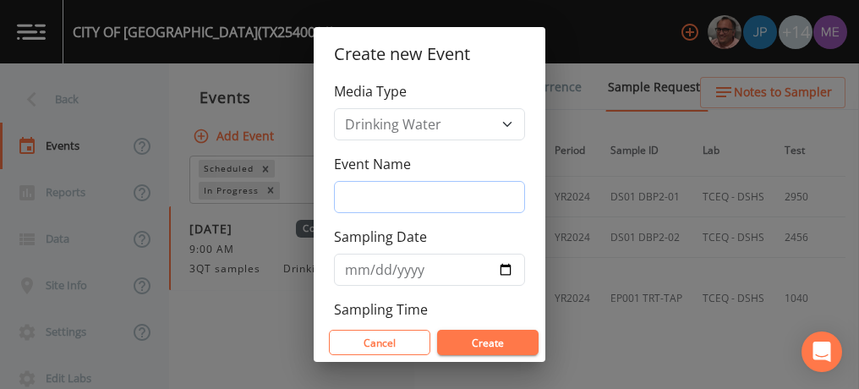
click at [365, 197] on input "Event Name" at bounding box center [429, 197] width 191 height 32
type input "3QSamples"
click at [346, 273] on input "Sampling Date" at bounding box center [429, 270] width 191 height 32
type input "[DATE]"
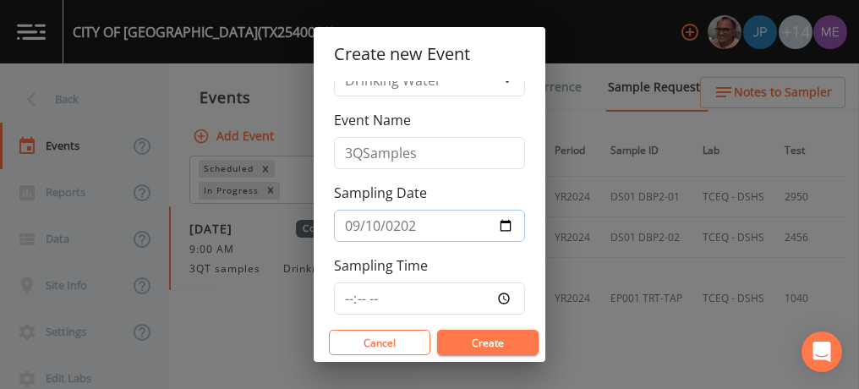
scroll to position [63, 0]
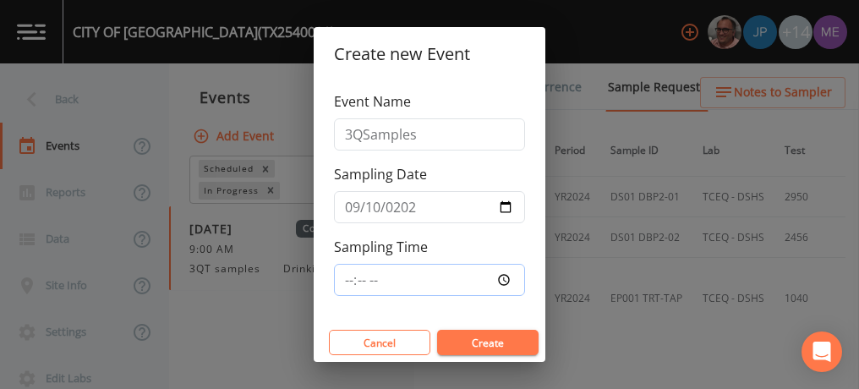
click at [346, 273] on input "Sampling Time" at bounding box center [429, 280] width 191 height 32
type input "10:15"
click at [474, 347] on button "Create" at bounding box center [487, 342] width 101 height 25
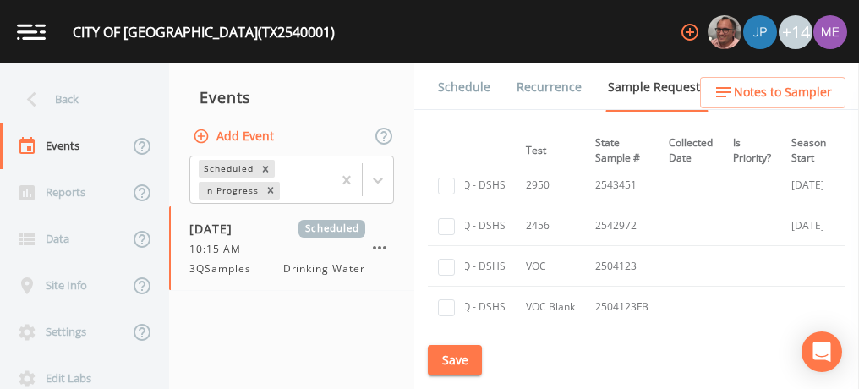
scroll to position [1761, 259]
click at [445, 218] on input "checkbox" at bounding box center [446, 226] width 17 height 17
checkbox input "true"
click at [445, 179] on input "checkbox" at bounding box center [446, 185] width 17 height 17
checkbox input "true"
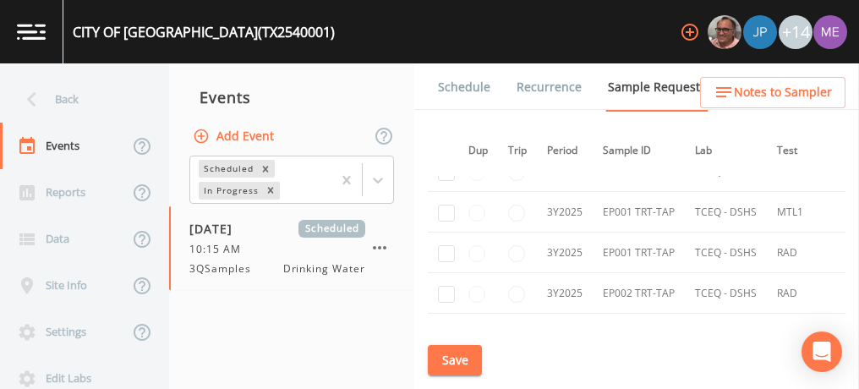
scroll to position [2302, 7]
click at [447, 354] on button "Save" at bounding box center [455, 360] width 54 height 31
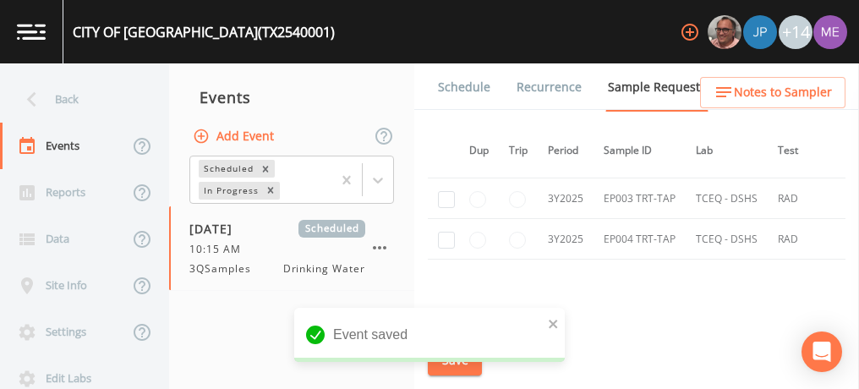
scroll to position [2437, 7]
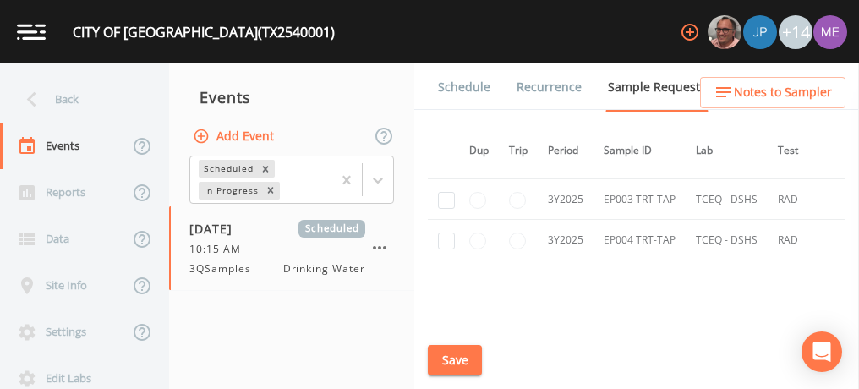
click at [467, 87] on link "Schedule" at bounding box center [463, 86] width 57 height 47
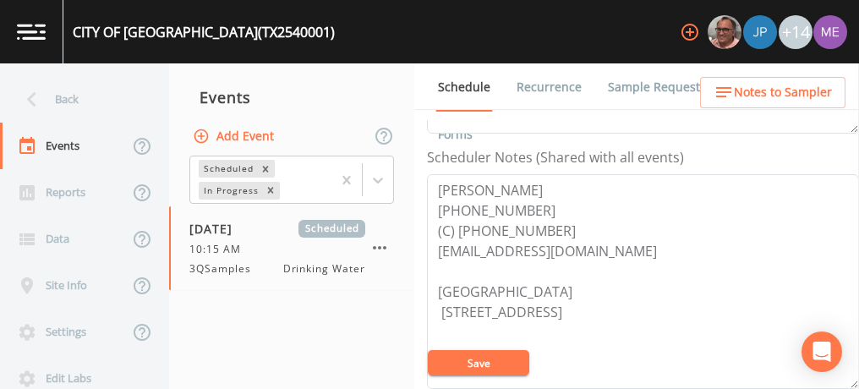
scroll to position [448, 0]
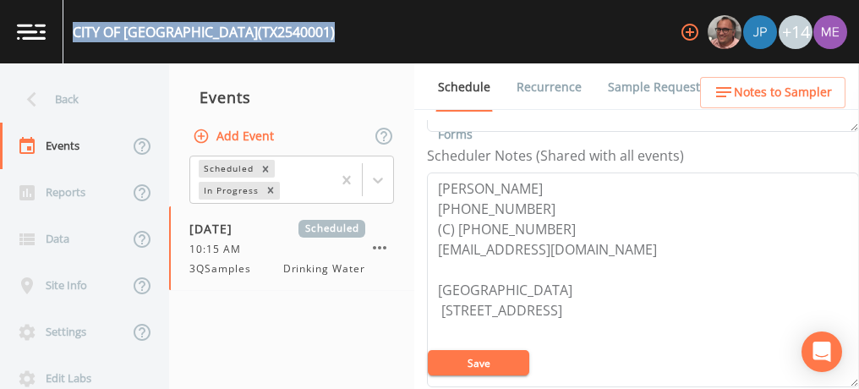
drag, startPoint x: 74, startPoint y: 33, endPoint x: 292, endPoint y: 28, distance: 219.0
click at [292, 28] on div "CITY OF [GEOGRAPHIC_DATA] (TX2540001) +14" at bounding box center [429, 31] width 859 height 63
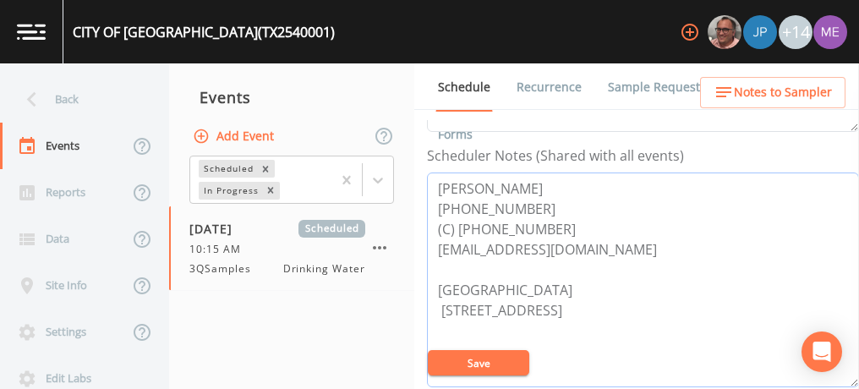
drag, startPoint x: 435, startPoint y: 185, endPoint x: 553, endPoint y: 216, distance: 121.4
click at [553, 216] on textarea "[PERSON_NAME] [PHONE_NUMBER] (C) [PHONE_NUMBER] [EMAIL_ADDRESS][DOMAIN_NAME] [G…" at bounding box center [643, 279] width 432 height 215
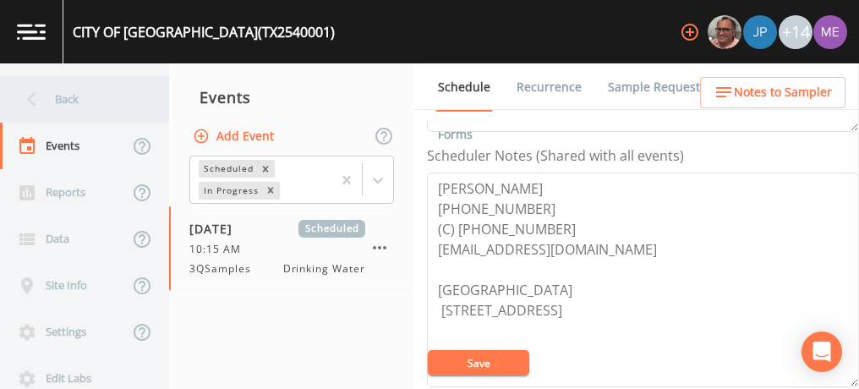
click at [62, 96] on div "Back" at bounding box center [76, 99] width 152 height 46
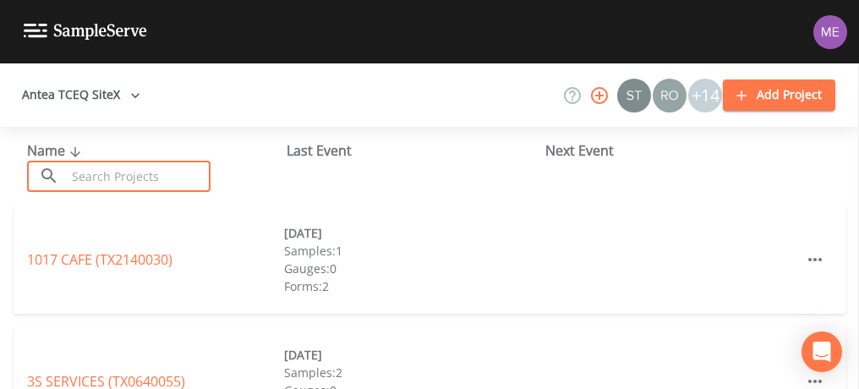
click at [84, 174] on input "text" at bounding box center [138, 176] width 145 height 31
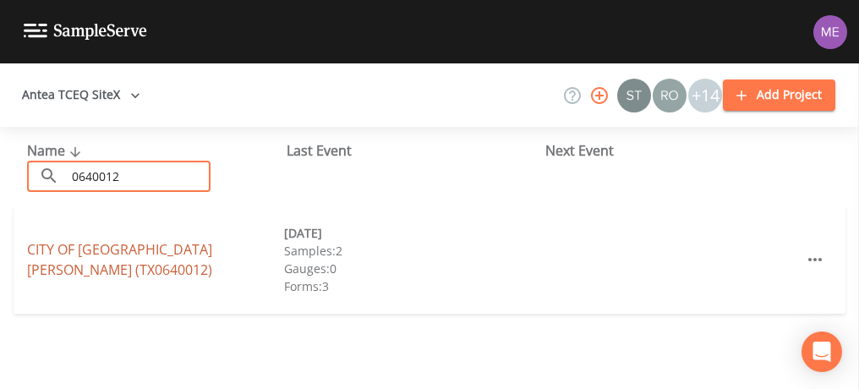
type input "0640012"
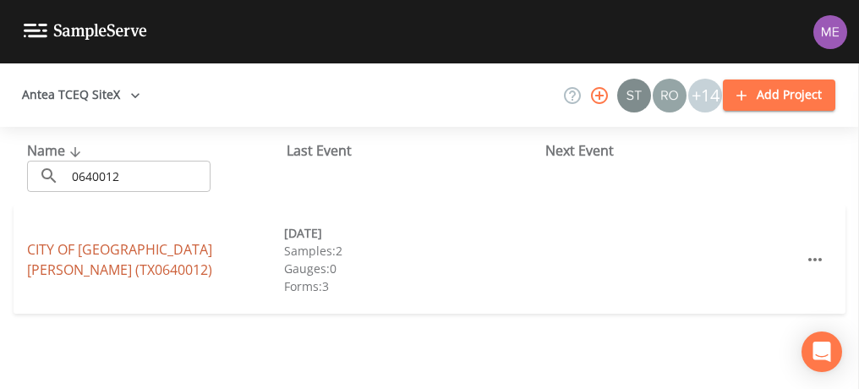
click at [114, 260] on link "CITY OF [GEOGRAPHIC_DATA][PERSON_NAME] (TX0640012)" at bounding box center [119, 259] width 185 height 39
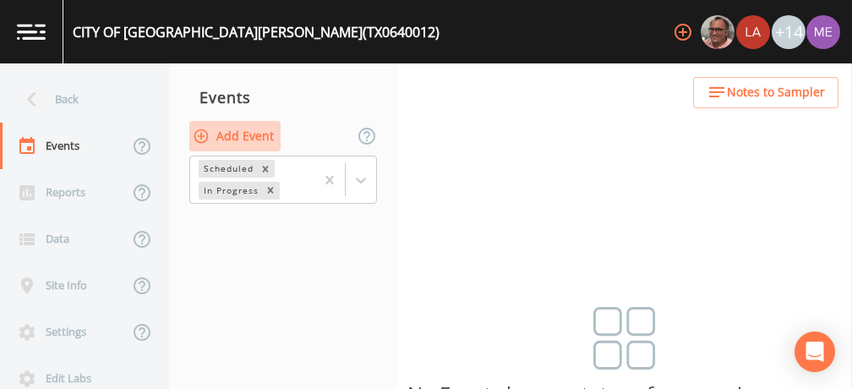
click at [245, 133] on button "Add Event" at bounding box center [234, 136] width 91 height 31
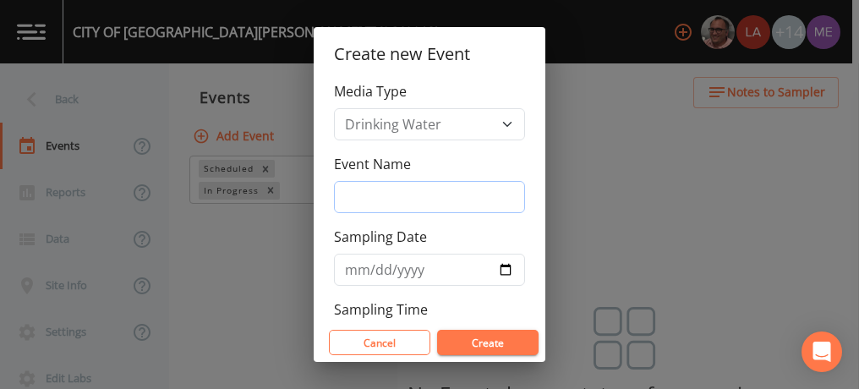
click at [350, 194] on input "Event Name" at bounding box center [429, 197] width 191 height 32
type input "3QSamples"
click at [358, 269] on input "Sampling Date" at bounding box center [429, 270] width 191 height 32
type input "[DATE]"
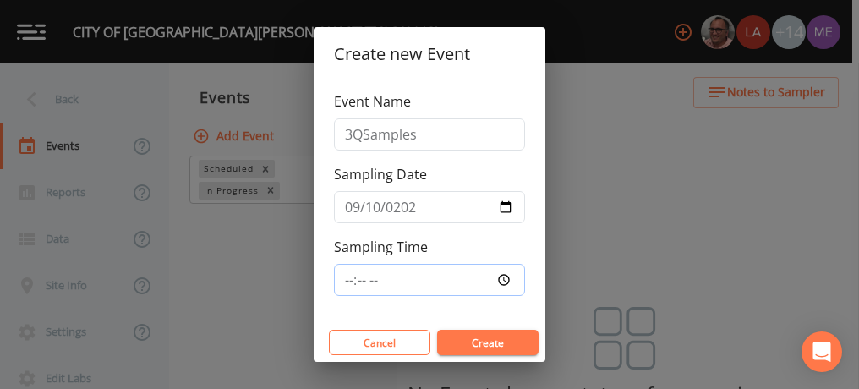
click at [346, 278] on input "Sampling Time" at bounding box center [429, 280] width 191 height 32
type input "11:15"
click at [467, 336] on button "Create" at bounding box center [487, 342] width 101 height 25
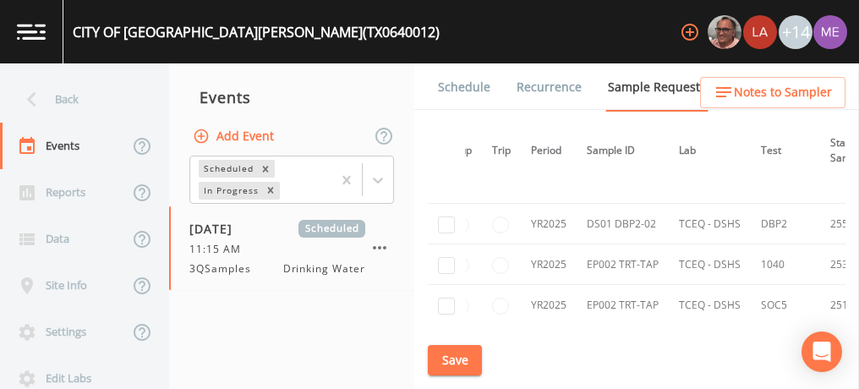
scroll to position [1042, 0]
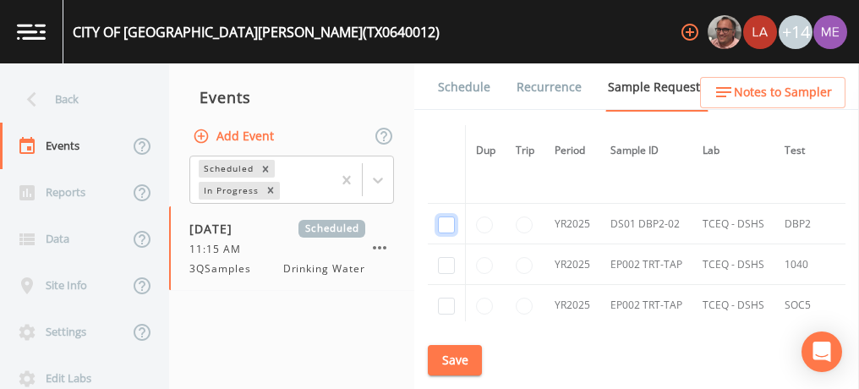
click at [443, 220] on input "checkbox" at bounding box center [446, 224] width 17 height 17
checkbox input "true"
click at [452, 359] on button "Save" at bounding box center [455, 360] width 54 height 31
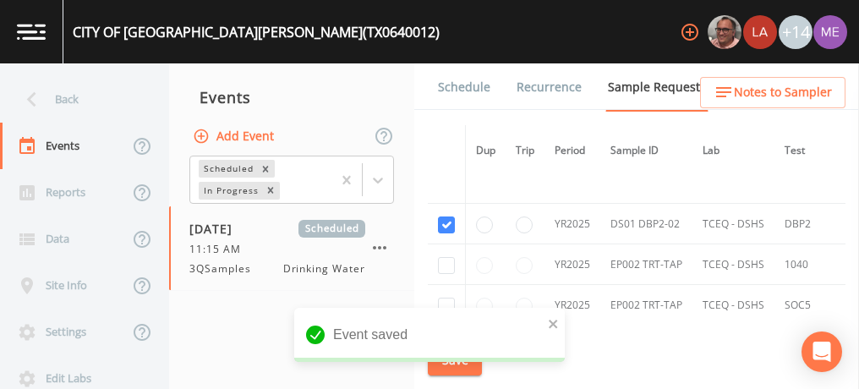
click at [472, 90] on link "Schedule" at bounding box center [463, 86] width 57 height 47
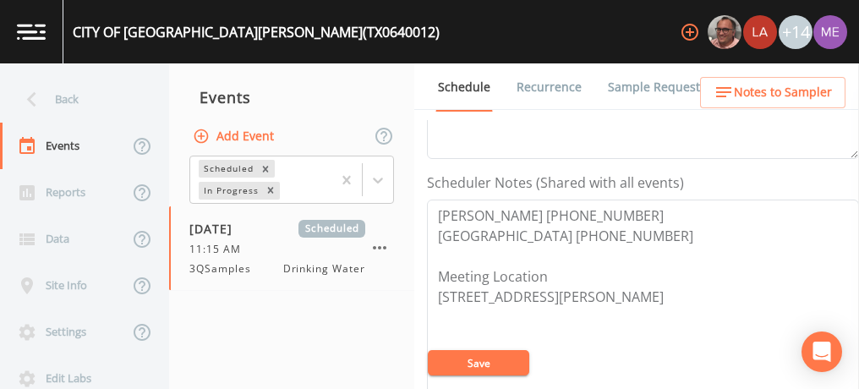
scroll to position [427, 0]
